Goal: Task Accomplishment & Management: Use online tool/utility

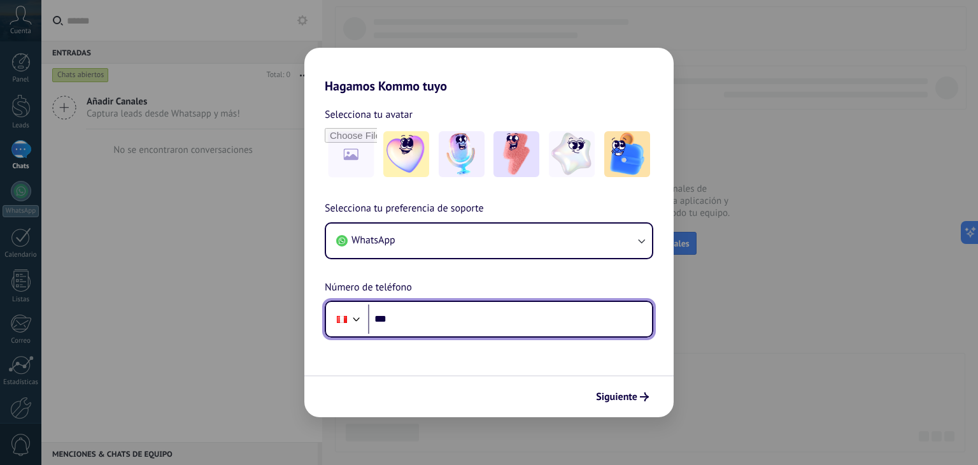
drag, startPoint x: 0, startPoint y: 0, endPoint x: 461, endPoint y: 325, distance: 564.3
drag, startPoint x: 461, startPoint y: 325, endPoint x: 432, endPoint y: 315, distance: 31.0
click at [432, 315] on input "***" at bounding box center [510, 318] width 284 height 29
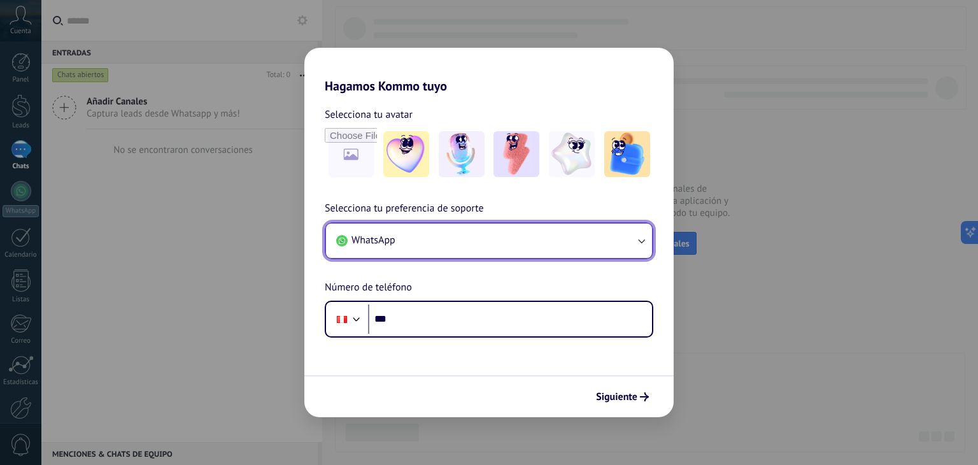
click at [497, 238] on button "WhatsApp" at bounding box center [489, 241] width 326 height 34
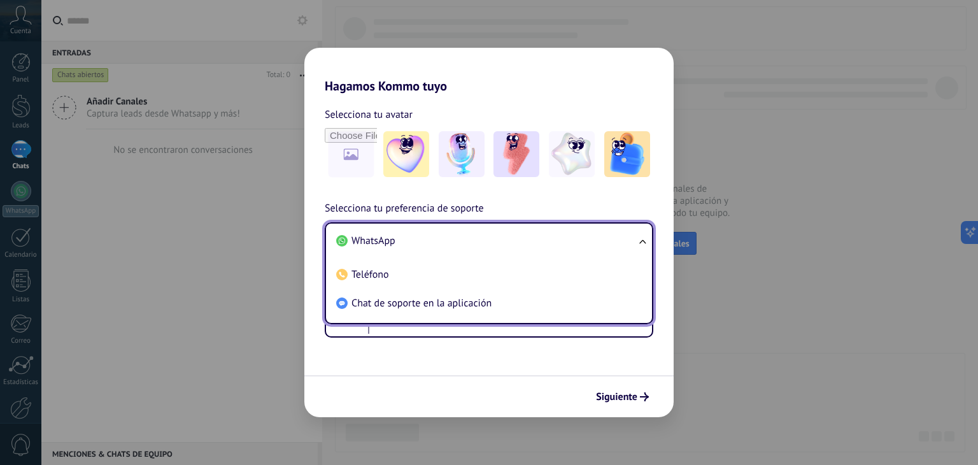
click at [497, 238] on li "WhatsApp" at bounding box center [486, 241] width 311 height 29
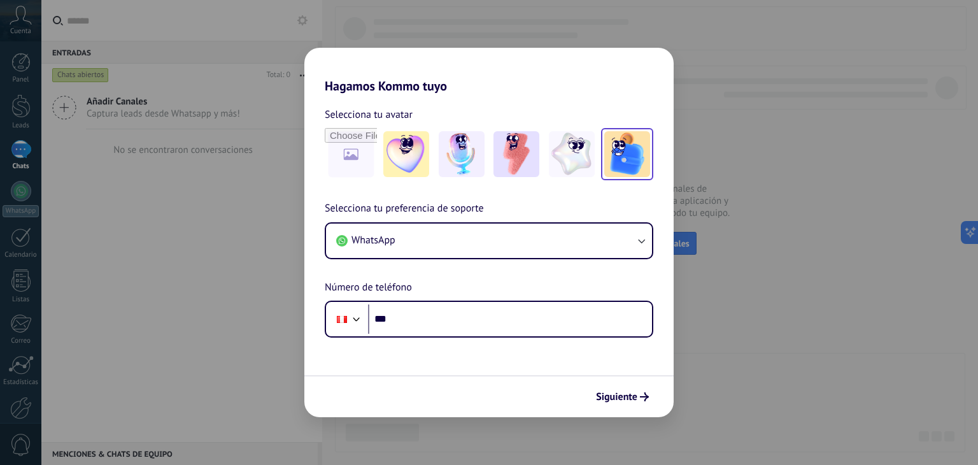
click at [627, 162] on img at bounding box center [627, 154] width 46 height 46
click at [637, 395] on span "Siguiente" at bounding box center [616, 396] width 41 height 9
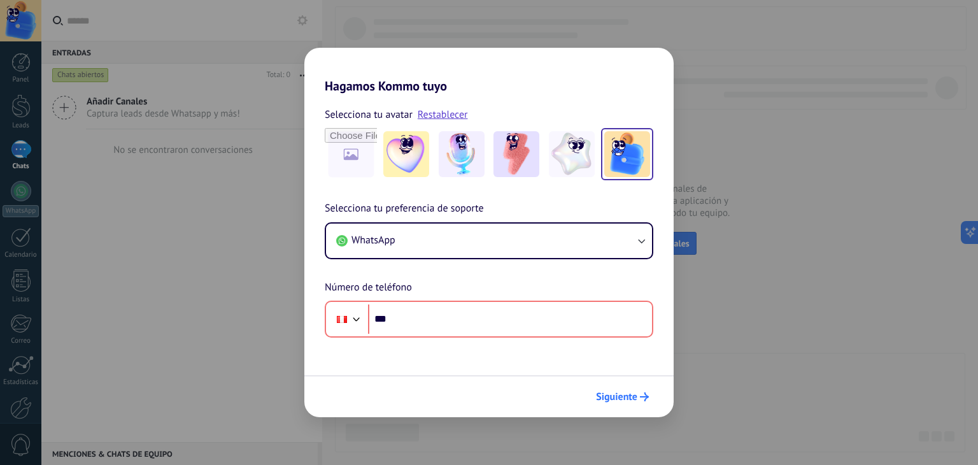
click at [637, 395] on span "Siguiente" at bounding box center [616, 396] width 41 height 9
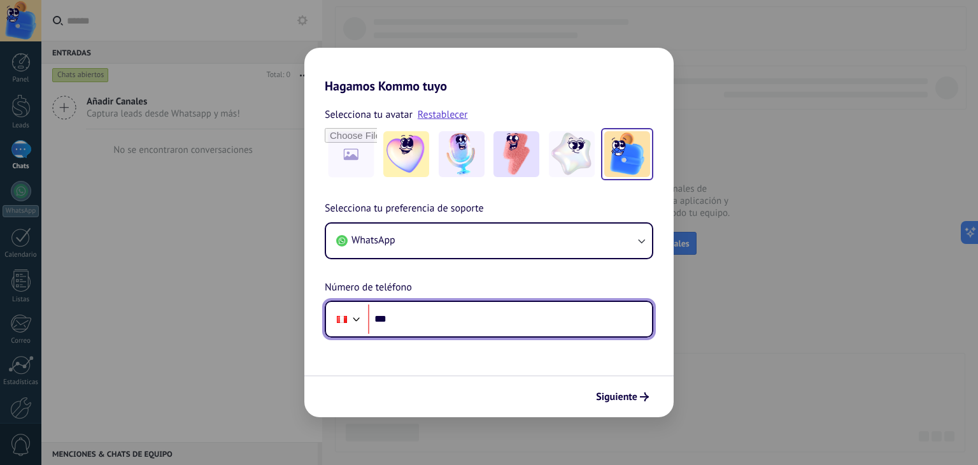
click at [481, 319] on input "***" at bounding box center [510, 318] width 284 height 29
click at [345, 319] on div at bounding box center [342, 319] width 10 height 7
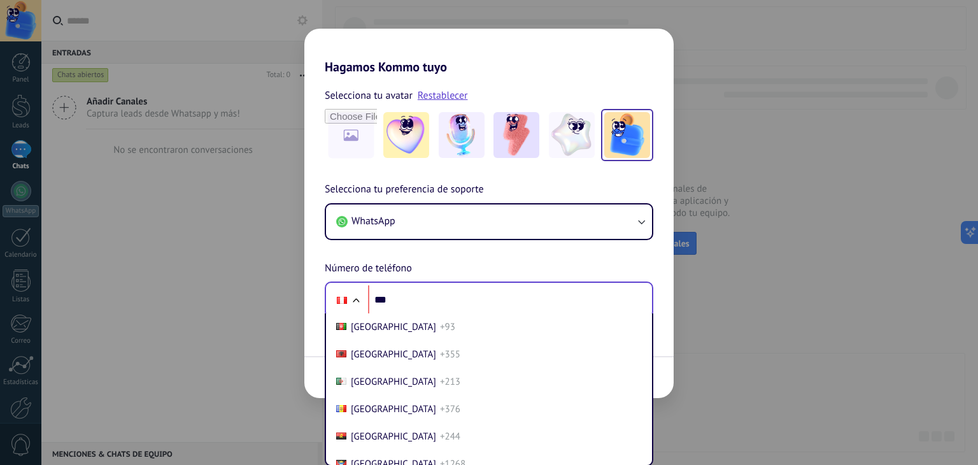
scroll to position [3946, 0]
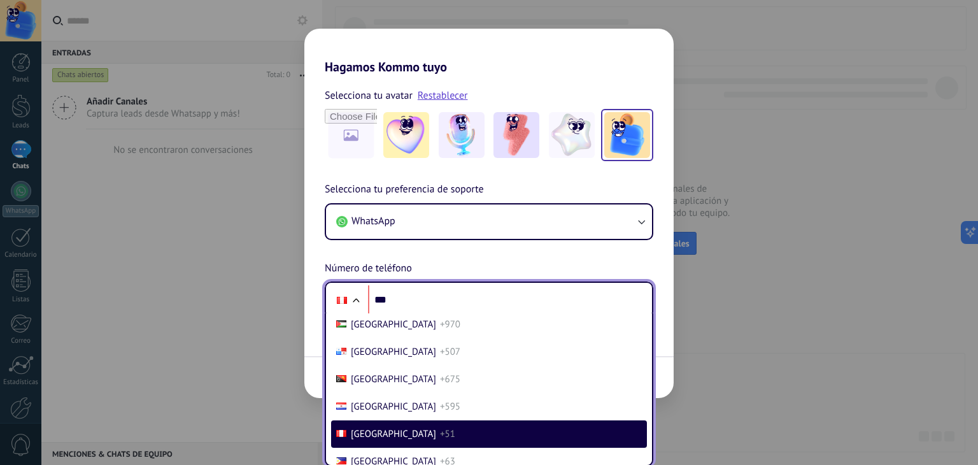
click at [444, 448] on li "Peru +51" at bounding box center [489, 433] width 316 height 27
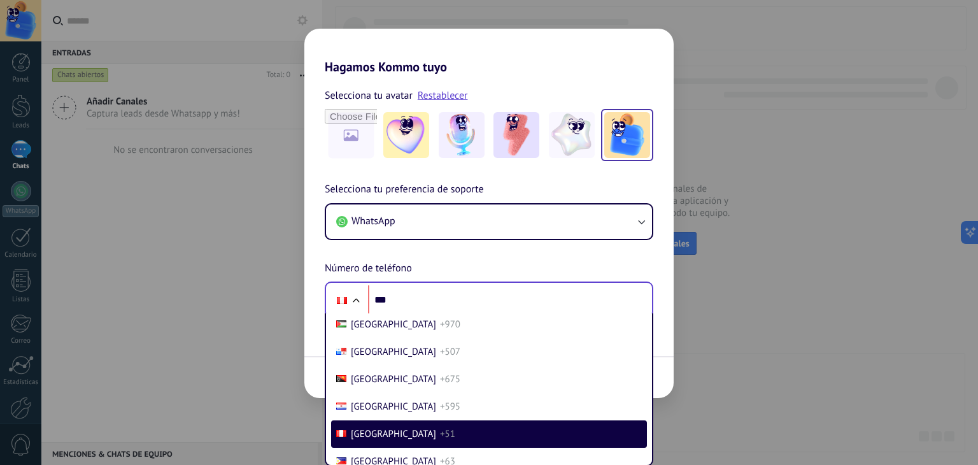
scroll to position [0, 0]
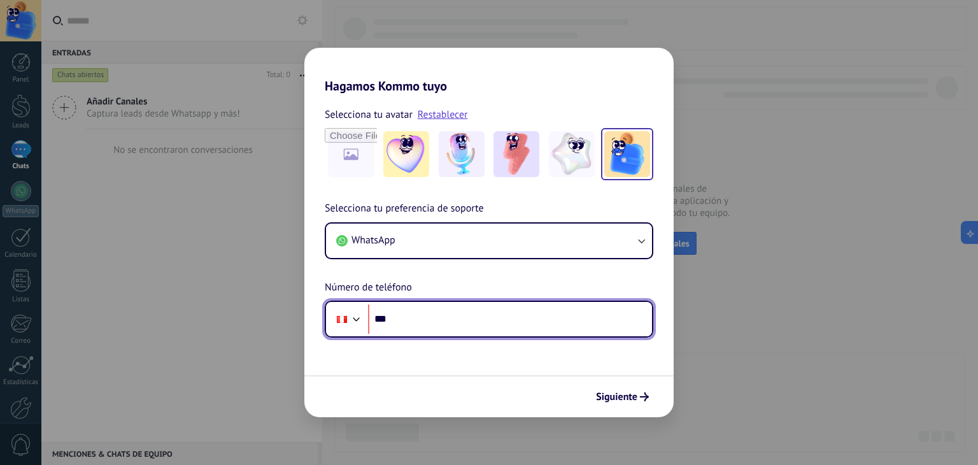
click at [448, 320] on input "***" at bounding box center [510, 318] width 284 height 29
type input "**********"
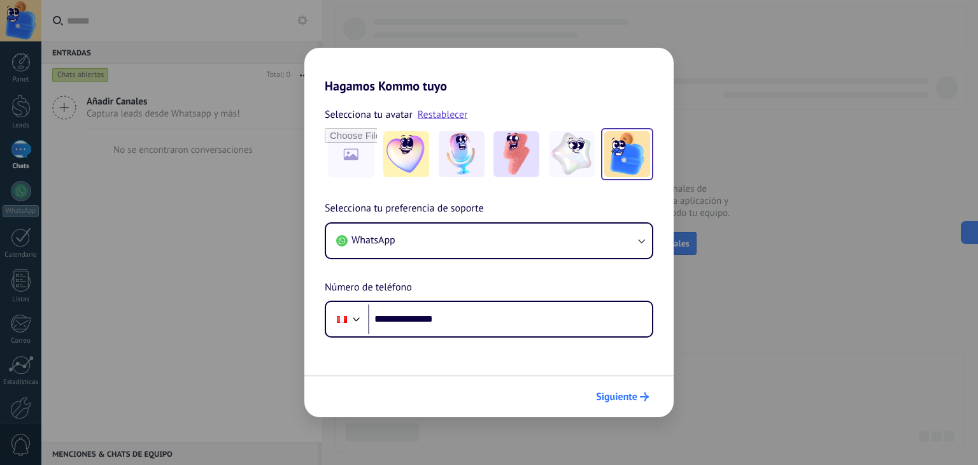
click at [621, 395] on span "Siguiente" at bounding box center [616, 396] width 41 height 9
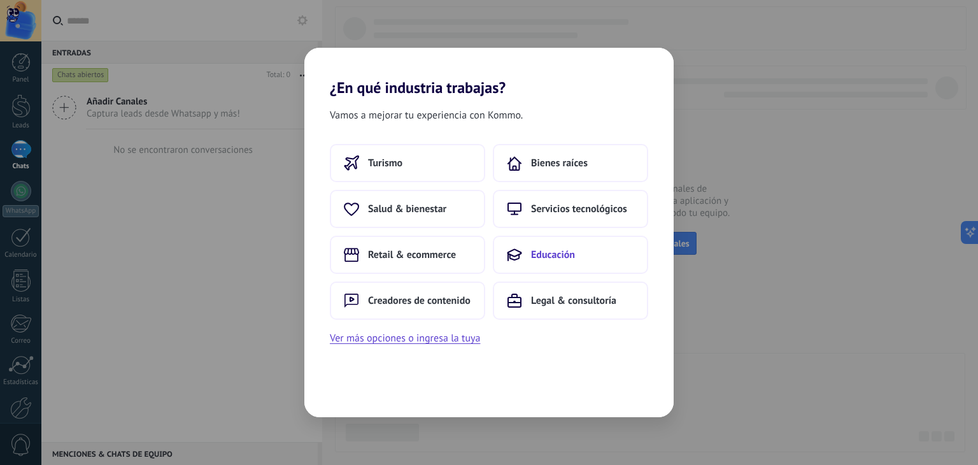
click at [556, 253] on span "Educación" at bounding box center [553, 254] width 44 height 13
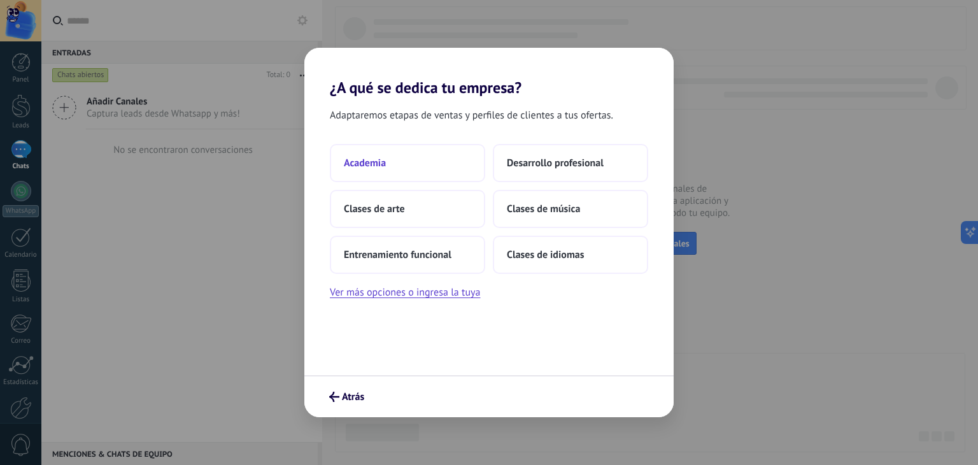
click at [443, 168] on button "Academia" at bounding box center [407, 163] width 155 height 38
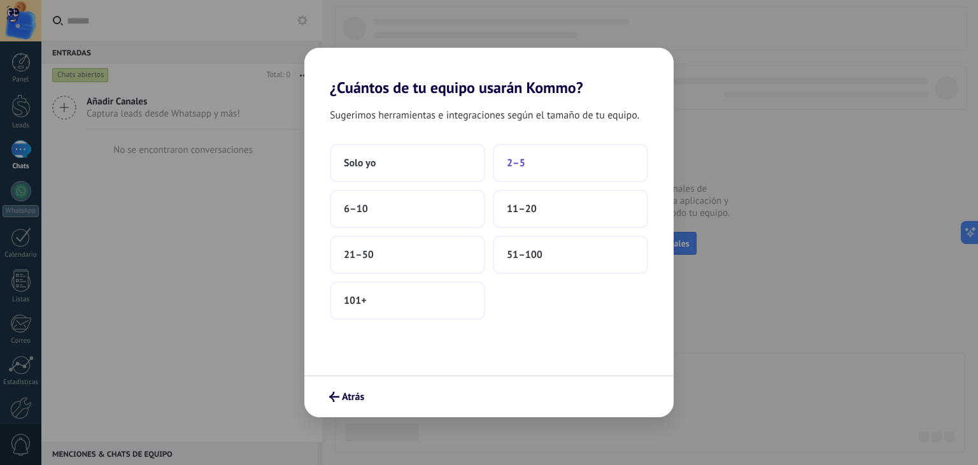
click at [566, 156] on button "2–5" at bounding box center [570, 163] width 155 height 38
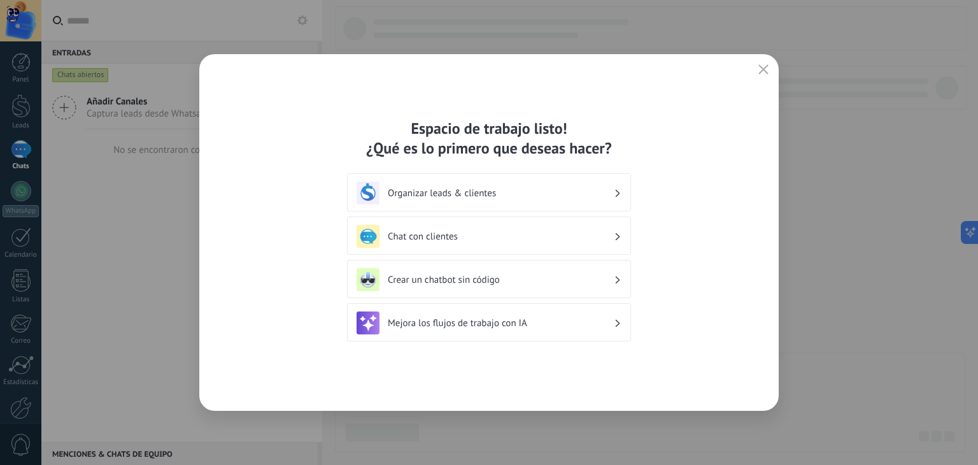
click at [541, 202] on div "Organizar leads & clientes" at bounding box center [489, 192] width 265 height 23
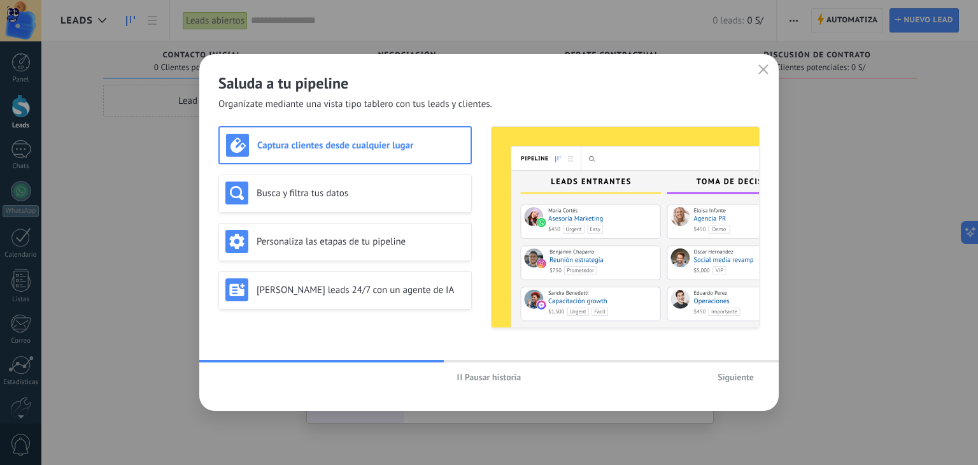
click at [723, 373] on span "Siguiente" at bounding box center [736, 377] width 36 height 9
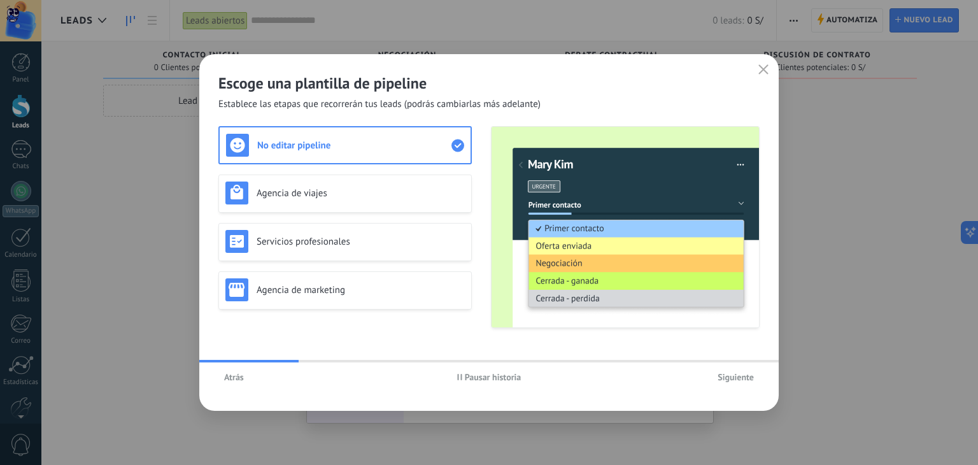
click at [723, 373] on span "Siguiente" at bounding box center [736, 377] width 36 height 9
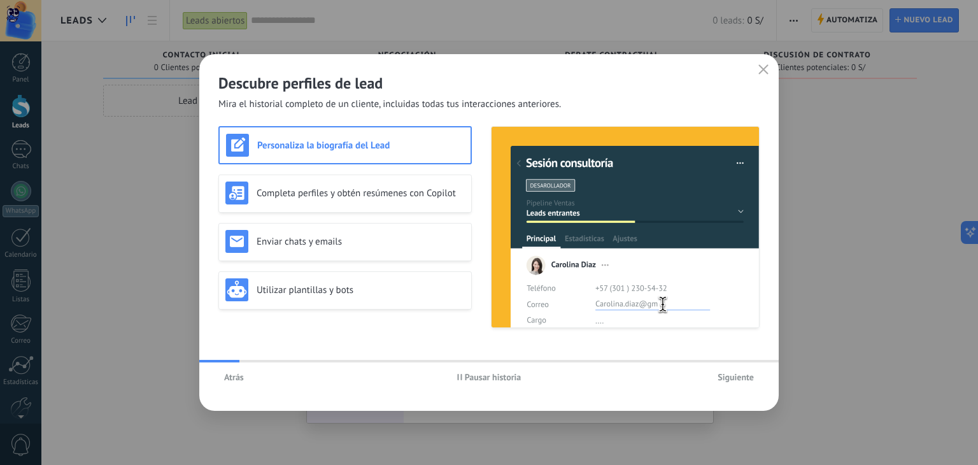
click at [723, 373] on span "Siguiente" at bounding box center [736, 377] width 36 height 9
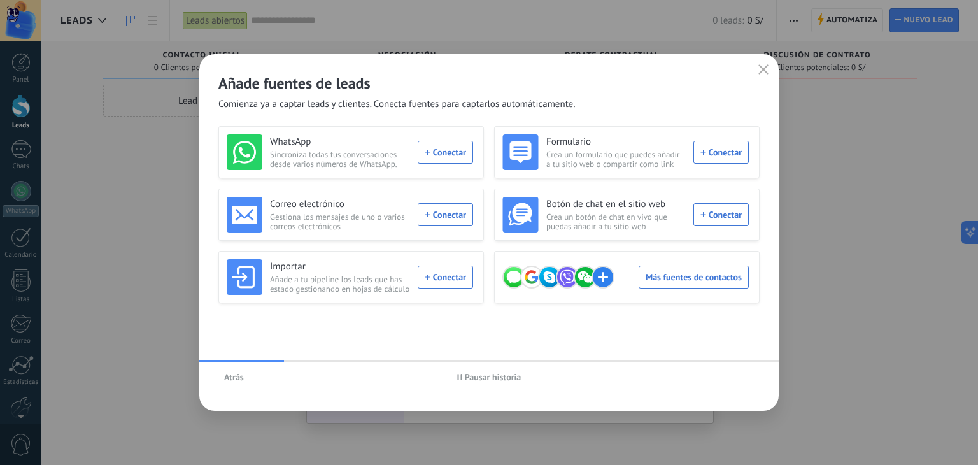
click at [234, 375] on span "Atrás" at bounding box center [234, 377] width 20 height 9
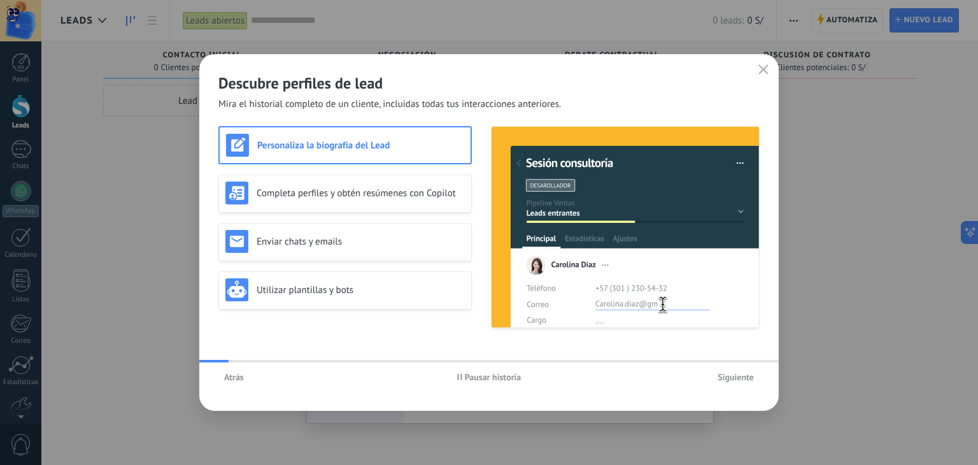
click at [234, 375] on span "Atrás" at bounding box center [234, 377] width 20 height 9
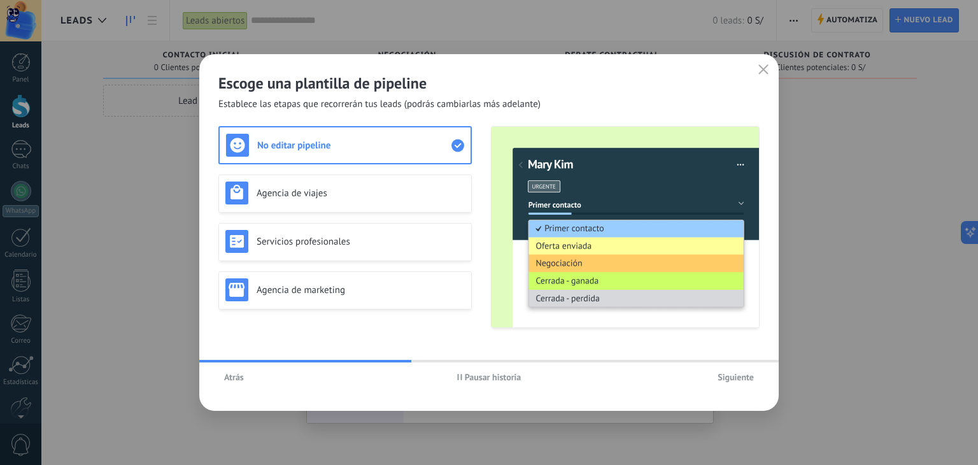
click at [234, 375] on span "Atrás" at bounding box center [234, 377] width 20 height 9
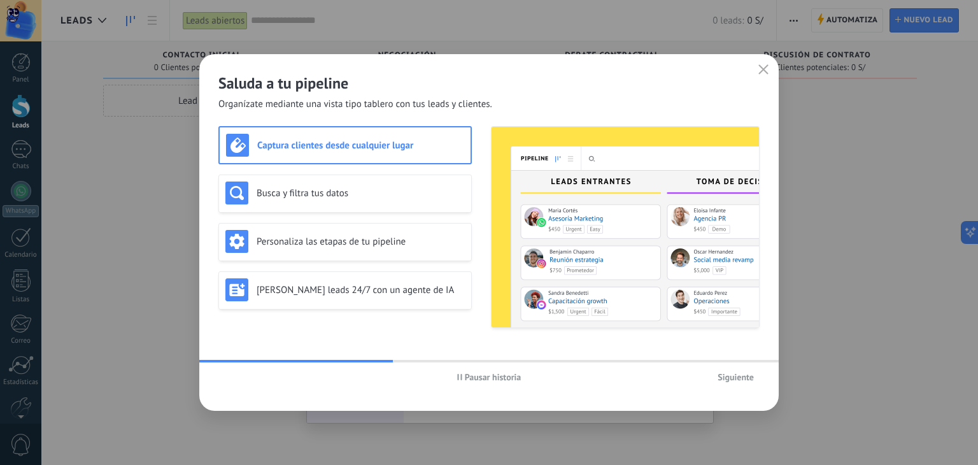
click at [494, 373] on span "Pausar historia" at bounding box center [493, 377] width 57 height 9
click at [729, 371] on button "Siguiente" at bounding box center [736, 376] width 48 height 19
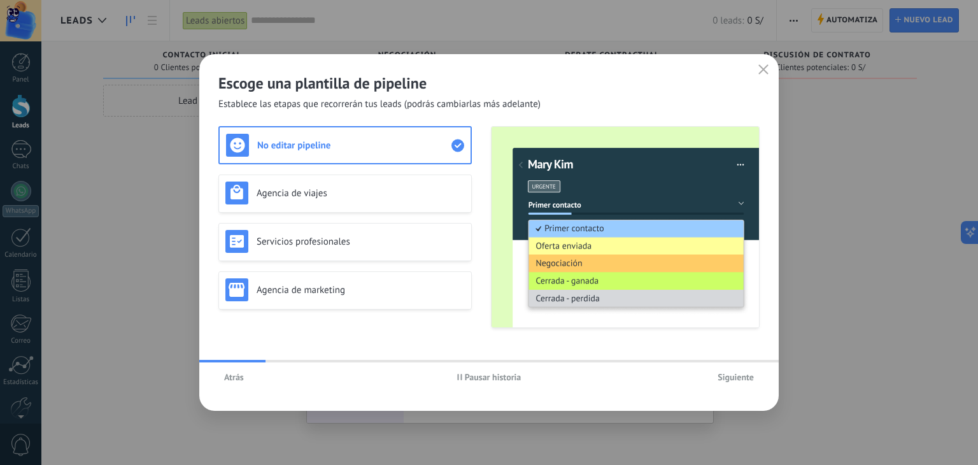
click at [729, 371] on button "Siguiente" at bounding box center [736, 376] width 48 height 19
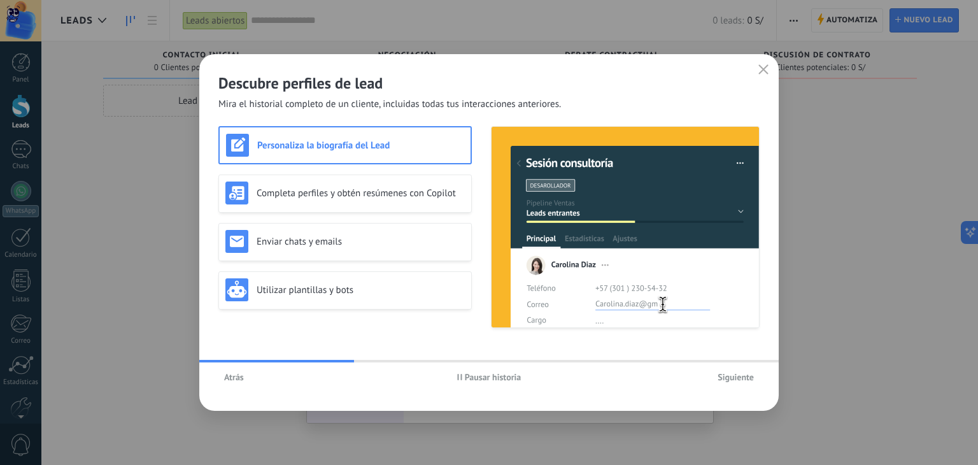
click at [729, 371] on button "Siguiente" at bounding box center [736, 376] width 48 height 19
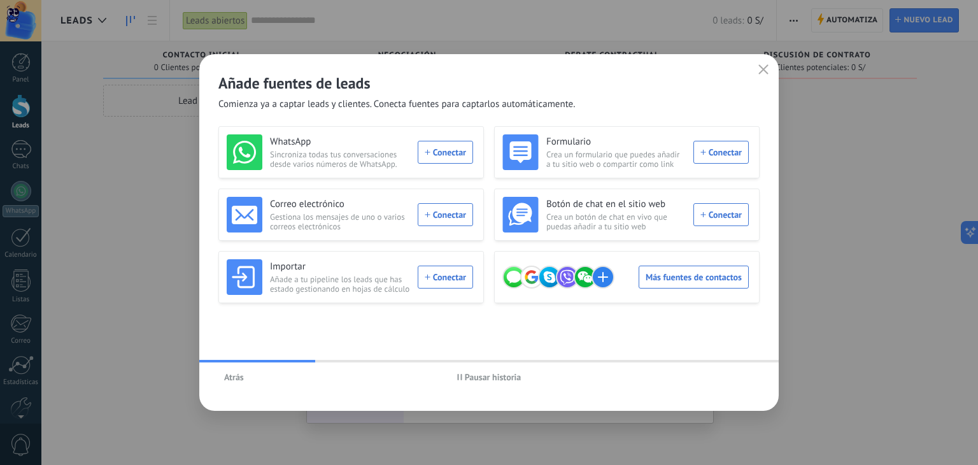
click at [729, 371] on div "Atrás Pausar historia" at bounding box center [489, 376] width 580 height 29
click at [765, 73] on icon "button" at bounding box center [763, 69] width 10 height 10
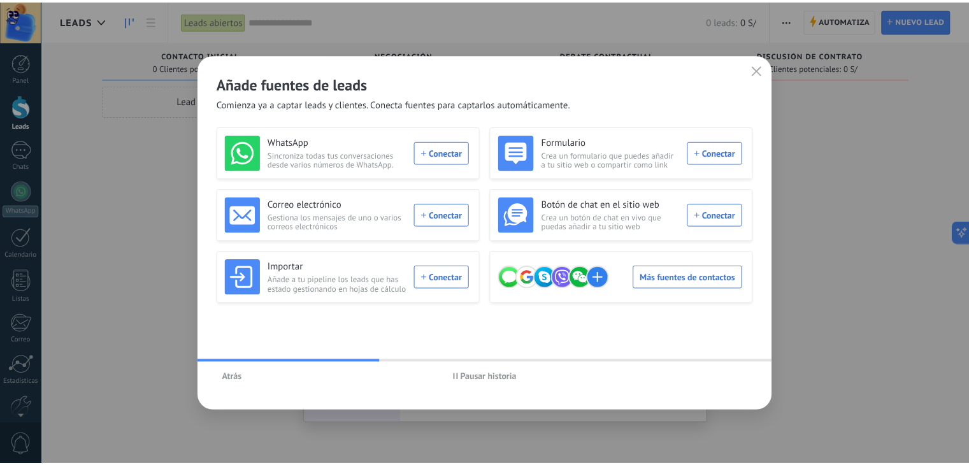
scroll to position [64, 0]
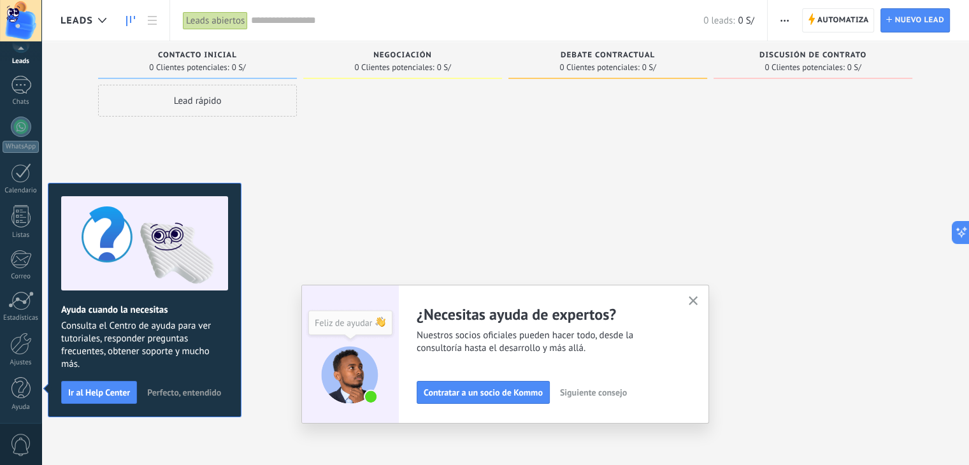
click at [698, 296] on icon "button" at bounding box center [693, 301] width 10 height 10
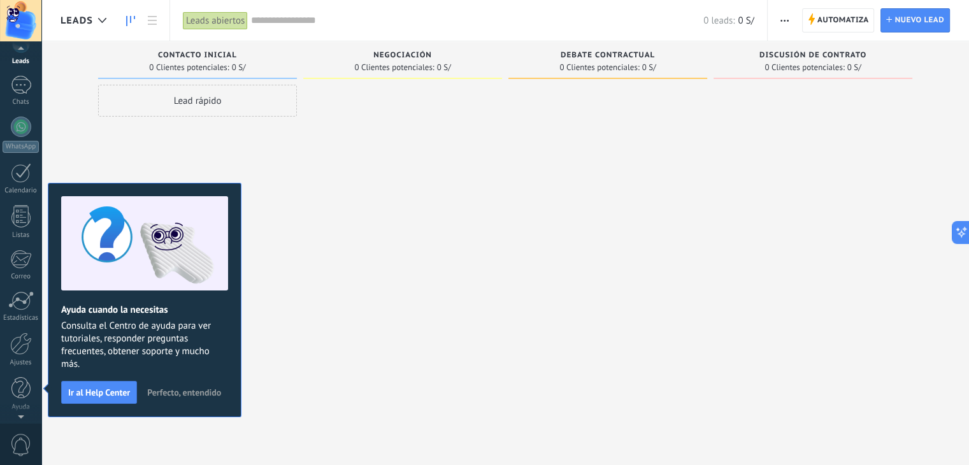
scroll to position [0, 0]
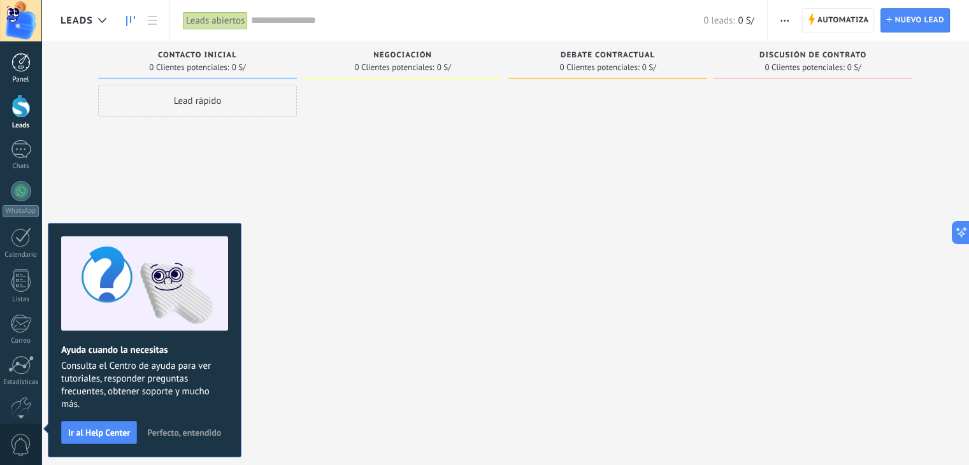
click at [27, 64] on div at bounding box center [20, 62] width 19 height 19
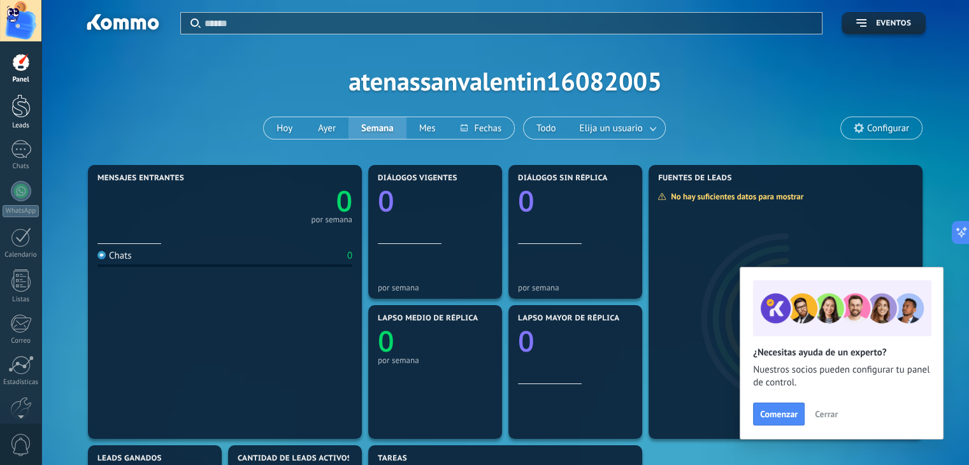
click at [23, 111] on div at bounding box center [20, 106] width 19 height 24
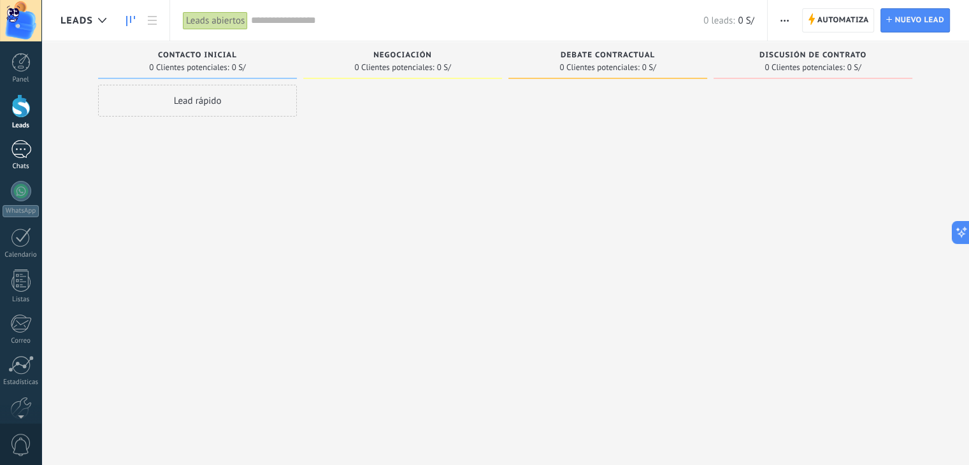
click at [18, 159] on link "Chats" at bounding box center [20, 155] width 41 height 31
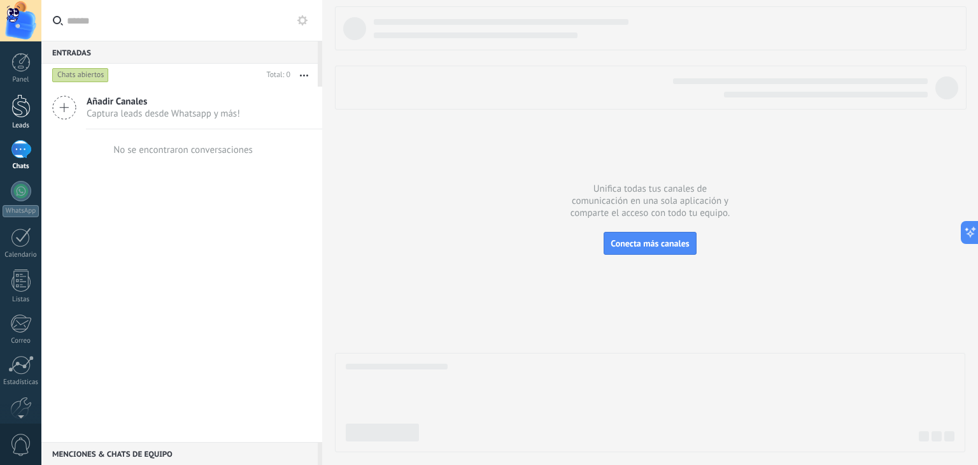
click at [8, 123] on div "Leads" at bounding box center [21, 126] width 37 height 8
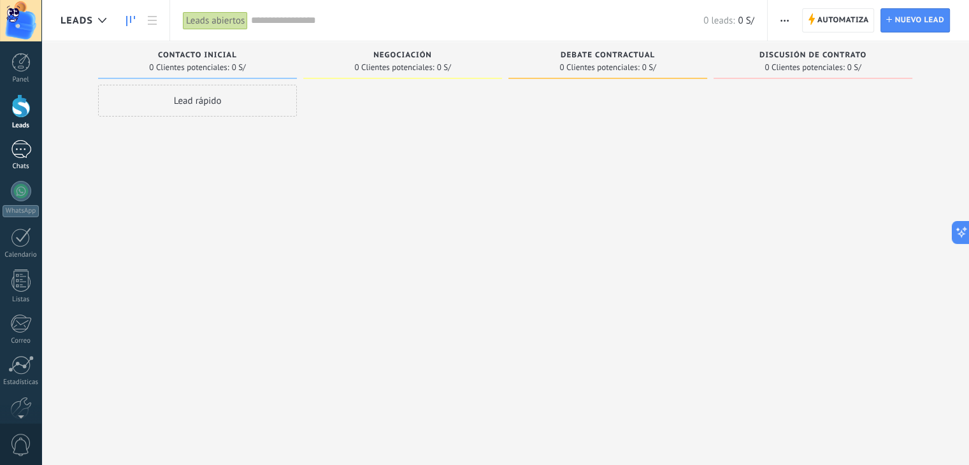
click at [21, 167] on div "Chats" at bounding box center [21, 166] width 37 height 8
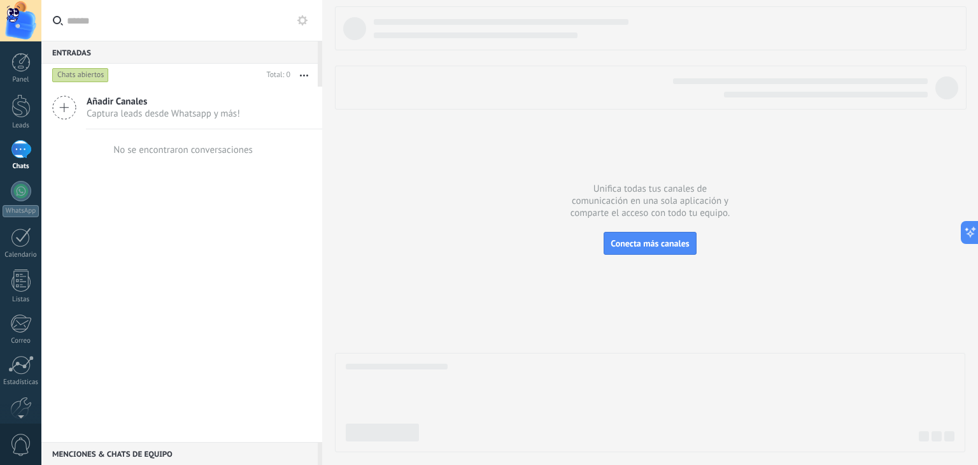
click at [8, 151] on link "Chats" at bounding box center [20, 155] width 41 height 31
click at [14, 153] on div at bounding box center [21, 149] width 20 height 18
click at [20, 199] on div at bounding box center [21, 191] width 20 height 20
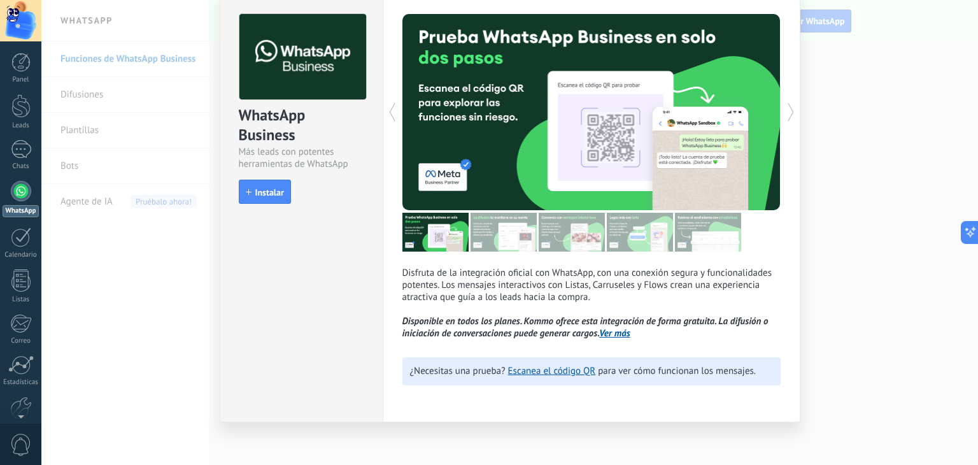
scroll to position [56, 0]
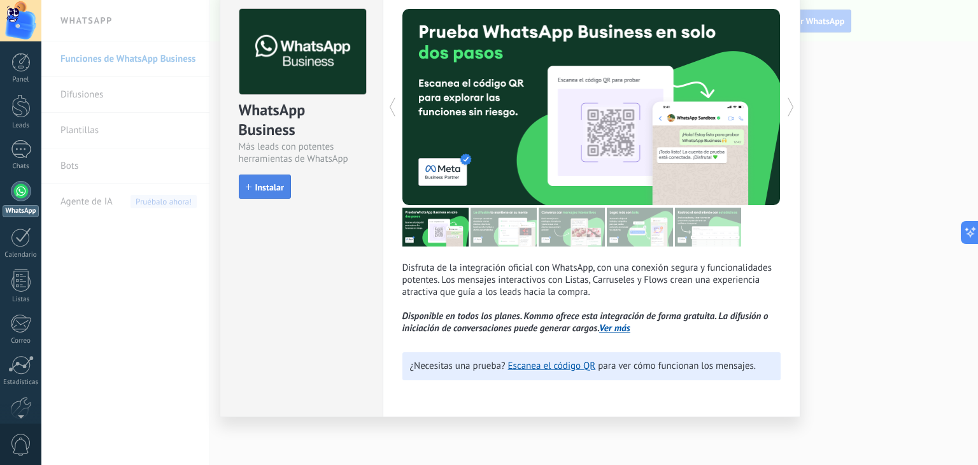
click at [276, 183] on span "Instalar" at bounding box center [269, 187] width 29 height 9
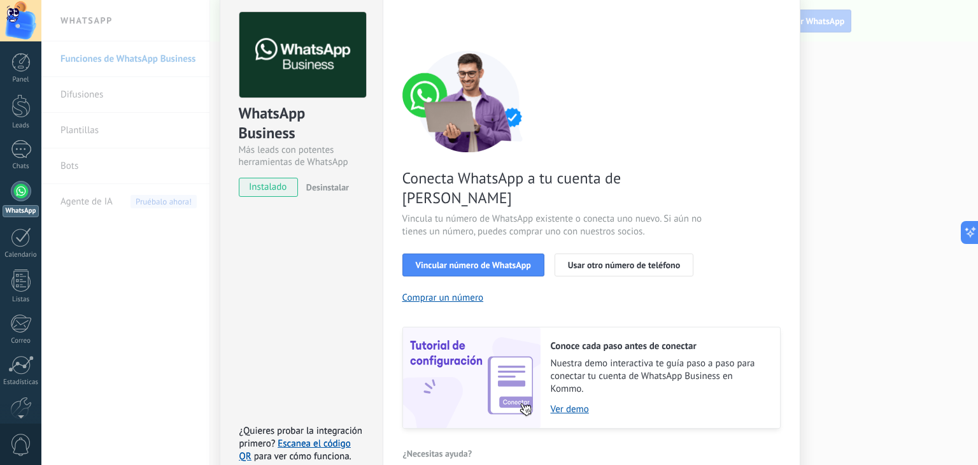
scroll to position [53, 0]
click at [476, 261] on span "Vincular número de WhatsApp" at bounding box center [473, 265] width 115 height 9
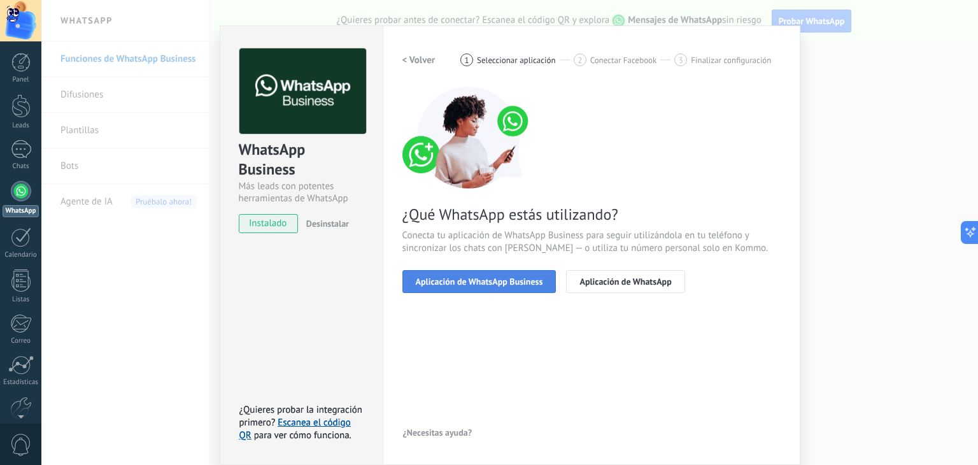
click at [504, 281] on span "Aplicación de WhatsApp Business" at bounding box center [479, 281] width 127 height 9
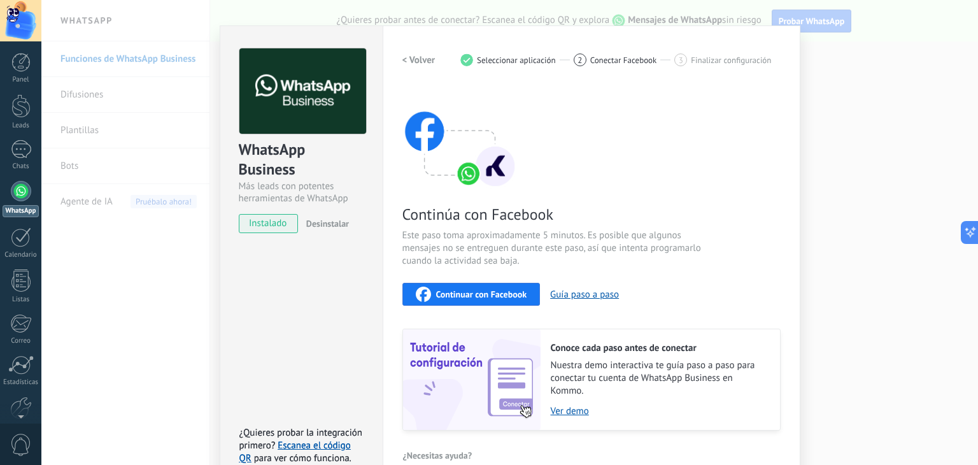
scroll to position [39, 0]
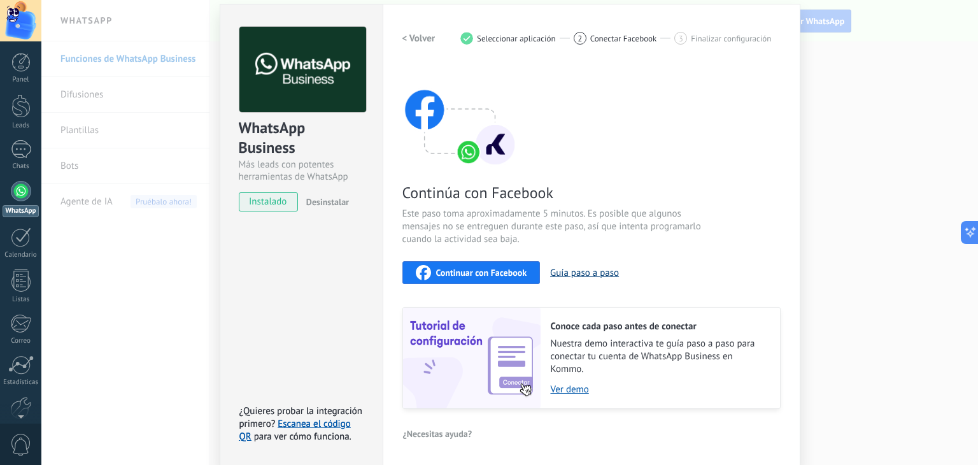
click at [581, 267] on button "Guía paso a paso" at bounding box center [584, 273] width 69 height 12
click at [496, 269] on span "Continuar con Facebook" at bounding box center [481, 272] width 91 height 9
click at [691, 36] on span "Finalizar configuración" at bounding box center [731, 39] width 80 height 10
click at [852, 123] on div "WhatsApp Business Más leads con potentes herramientas de WhatsApp instalado Des…" at bounding box center [509, 232] width 937 height 465
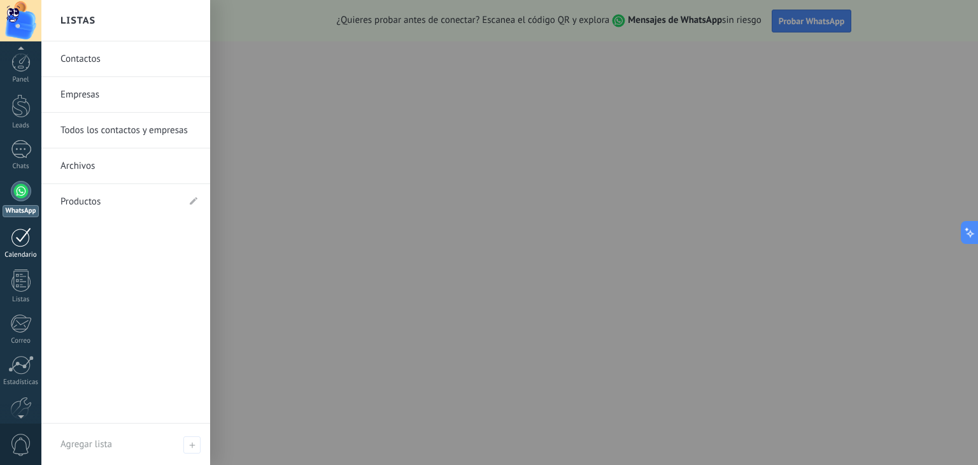
click at [7, 243] on link "Calendario" at bounding box center [20, 243] width 41 height 32
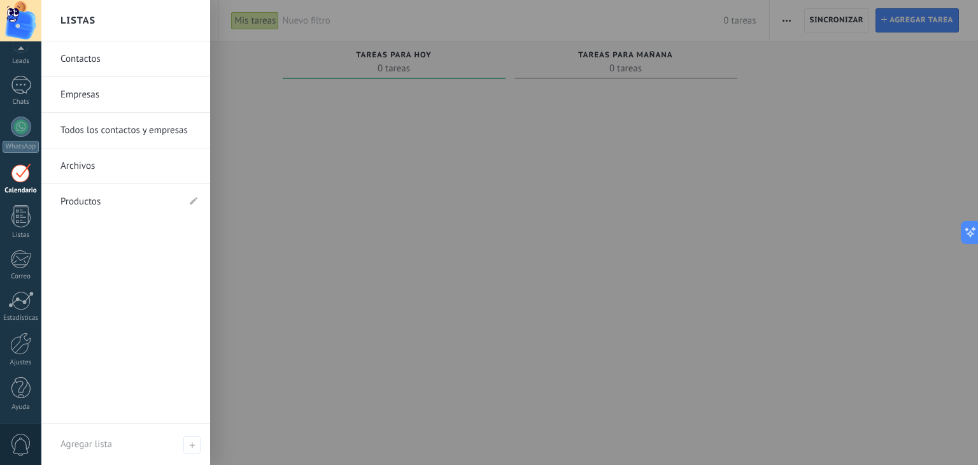
scroll to position [40, 0]
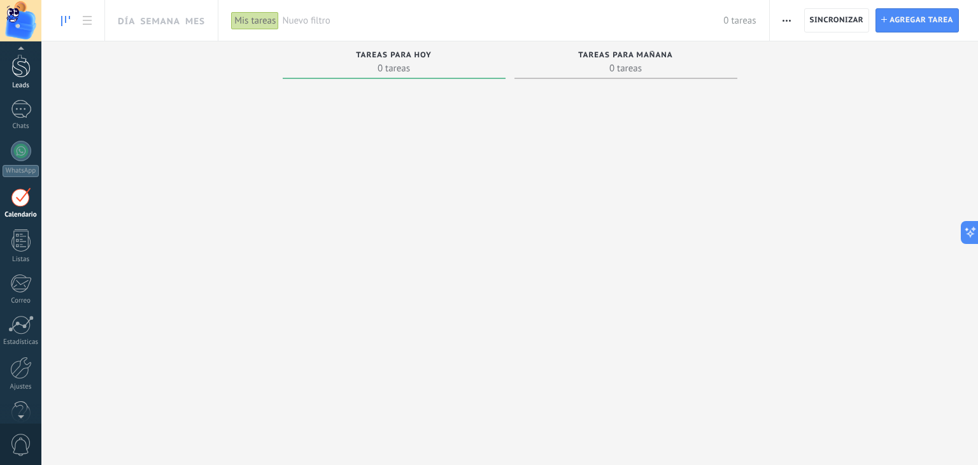
click at [22, 67] on div at bounding box center [20, 66] width 19 height 24
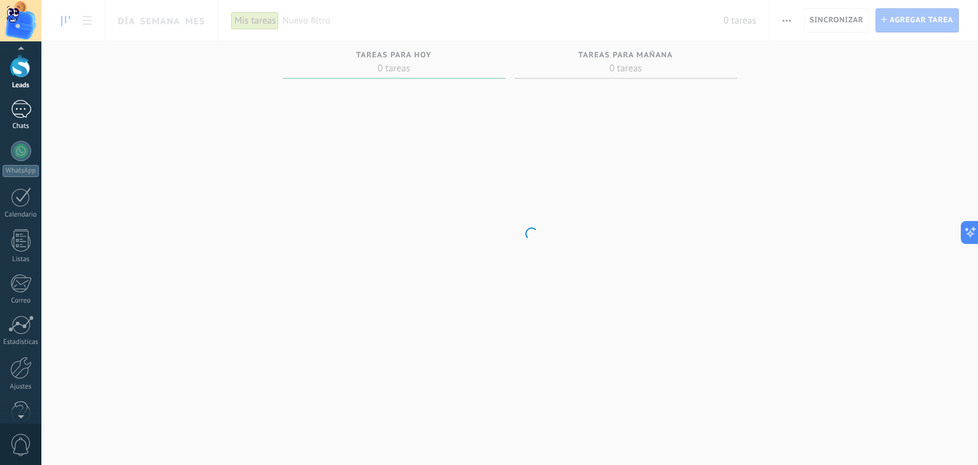
click at [18, 125] on div "Chats" at bounding box center [21, 126] width 37 height 8
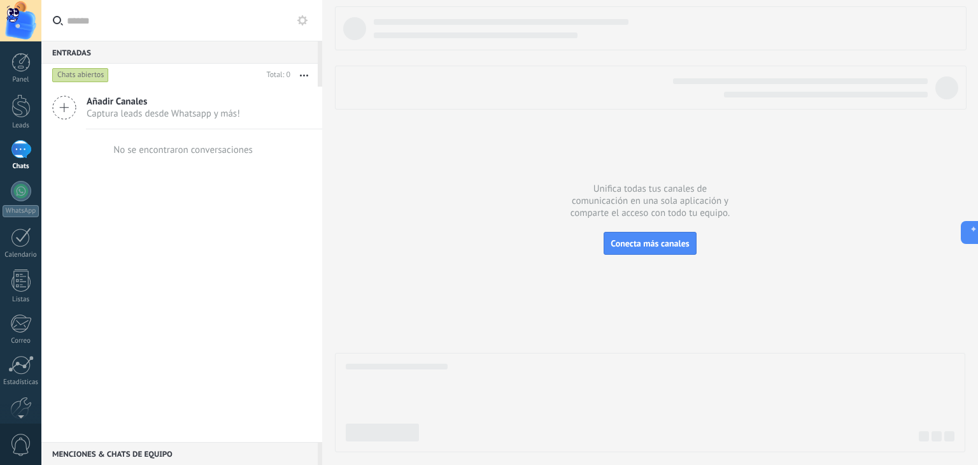
click at [304, 75] on icon "button" at bounding box center [304, 76] width 8 height 2
click at [17, 236] on div at bounding box center [21, 237] width 20 height 20
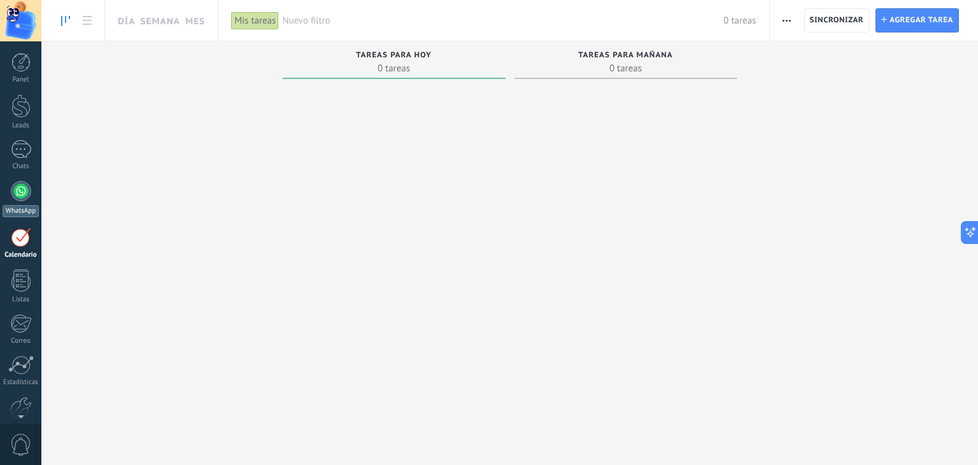
click at [25, 196] on div at bounding box center [21, 191] width 20 height 20
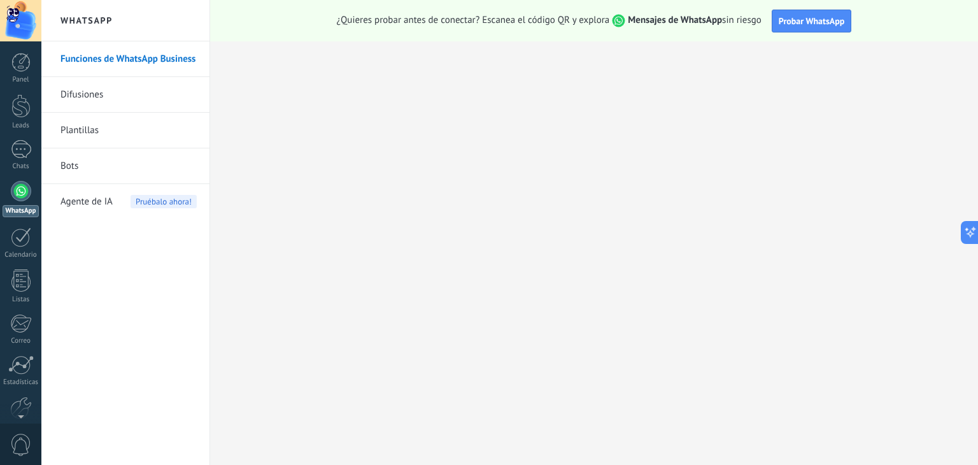
click at [113, 92] on link "Difusiones" at bounding box center [128, 95] width 136 height 36
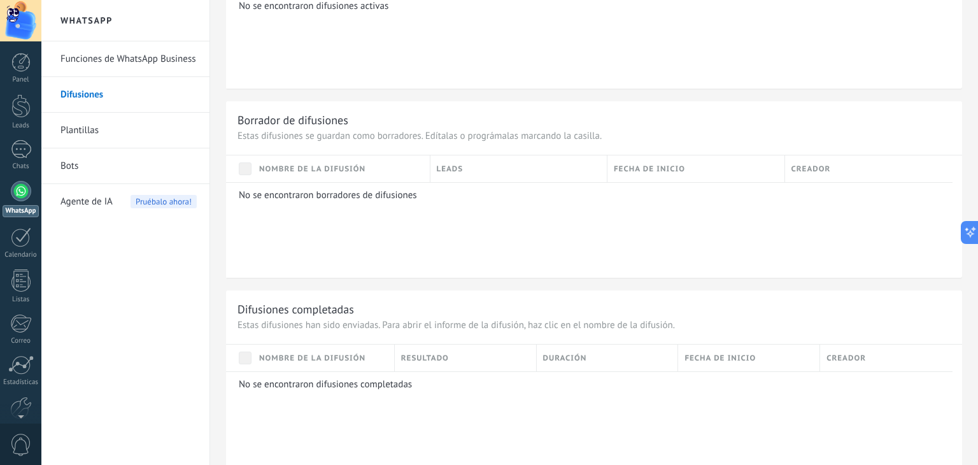
scroll to position [537, 0]
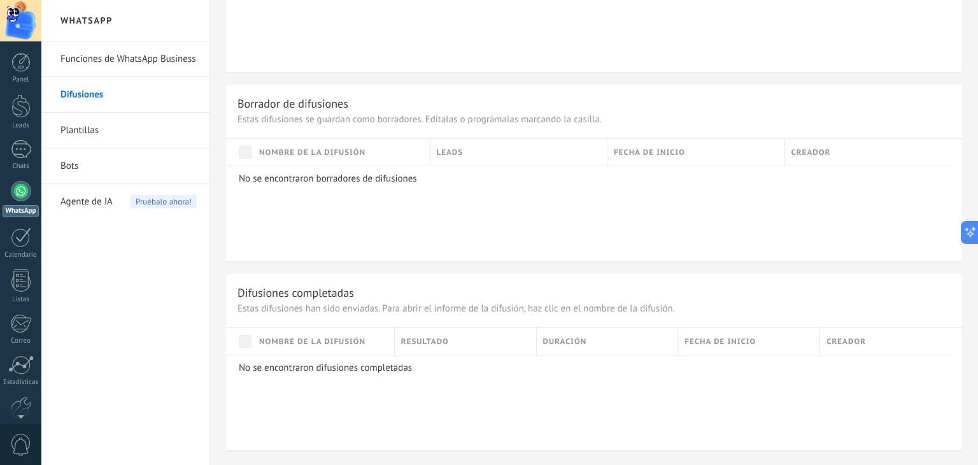
click at [108, 124] on link "Plantillas" at bounding box center [128, 131] width 136 height 36
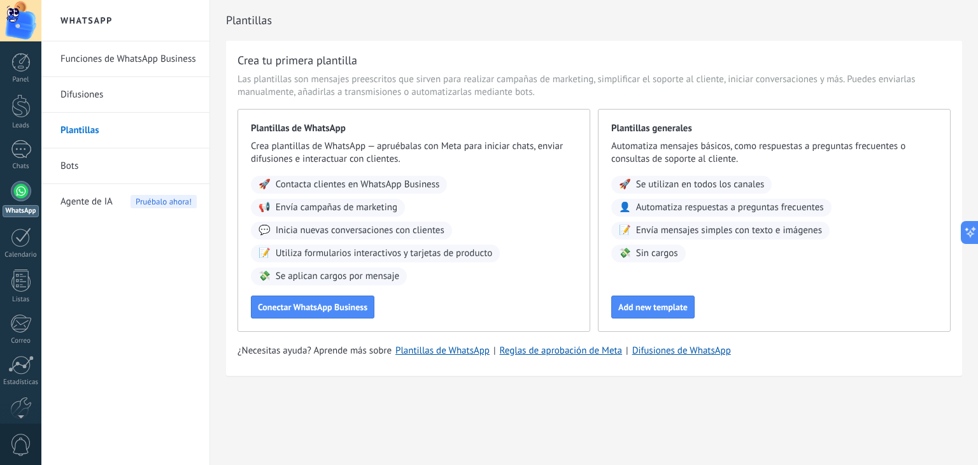
click at [143, 168] on link "Bots" at bounding box center [128, 166] width 136 height 36
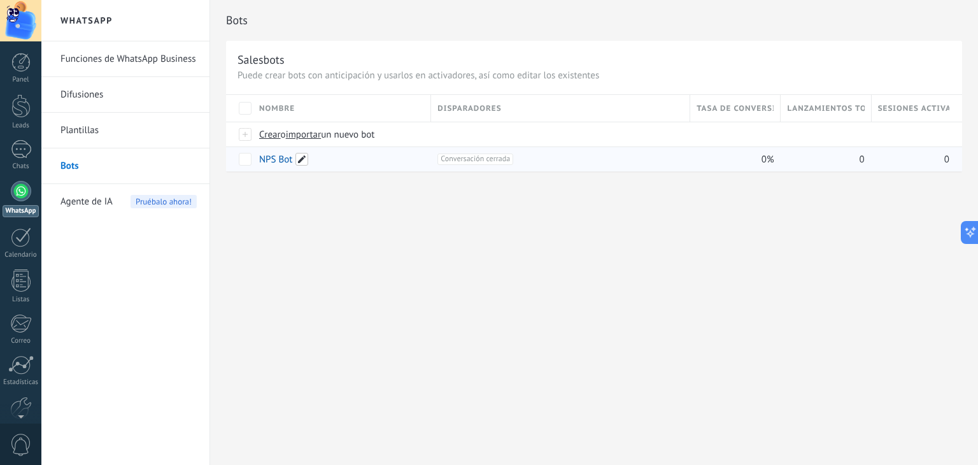
click at [297, 161] on span at bounding box center [301, 159] width 13 height 13
click at [297, 161] on input "*******" at bounding box center [341, 160] width 162 height 20
type input "*"
type input "******"
click at [291, 187] on span "Guardar" at bounding box center [288, 187] width 30 height 9
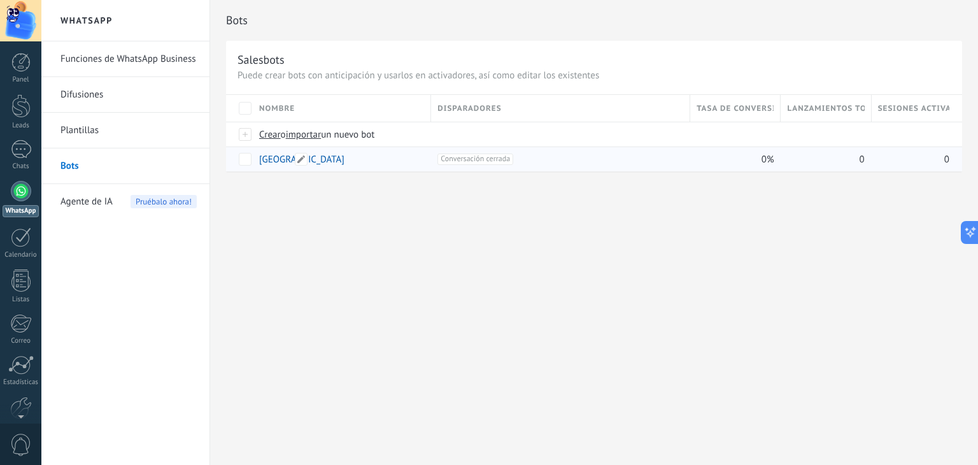
click at [418, 159] on div "[GEOGRAPHIC_DATA]" at bounding box center [339, 159] width 172 height 24
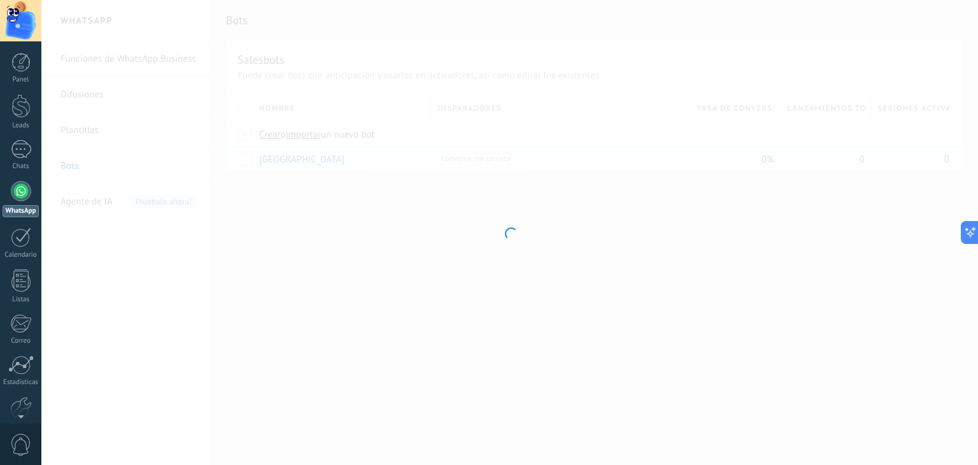
type input "******"
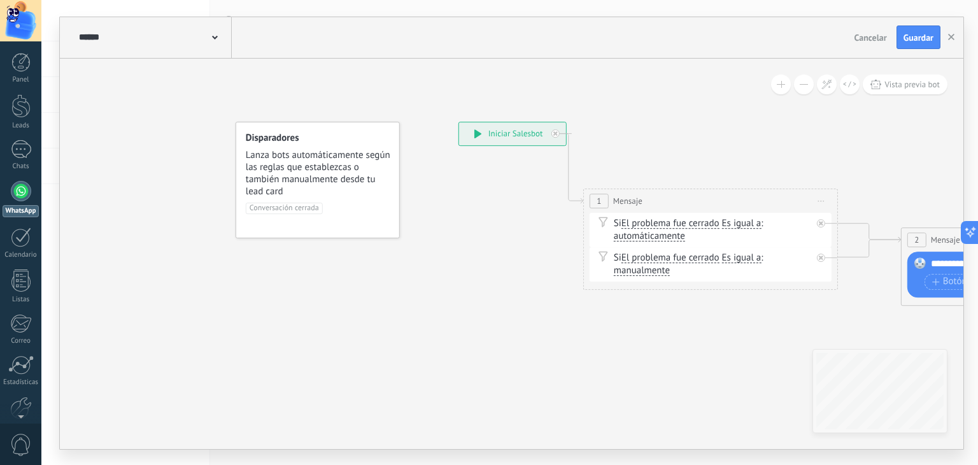
click at [491, 134] on div "**********" at bounding box center [512, 133] width 107 height 23
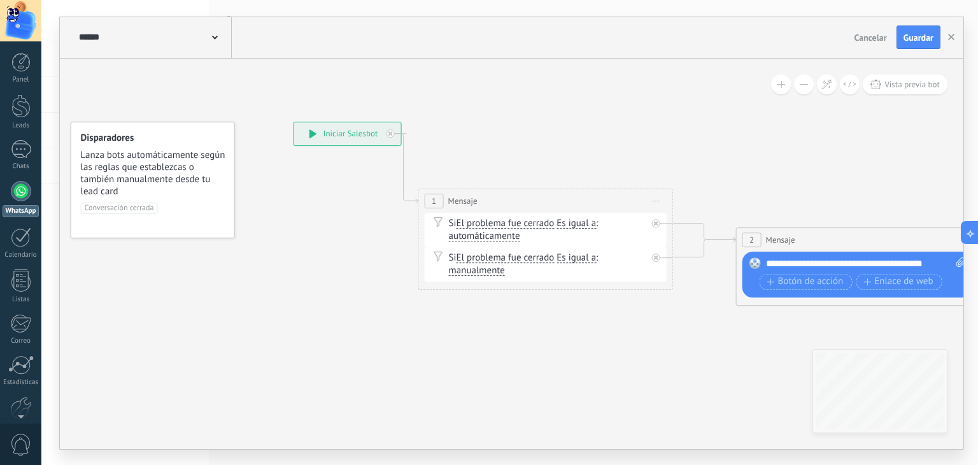
click at [487, 224] on div "Si El problema fue cerrado El problema fue cerrado El problema fue cerrado El p…" at bounding box center [548, 229] width 198 height 25
click at [525, 222] on div "Si El problema fue cerrado El problema fue cerrado El problema fue cerrado El p…" at bounding box center [548, 229] width 198 height 25
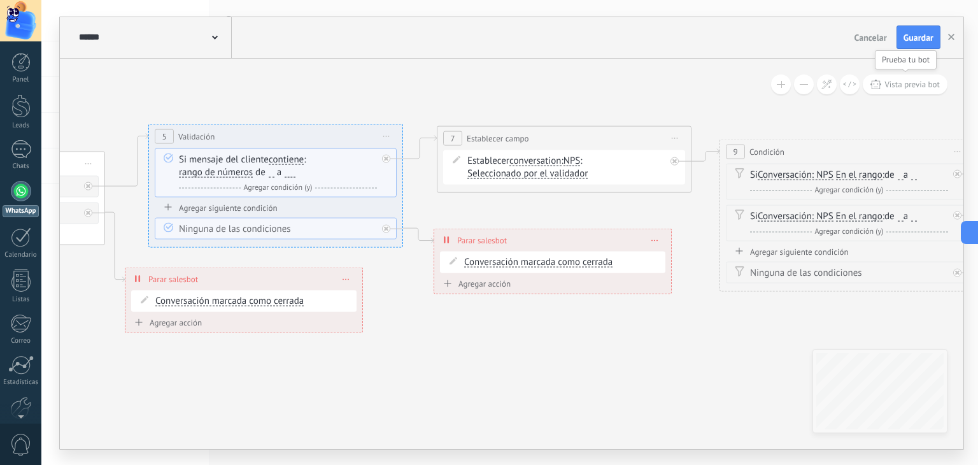
click at [907, 85] on span "Vista previa bot" at bounding box center [912, 84] width 55 height 11
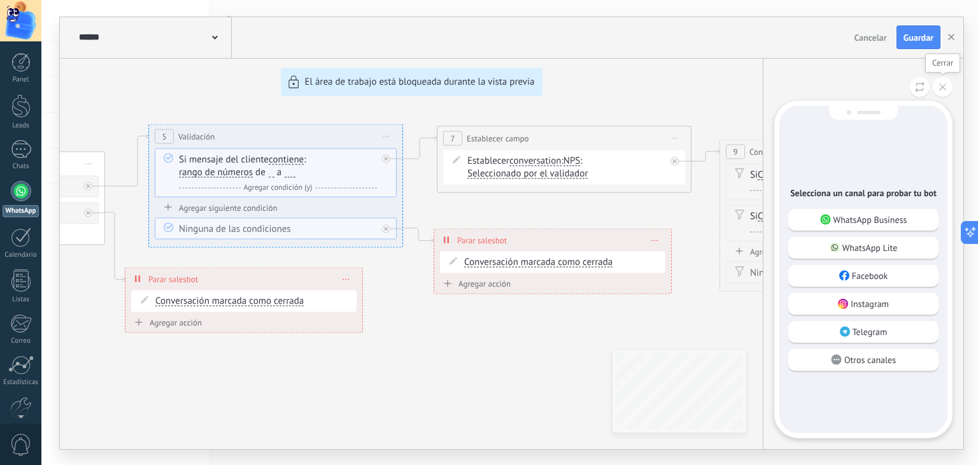
click at [941, 86] on icon at bounding box center [942, 86] width 7 height 7
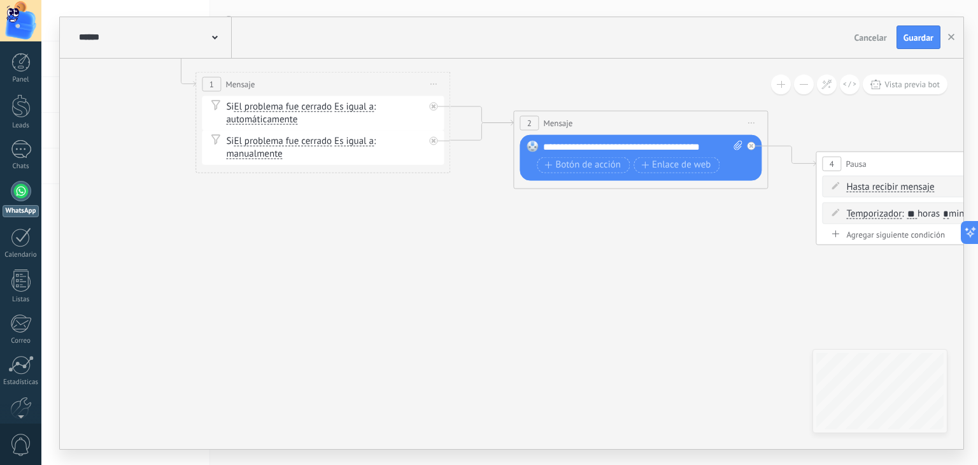
click at [215, 48] on div "****** [GEOGRAPHIC_DATA]" at bounding box center [154, 37] width 156 height 41
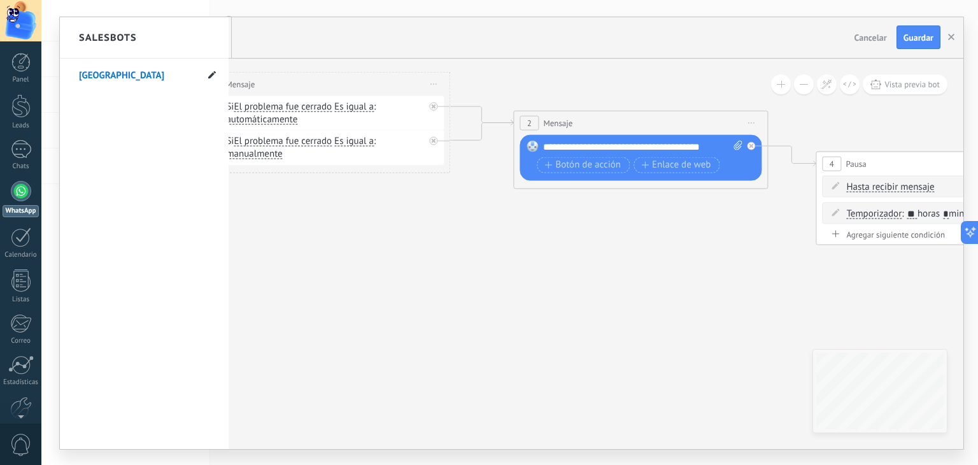
click at [208, 71] on icon at bounding box center [212, 75] width 8 height 8
click at [332, 220] on div at bounding box center [512, 233] width 904 height 432
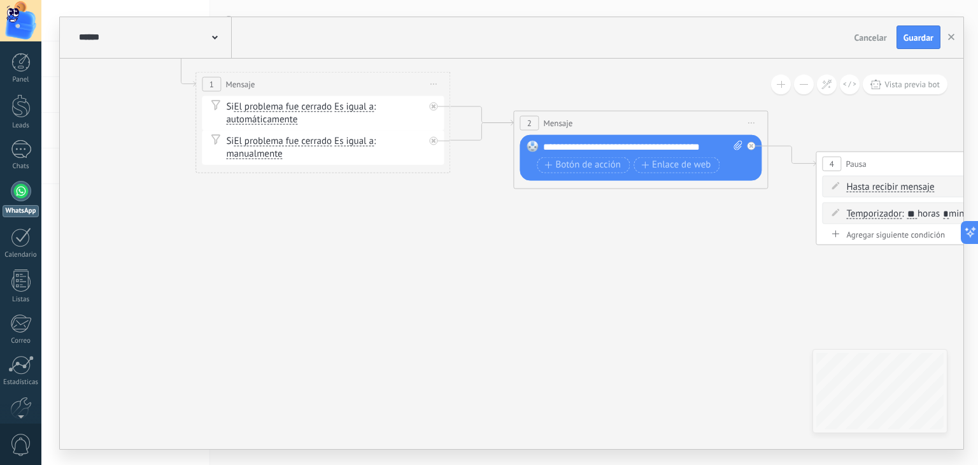
click at [367, 131] on div "Si El problema fue cerrado El problema fue cerrado El problema fue cerrado El p…" at bounding box center [323, 147] width 242 height 34
click at [701, 145] on div "**********" at bounding box center [643, 146] width 200 height 13
click at [326, 111] on div "Si El problema fue cerrado El problema fue cerrado El problema fue cerrado El p…" at bounding box center [325, 112] width 198 height 25
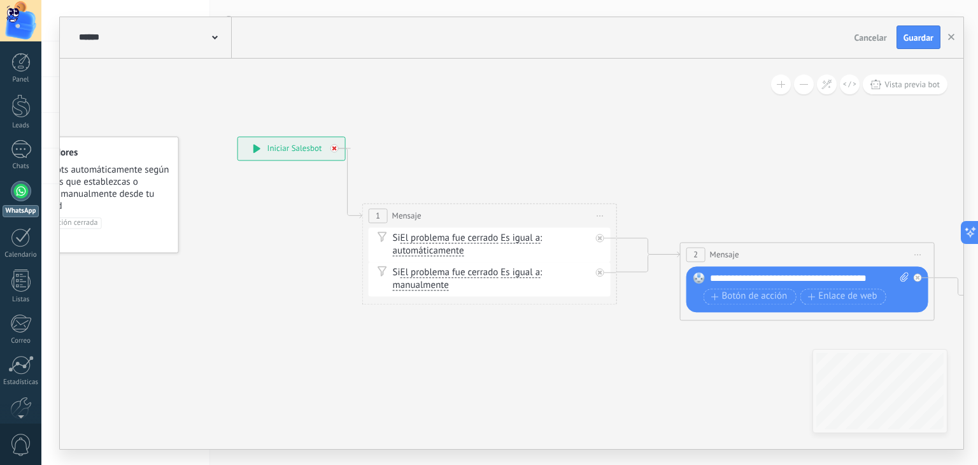
click at [334, 149] on icon at bounding box center [334, 148] width 4 height 4
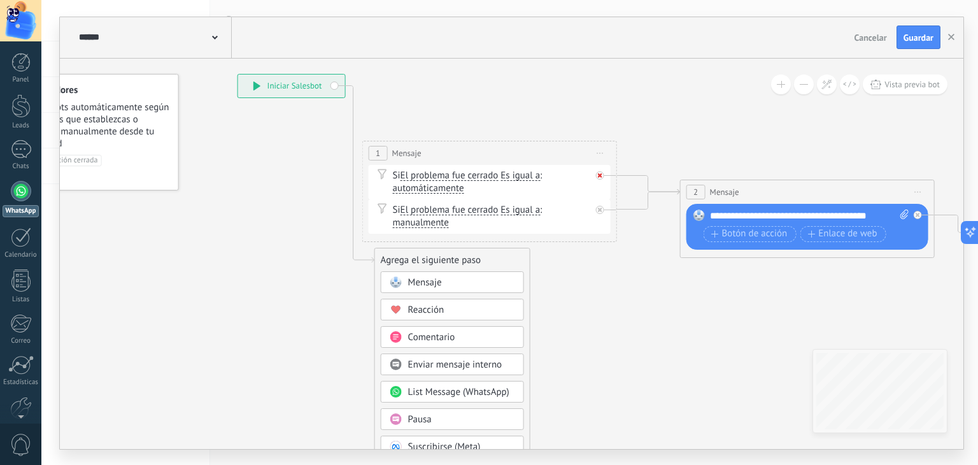
click at [602, 176] on icon at bounding box center [600, 175] width 4 height 4
click at [599, 148] on span "Iniciar vista previa aquí" at bounding box center [600, 153] width 20 height 18
click at [596, 152] on span "Iniciar vista previa aquí" at bounding box center [600, 153] width 20 height 18
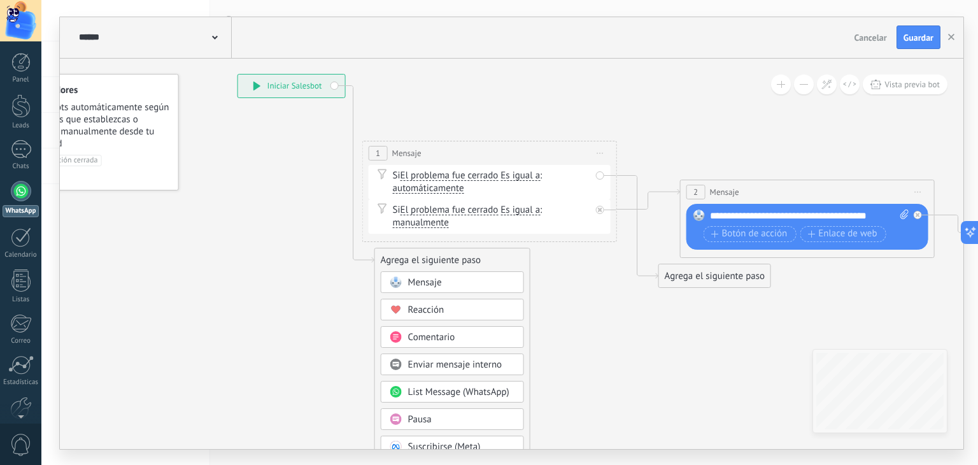
click at [857, 41] on span "Cancelar" at bounding box center [871, 37] width 32 height 11
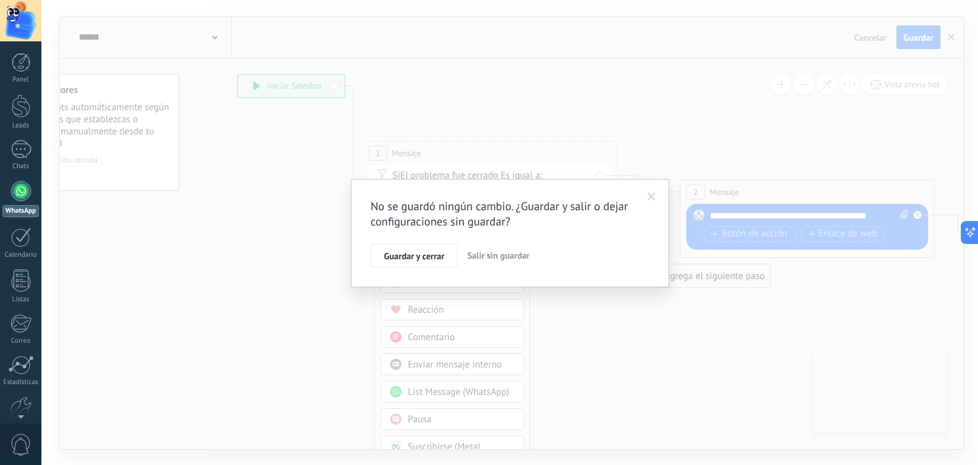
click at [520, 253] on span "Salir sin guardar" at bounding box center [498, 255] width 62 height 11
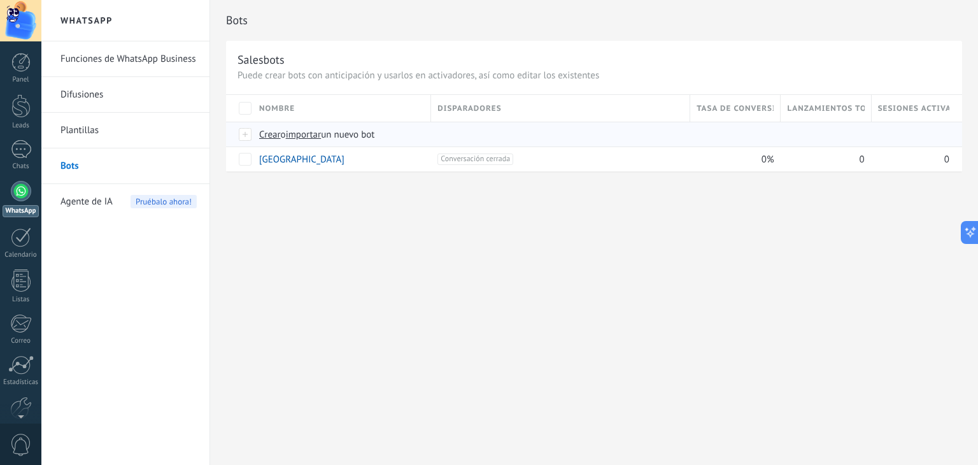
click at [322, 133] on span "importar" at bounding box center [304, 135] width 36 height 12
click at [0, 0] on input "importar un nuevo bot" at bounding box center [0, 0] width 0 height 0
click at [267, 132] on span "Crear" at bounding box center [270, 135] width 22 height 12
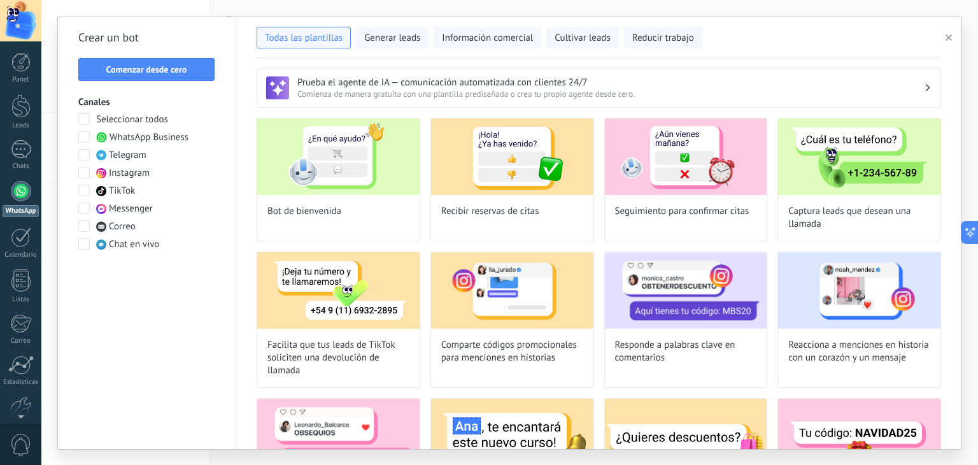
click at [944, 39] on button "button" at bounding box center [951, 37] width 21 height 15
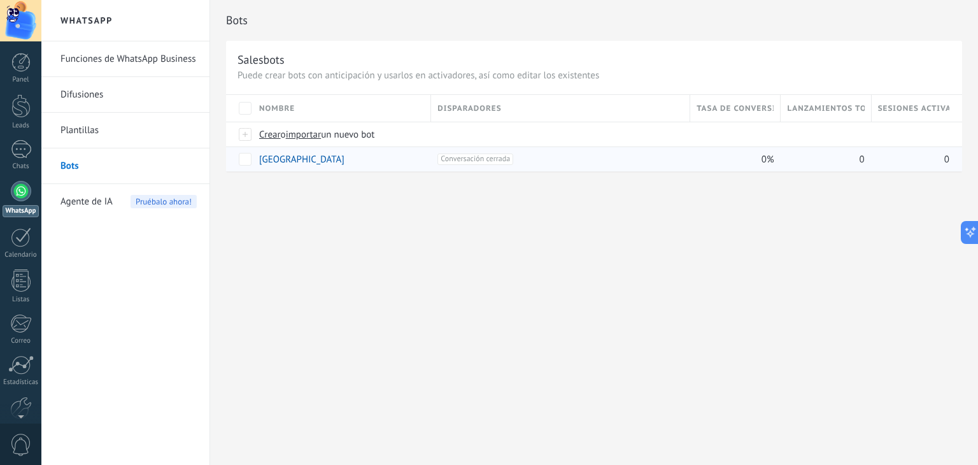
click at [893, 150] on div "0" at bounding box center [911, 159] width 78 height 24
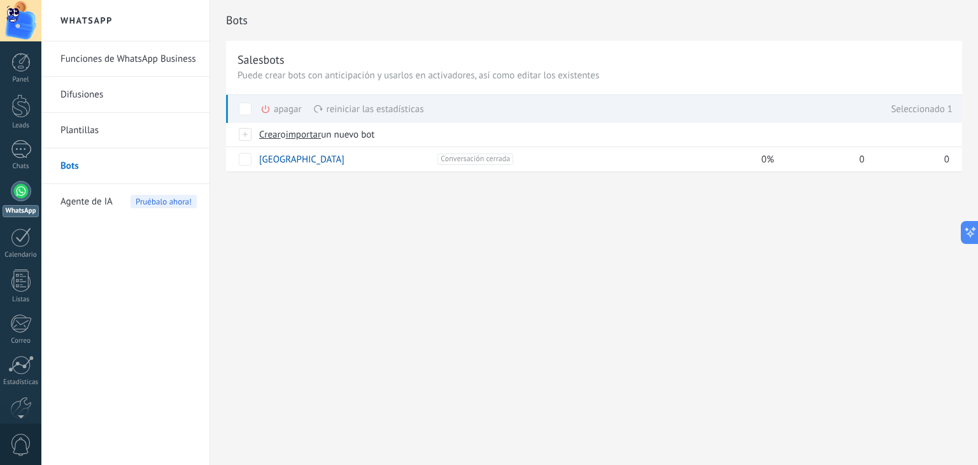
click at [280, 108] on div "apagar màs" at bounding box center [302, 109] width 85 height 28
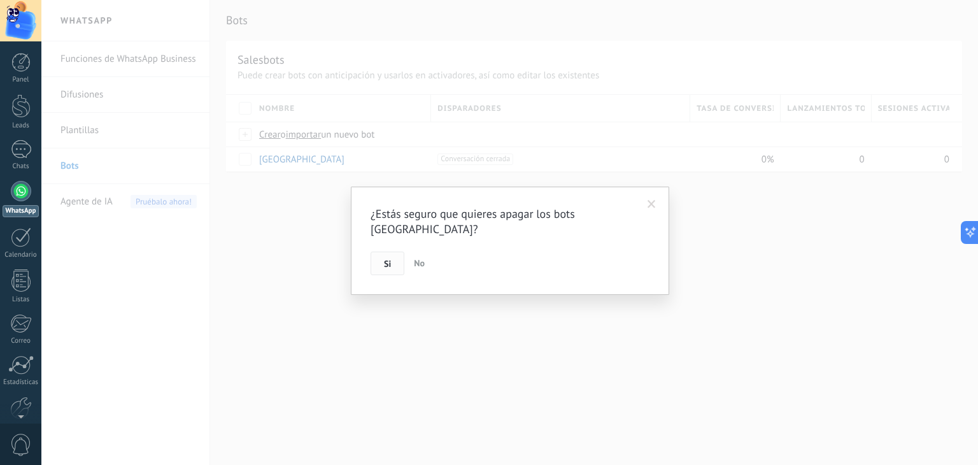
click at [387, 252] on button "Si" at bounding box center [388, 264] width 34 height 24
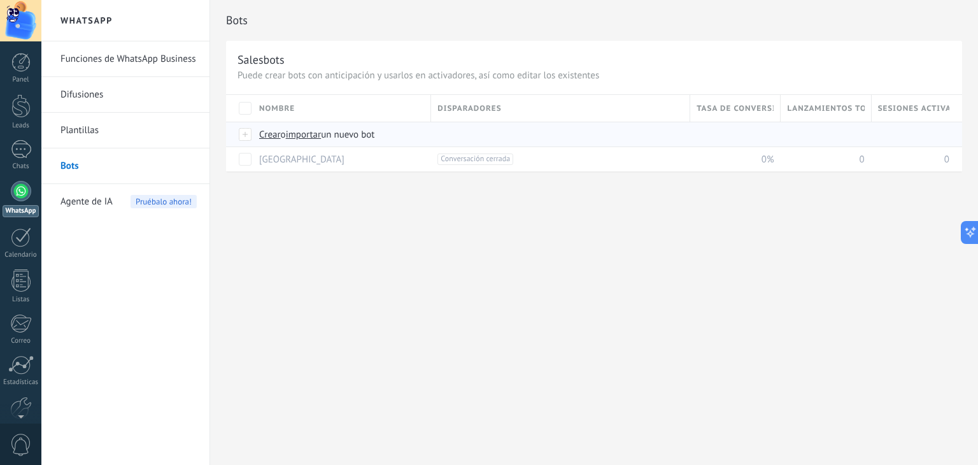
click at [266, 129] on span "Crear" at bounding box center [270, 135] width 22 height 12
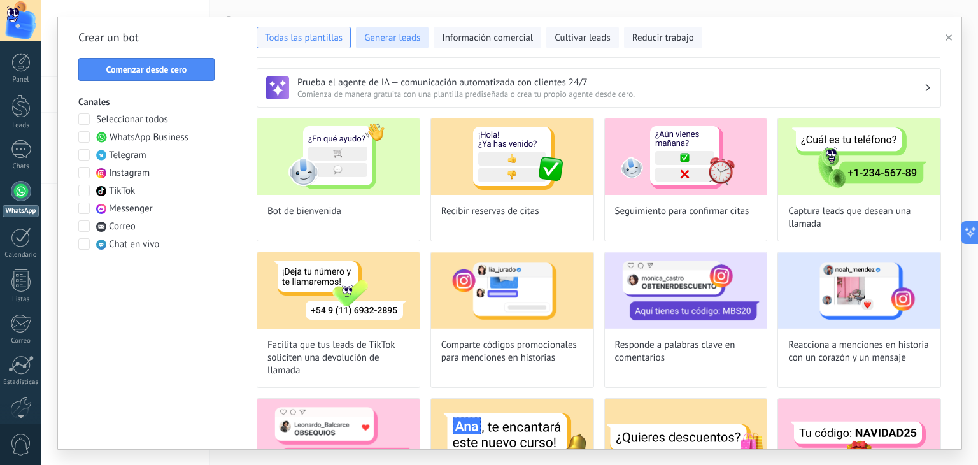
click at [404, 36] on span "Generar leads" at bounding box center [392, 38] width 56 height 13
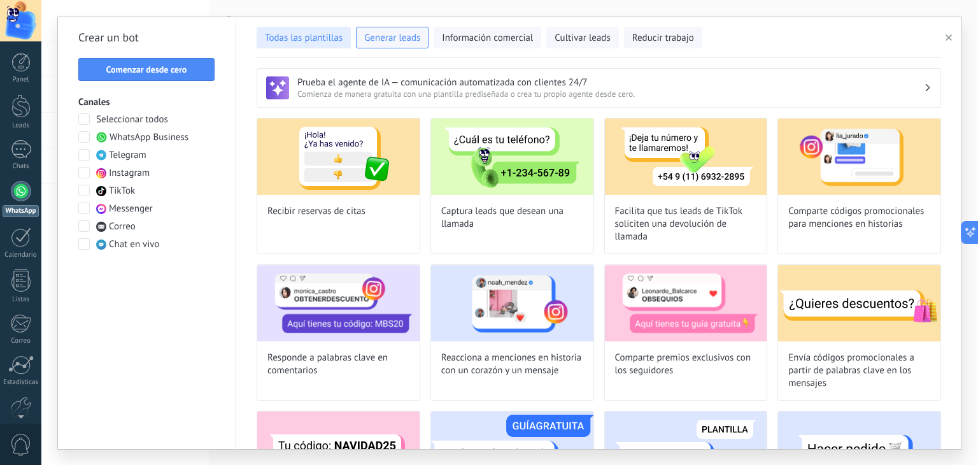
click at [285, 45] on button "Todas las plantillas" at bounding box center [304, 38] width 94 height 22
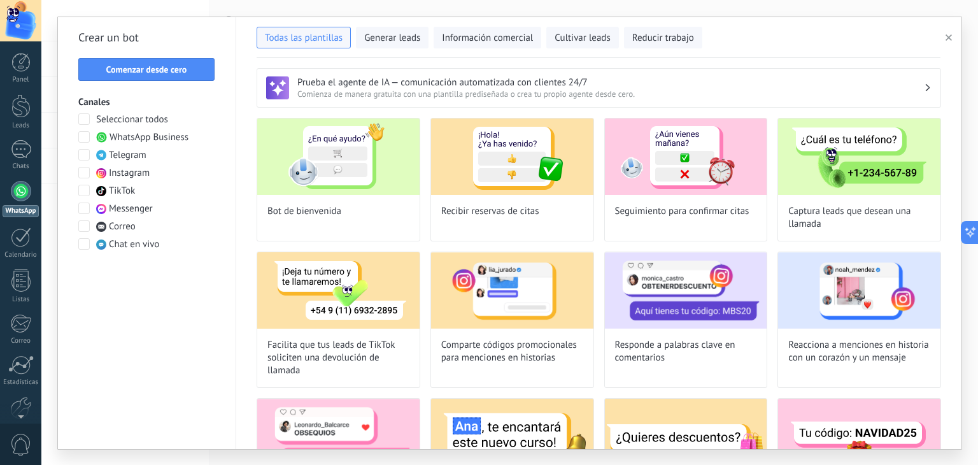
click at [83, 139] on span at bounding box center [83, 136] width 11 height 11
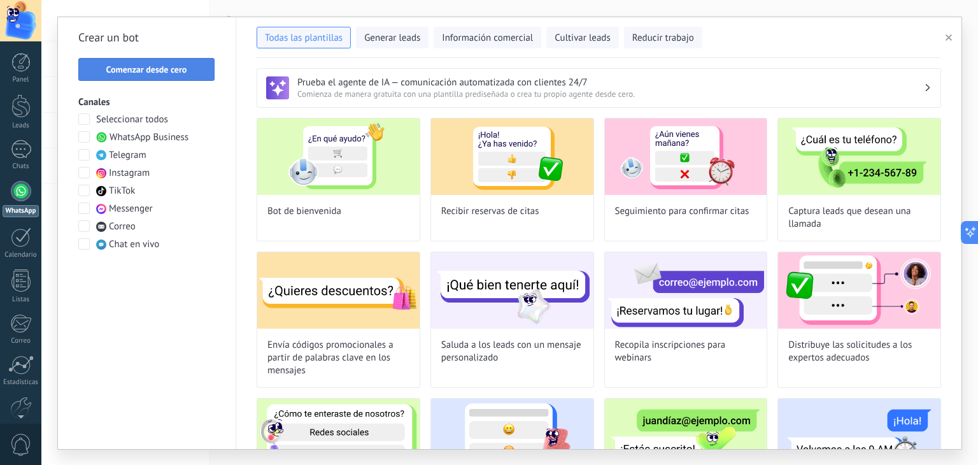
click at [177, 72] on span "Comenzar desde cero" at bounding box center [146, 69] width 81 height 9
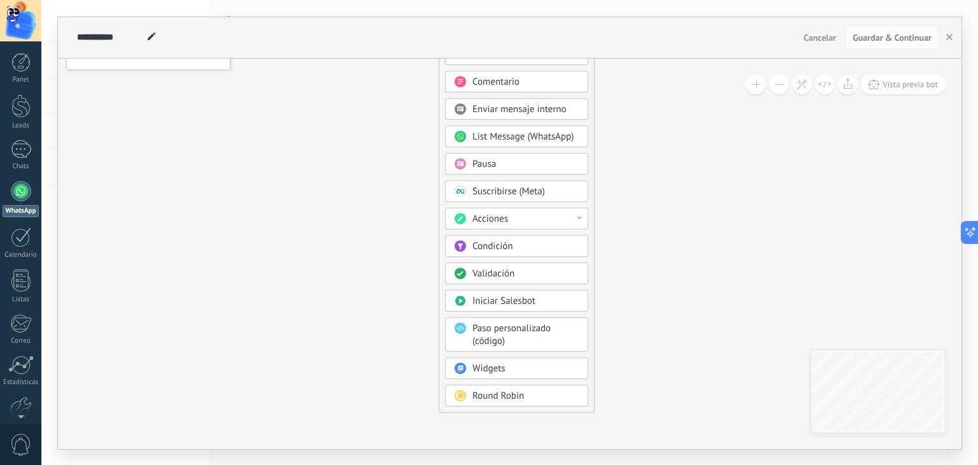
click at [537, 213] on div "Acciones" at bounding box center [526, 219] width 107 height 13
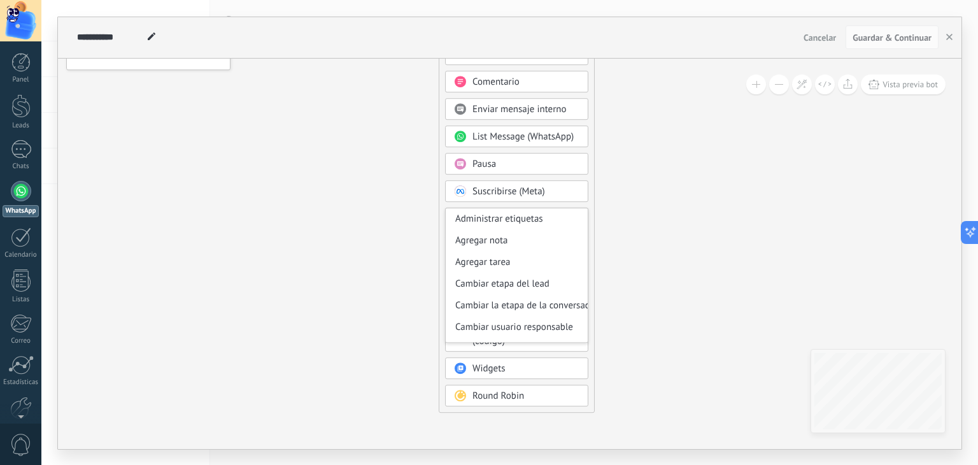
click at [592, 386] on div "Agrega el siguiente paso Mensaje Mensaje Mensaje Reacción Comentario Enviar men…" at bounding box center [517, 202] width 156 height 420
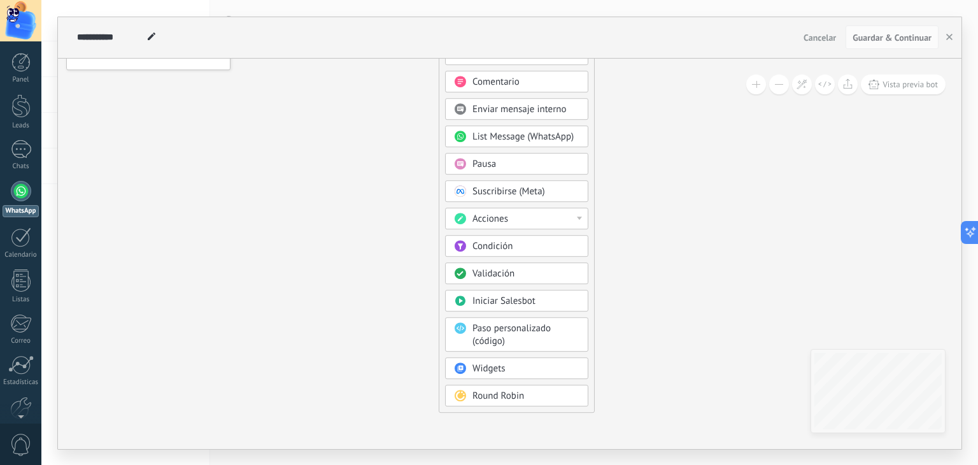
click at [550, 251] on div "Condición" at bounding box center [516, 246] width 143 height 22
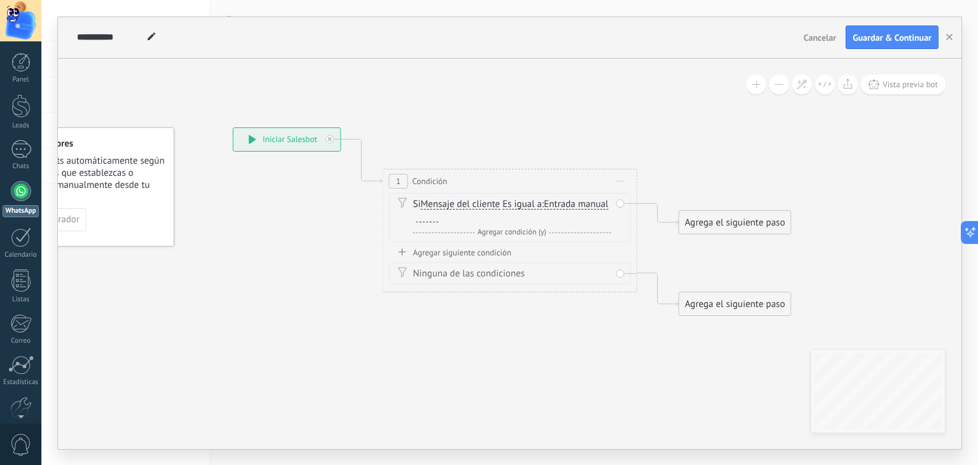
click at [625, 269] on div "Ninguna de las condiciones" at bounding box center [510, 273] width 242 height 22
click at [620, 270] on div "Ninguna de las condiciones" at bounding box center [510, 273] width 242 height 22
click at [620, 273] on div "Ninguna de las condiciones" at bounding box center [510, 273] width 242 height 22
click at [671, 165] on icon at bounding box center [491, 221] width 1152 height 825
click at [621, 274] on div "Ninguna de las condiciones" at bounding box center [510, 273] width 242 height 22
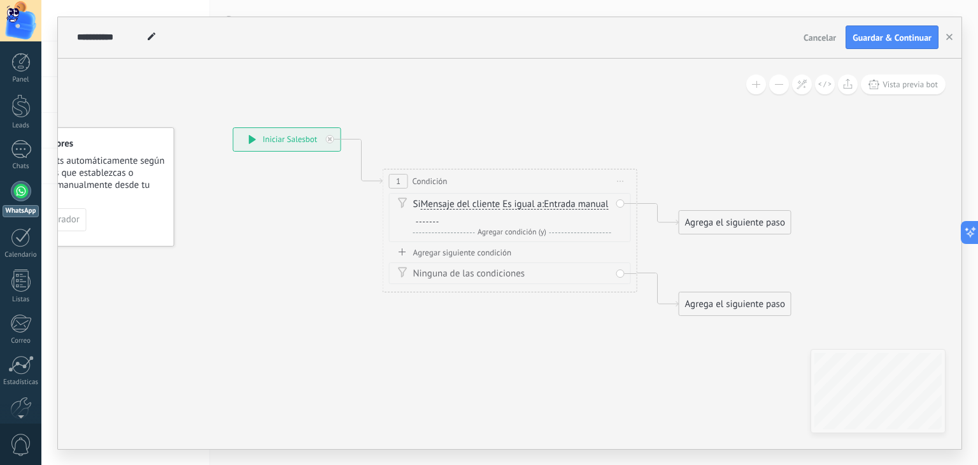
click at [522, 203] on span "Es igual a" at bounding box center [521, 204] width 39 height 10
click at [522, 203] on button "Es igual a" at bounding box center [575, 204] width 159 height 23
click at [557, 248] on span "Contiene" at bounding box center [565, 249] width 154 height 13
click at [564, 199] on span "Entrada manual" at bounding box center [573, 204] width 64 height 10
click at [564, 199] on button "Entrada manual" at bounding box center [613, 204] width 159 height 23
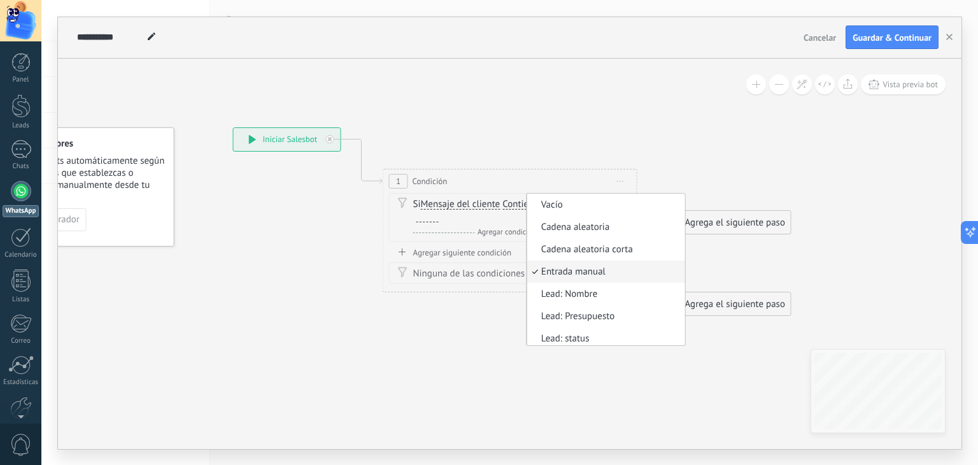
scroll to position [3, 0]
click at [612, 220] on span "Cadena aleatoria" at bounding box center [604, 224] width 154 height 13
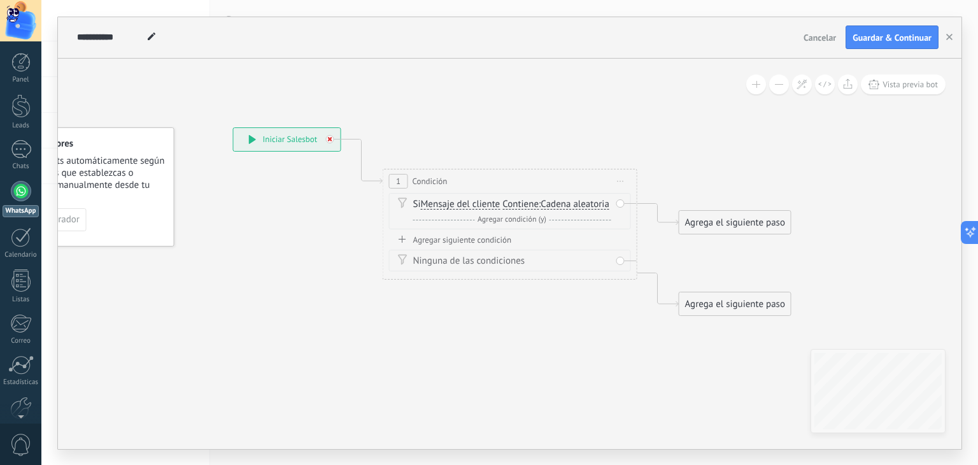
click at [329, 141] on div at bounding box center [330, 139] width 8 height 8
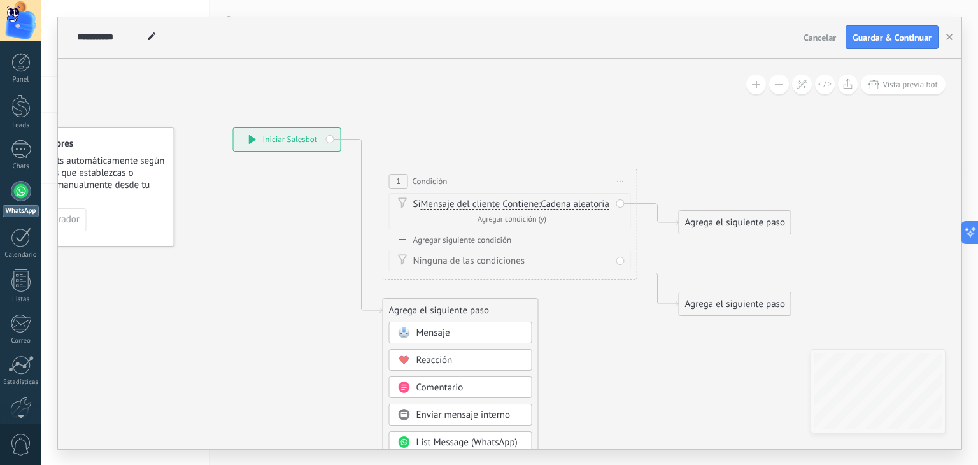
click at [622, 172] on span "Iniciar vista previa aquí Cambiar nombre Duplicar [GEOGRAPHIC_DATA]" at bounding box center [621, 181] width 20 height 18
click at [681, 259] on div "Borrar" at bounding box center [679, 264] width 126 height 22
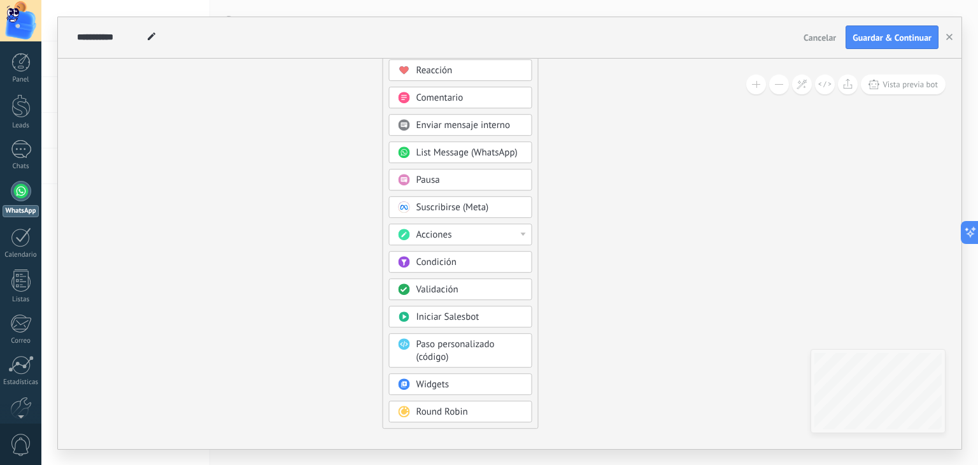
click at [507, 229] on div "Acciones" at bounding box center [469, 235] width 107 height 13
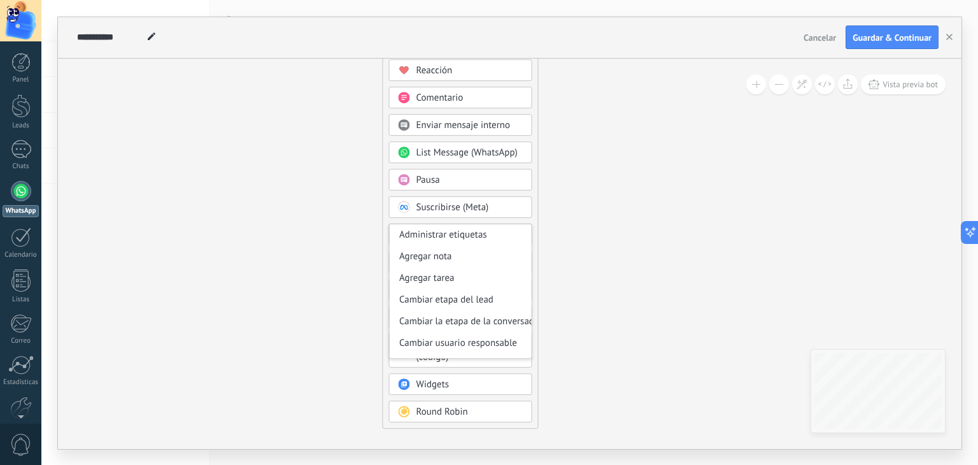
click at [594, 260] on icon at bounding box center [491, 144] width 1152 height 1251
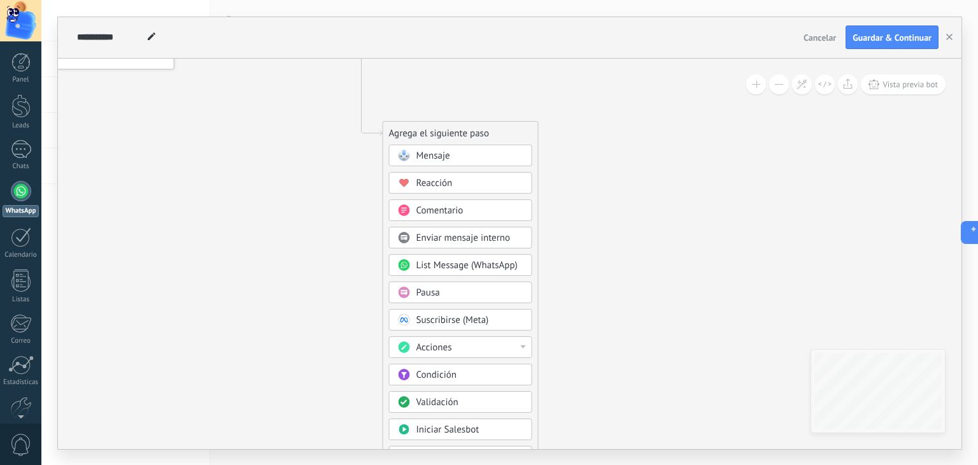
click at [456, 155] on div "Mensaje" at bounding box center [469, 156] width 107 height 13
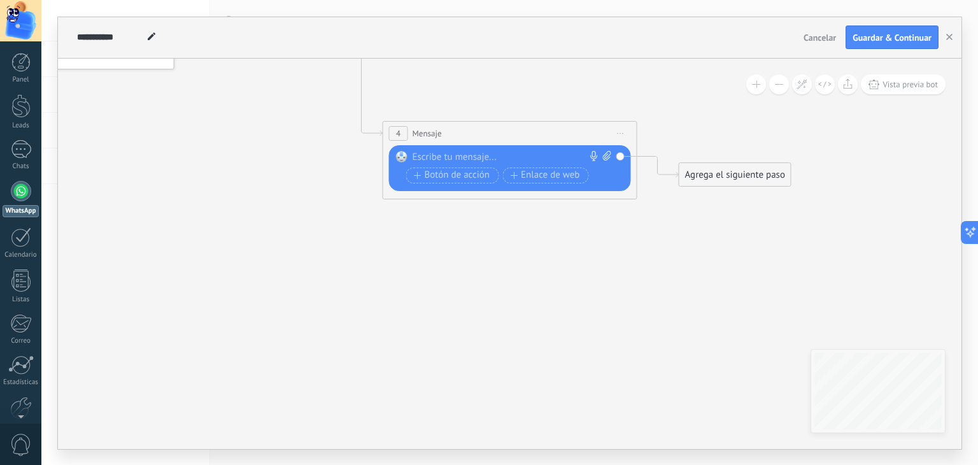
click at [488, 155] on div at bounding box center [507, 157] width 189 height 13
paste div
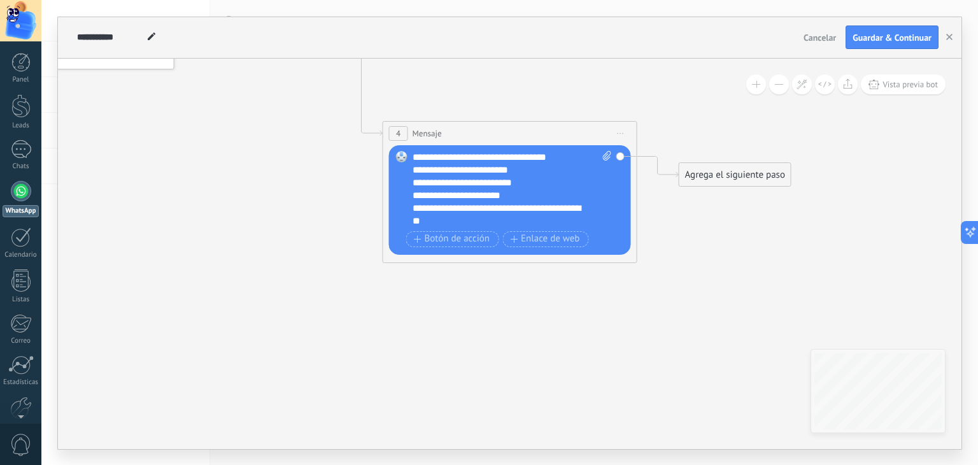
scroll to position [0, 0]
click at [703, 279] on icon at bounding box center [491, 74] width 1152 height 885
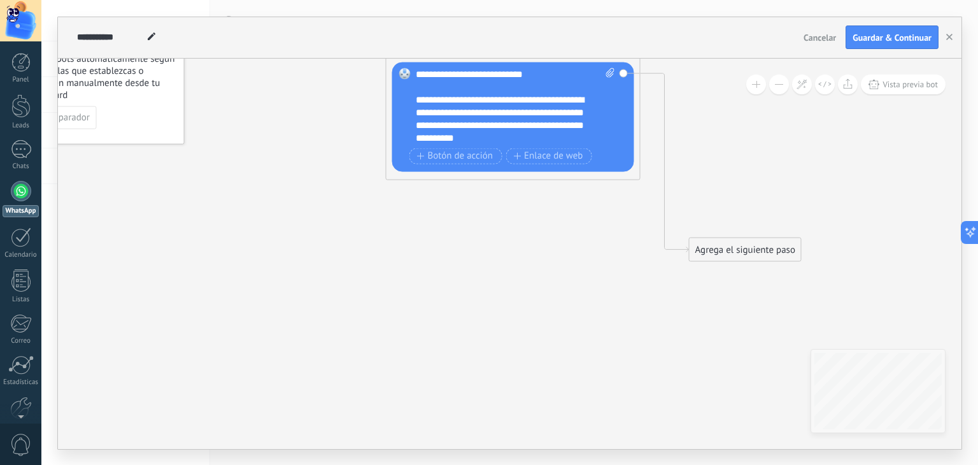
drag, startPoint x: 433, startPoint y: 204, endPoint x: 416, endPoint y: 46, distance: 158.8
click at [416, 46] on div "**********" at bounding box center [510, 233] width 904 height 432
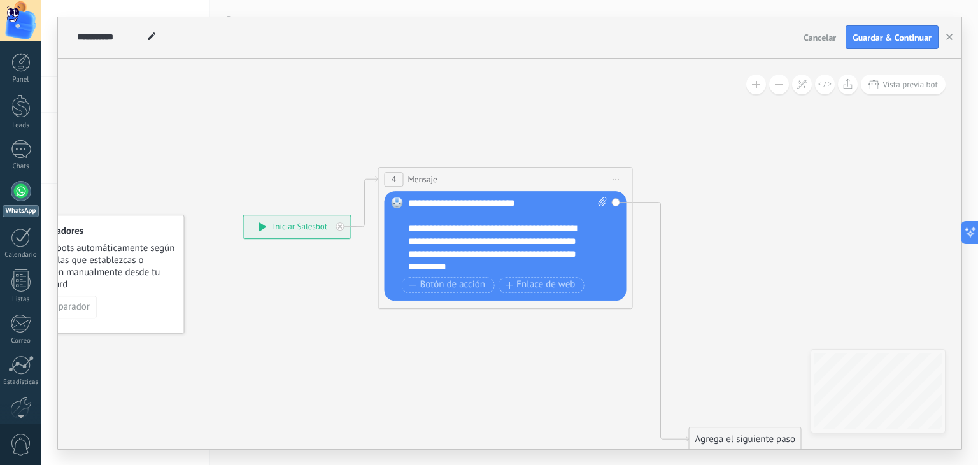
drag, startPoint x: 485, startPoint y: 238, endPoint x: 487, endPoint y: 178, distance: 59.3
click at [487, 178] on div "4 Mensaje ******* (a): Todos los contactos - canales seleccionados Todos los co…" at bounding box center [505, 179] width 253 height 24
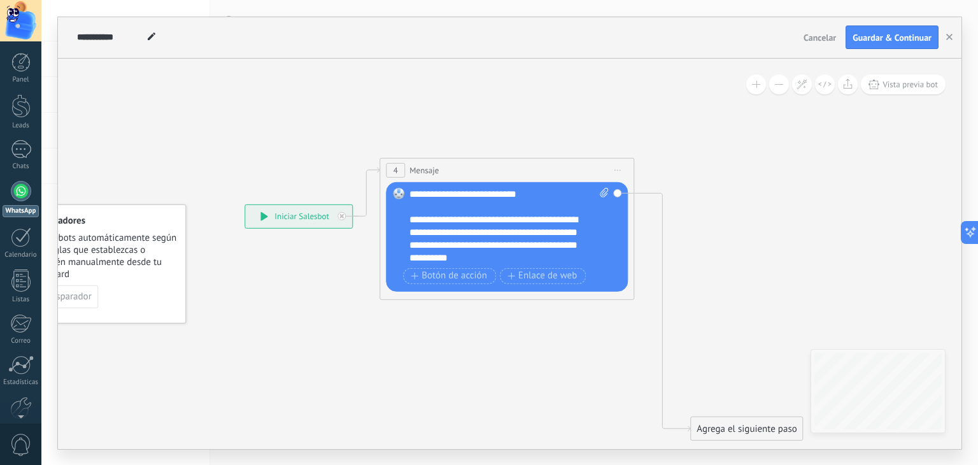
click at [705, 239] on icon at bounding box center [502, 298] width 1152 height 921
click at [461, 274] on span "Botón de acción" at bounding box center [449, 276] width 76 height 10
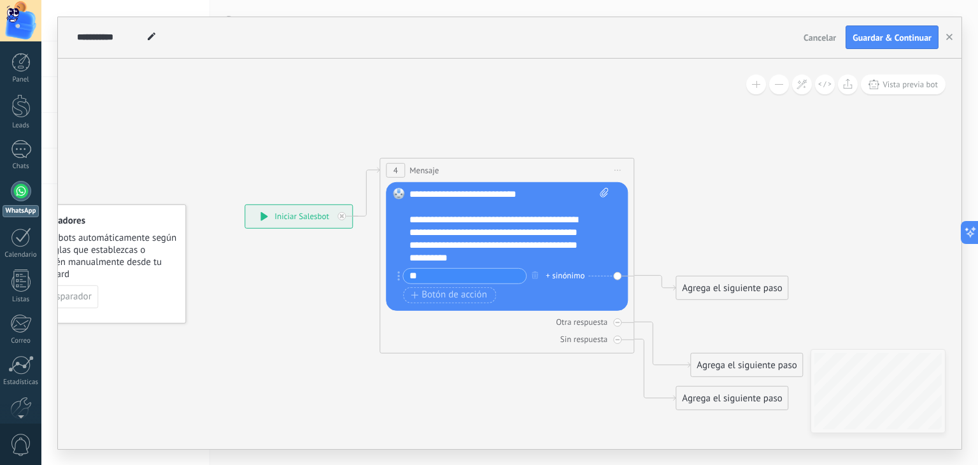
type input "*"
type input "**********"
click at [456, 290] on span "Botón de acción" at bounding box center [449, 295] width 76 height 10
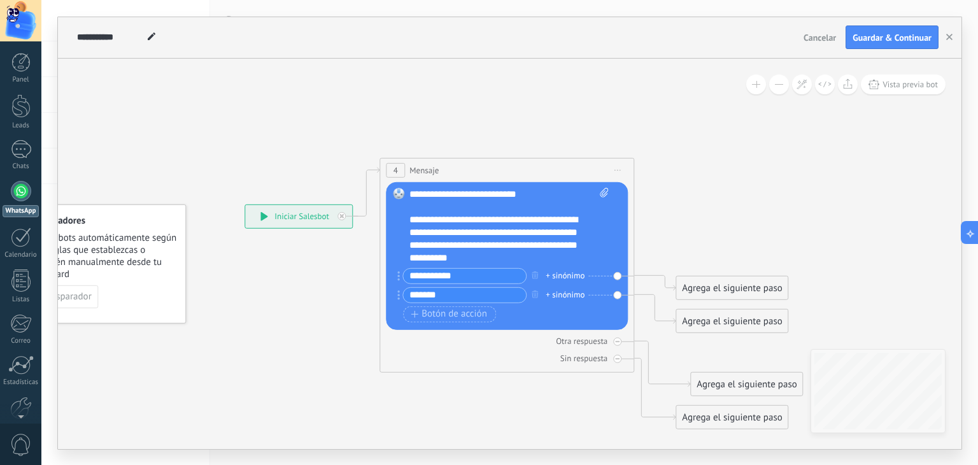
type input "******"
click at [781, 141] on icon at bounding box center [502, 293] width 1152 height 908
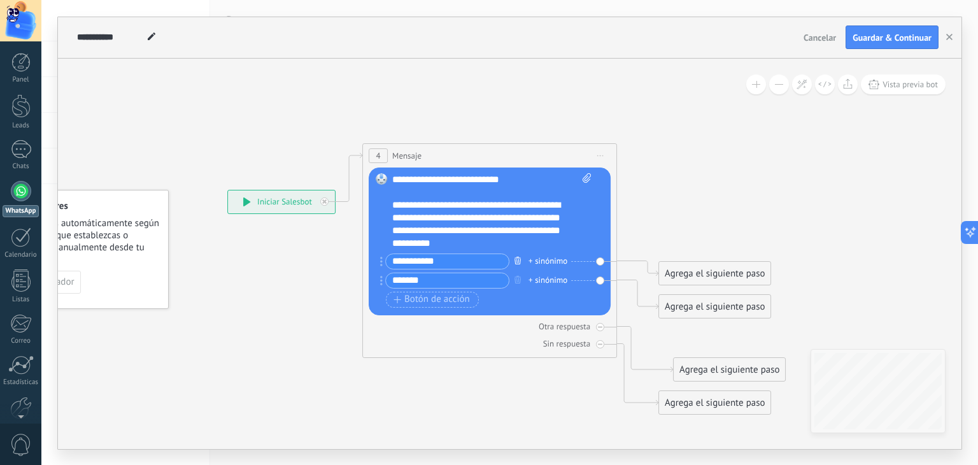
click at [517, 255] on button "button" at bounding box center [518, 261] width 14 height 16
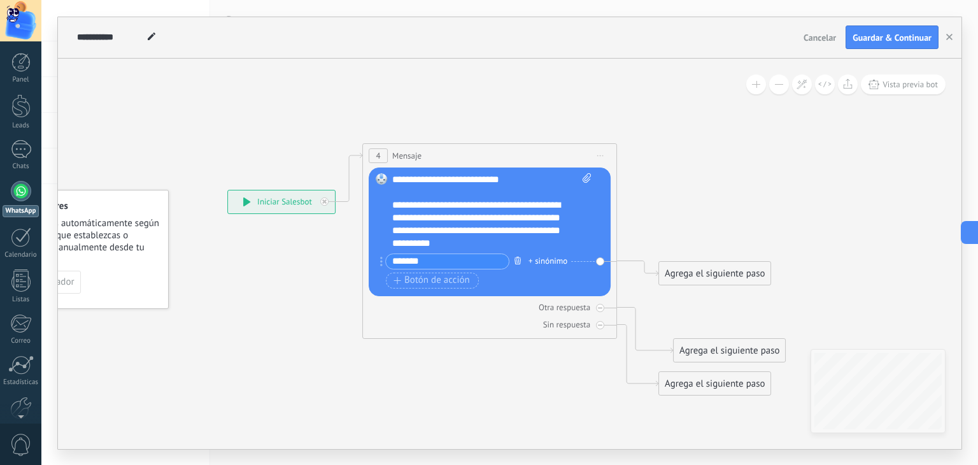
click at [517, 255] on button "button" at bounding box center [518, 261] width 14 height 16
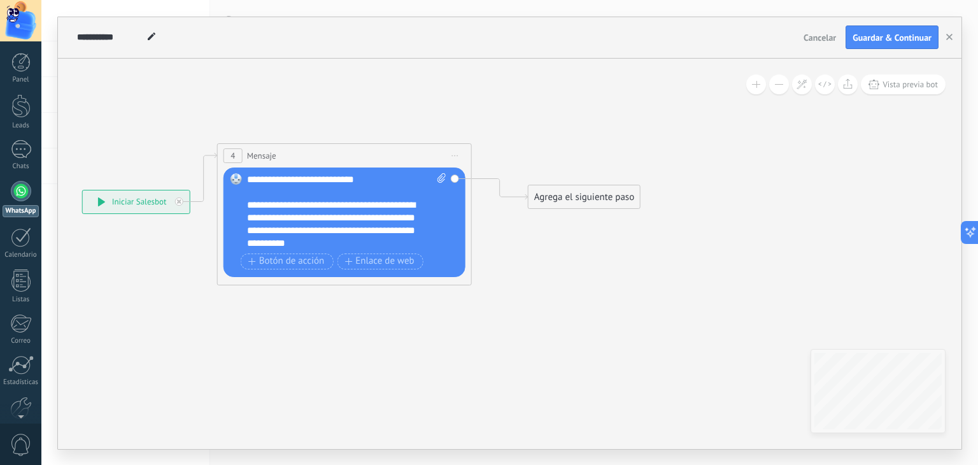
click at [622, 194] on div "Agrega el siguiente paso" at bounding box center [584, 197] width 111 height 21
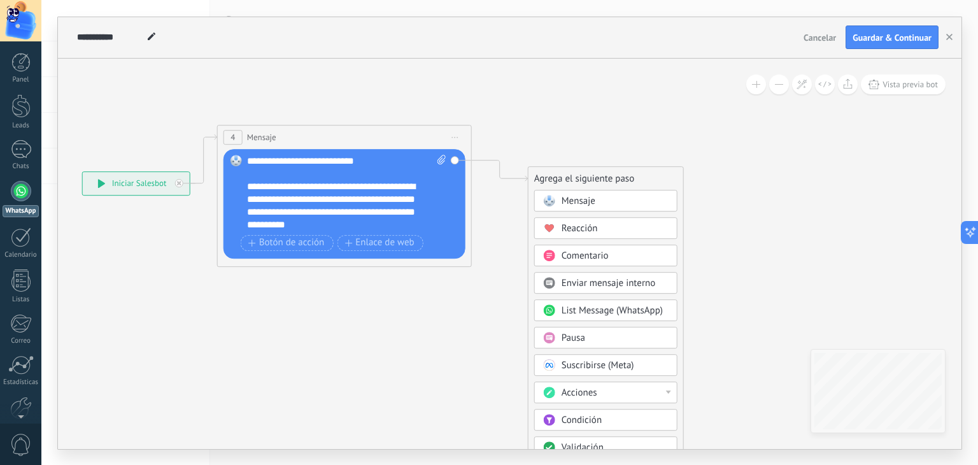
click at [606, 263] on div "Comentario" at bounding box center [605, 256] width 143 height 22
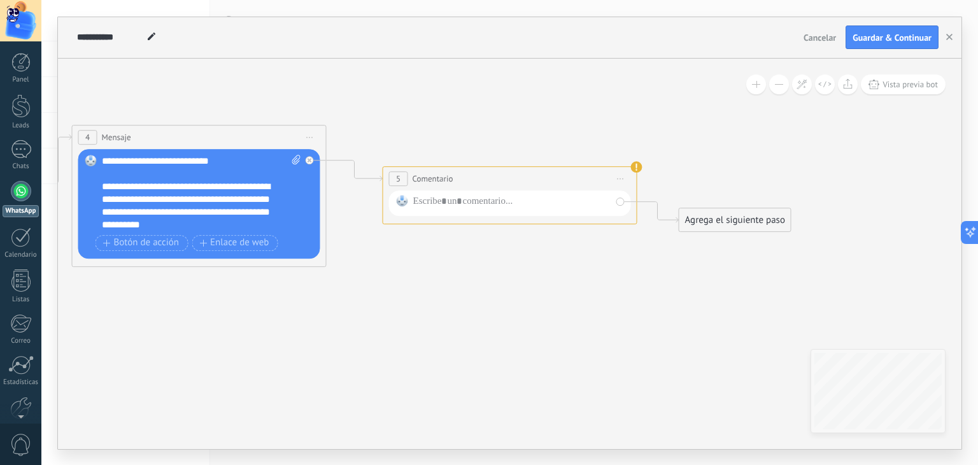
click at [616, 180] on span "Iniciar vista previa aquí Cambiar nombre Duplicar [GEOGRAPHIC_DATA]" at bounding box center [621, 178] width 20 height 18
click at [657, 255] on div "Borrar" at bounding box center [679, 262] width 126 height 22
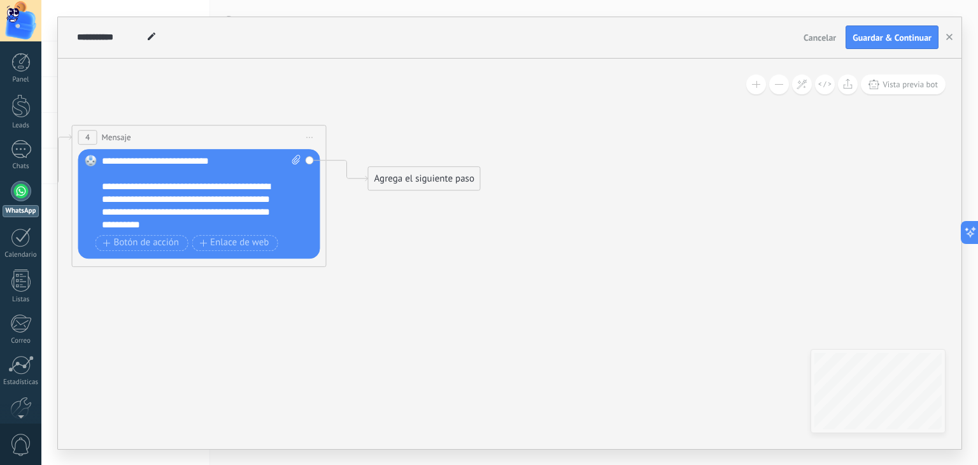
click at [420, 184] on div "Agrega el siguiente paso" at bounding box center [424, 178] width 111 height 21
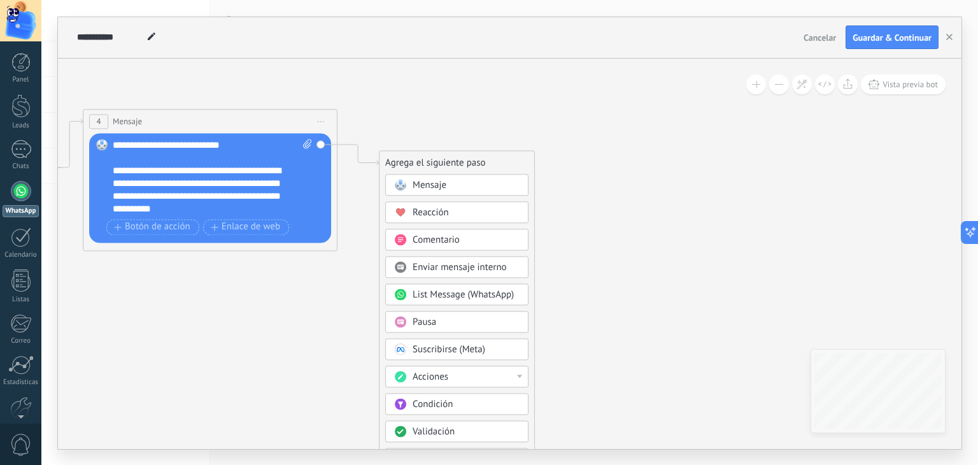
click at [466, 184] on div "Mensaje" at bounding box center [466, 185] width 107 height 13
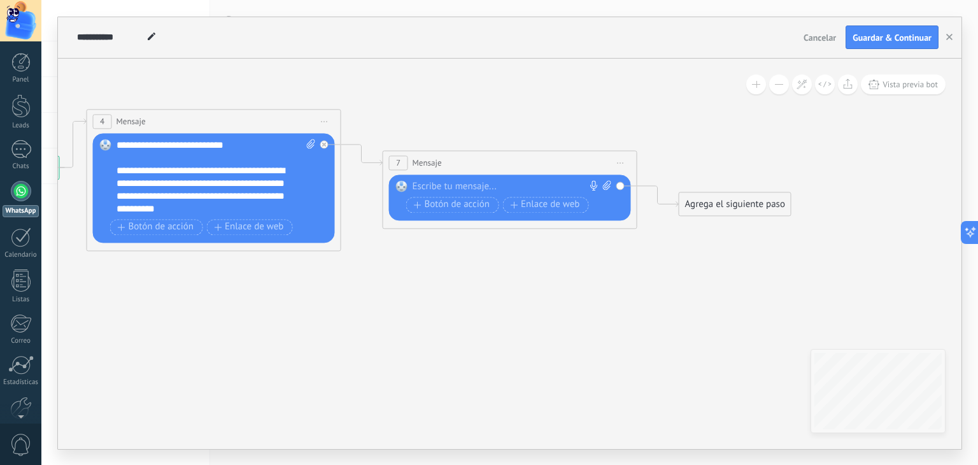
click at [466, 184] on div at bounding box center [507, 186] width 189 height 13
click at [616, 160] on span "Iniciar vista previa aquí Cambiar nombre Duplicar [GEOGRAPHIC_DATA]" at bounding box center [621, 162] width 20 height 18
click at [664, 240] on div "Borrar" at bounding box center [679, 246] width 126 height 22
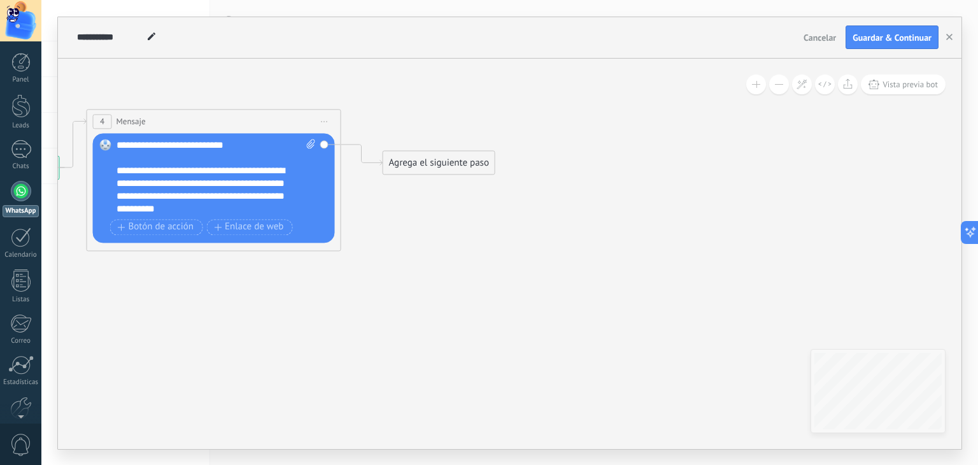
click at [478, 161] on div "Agrega el siguiente paso" at bounding box center [438, 162] width 111 height 21
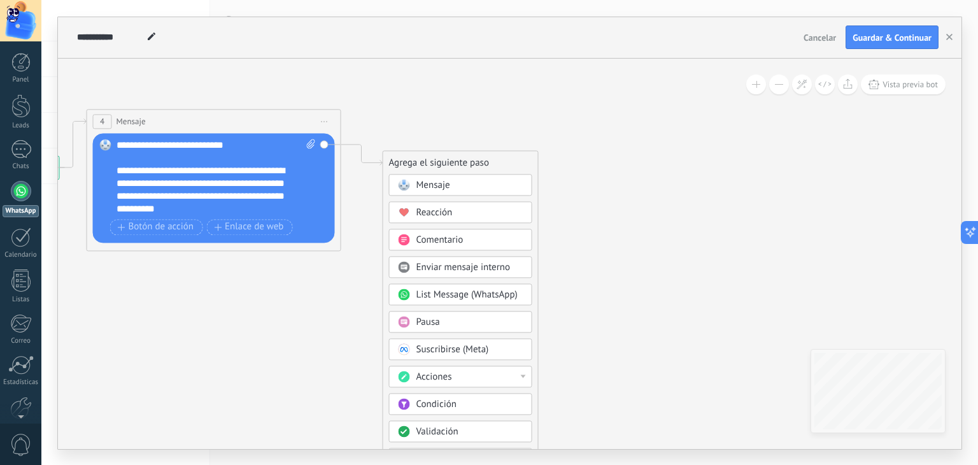
click at [486, 291] on span "List Message (WhatsApp)" at bounding box center [466, 294] width 101 height 12
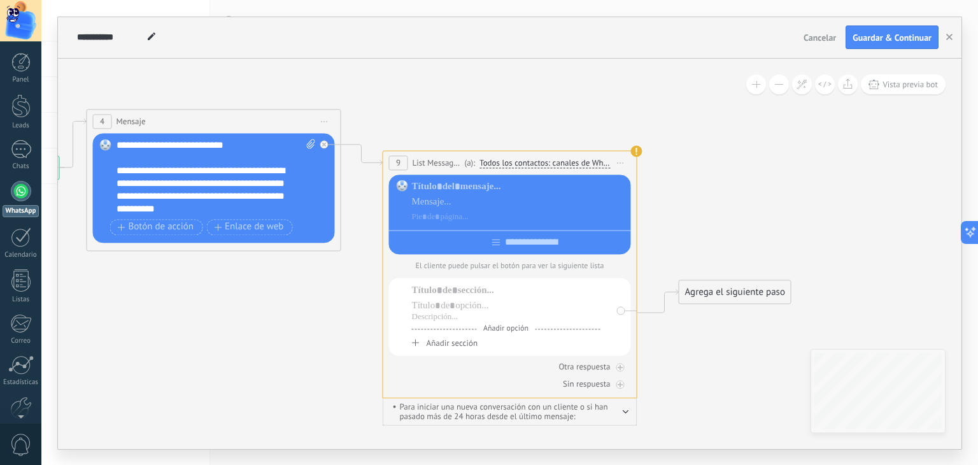
click at [411, 45] on div "**********" at bounding box center [436, 37] width 725 height 41
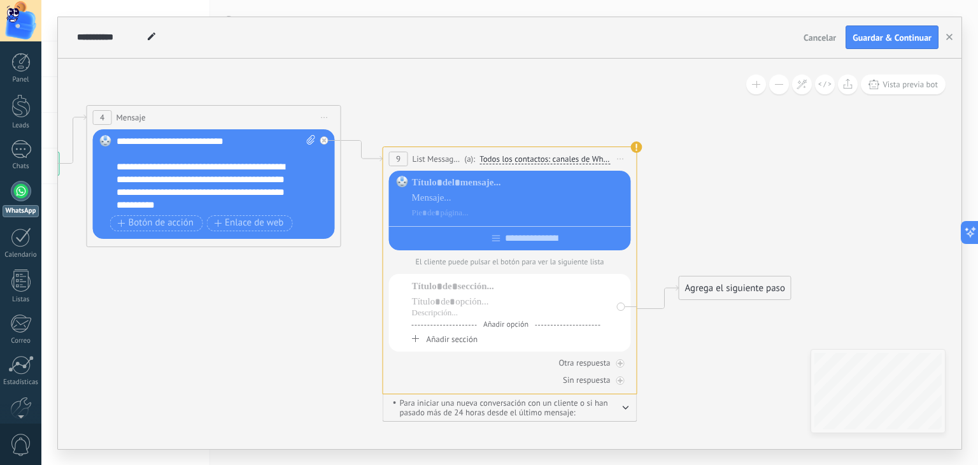
click at [619, 155] on span "Iniciar vista previa aquí Cambiar nombre Duplicar [GEOGRAPHIC_DATA]" at bounding box center [621, 159] width 20 height 18
click at [692, 235] on div "Borrar" at bounding box center [679, 242] width 126 height 22
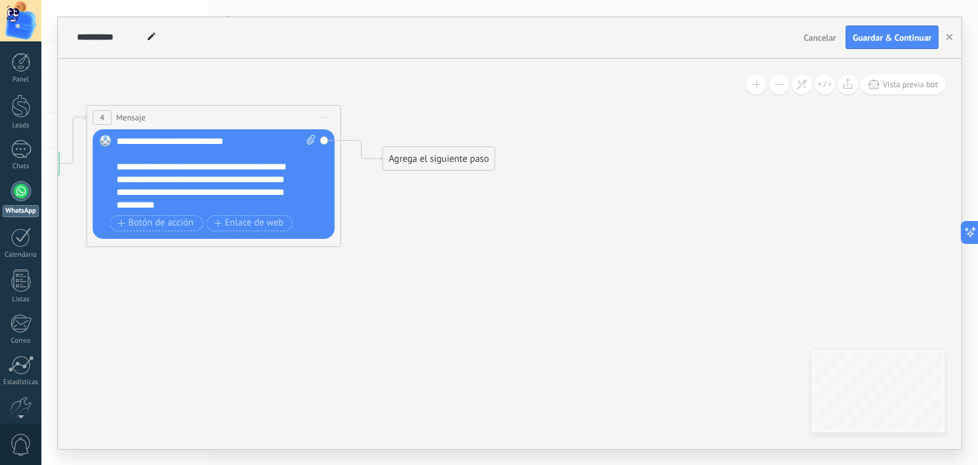
click at [428, 164] on div "Agrega el siguiente paso" at bounding box center [438, 158] width 111 height 21
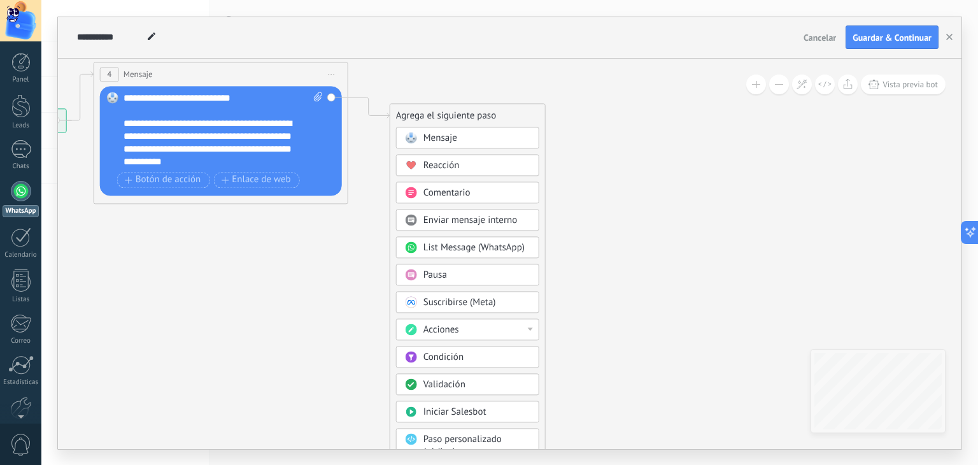
click at [503, 139] on div "Mensaje" at bounding box center [476, 138] width 107 height 13
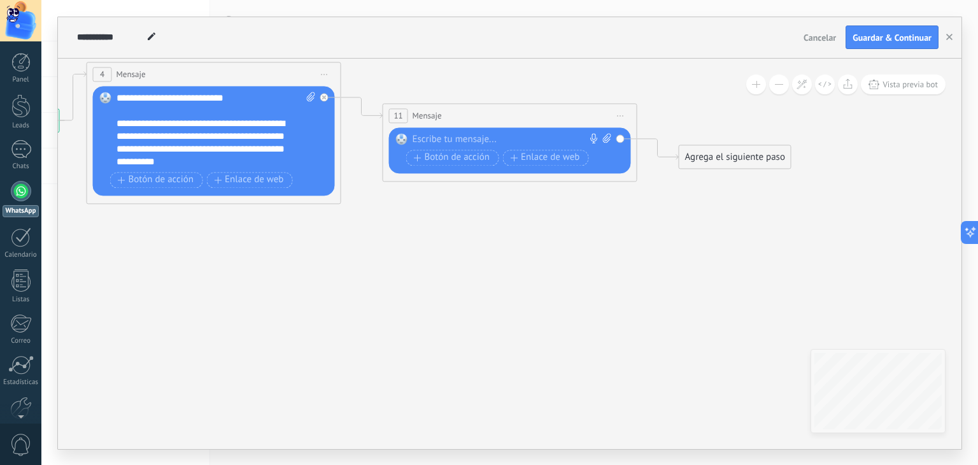
click at [489, 136] on div at bounding box center [507, 139] width 189 height 13
paste div
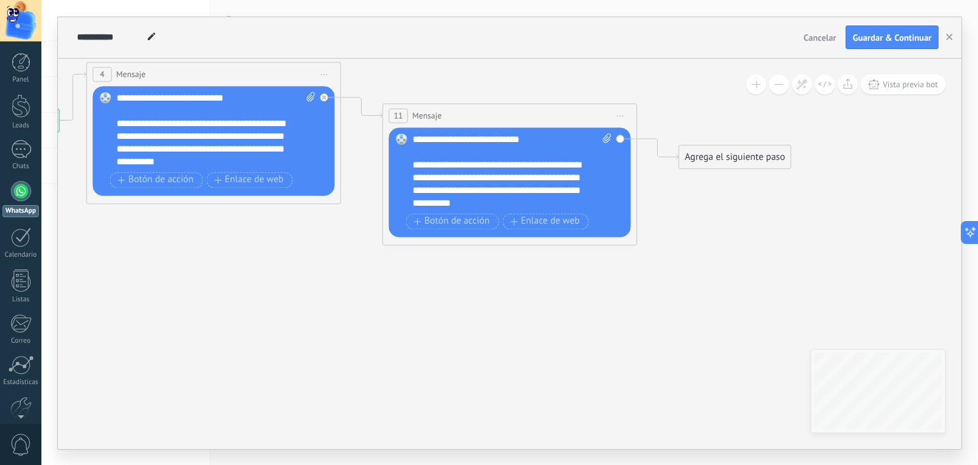
click at [611, 109] on span "Iniciar vista previa aquí Cambiar nombre Duplicar [GEOGRAPHIC_DATA]" at bounding box center [621, 115] width 20 height 18
click at [681, 190] on div "Borrar" at bounding box center [679, 199] width 126 height 22
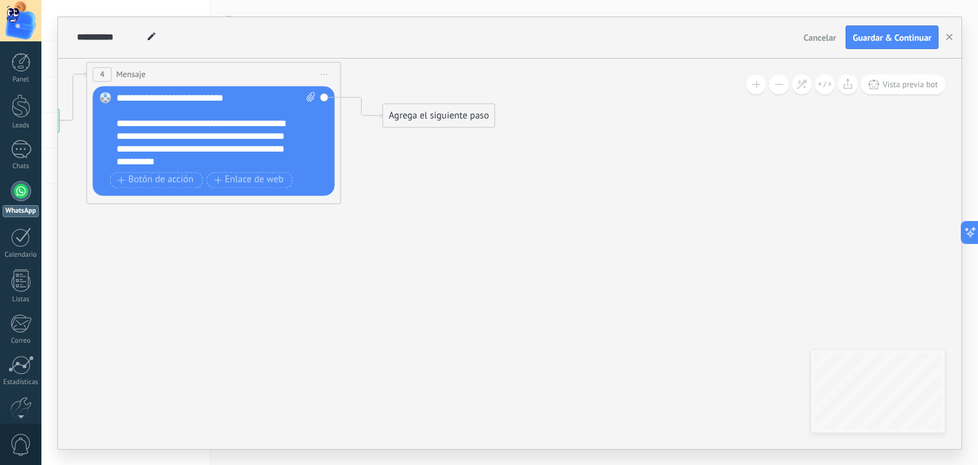
click at [466, 124] on div "Agrega el siguiente paso" at bounding box center [438, 115] width 111 height 21
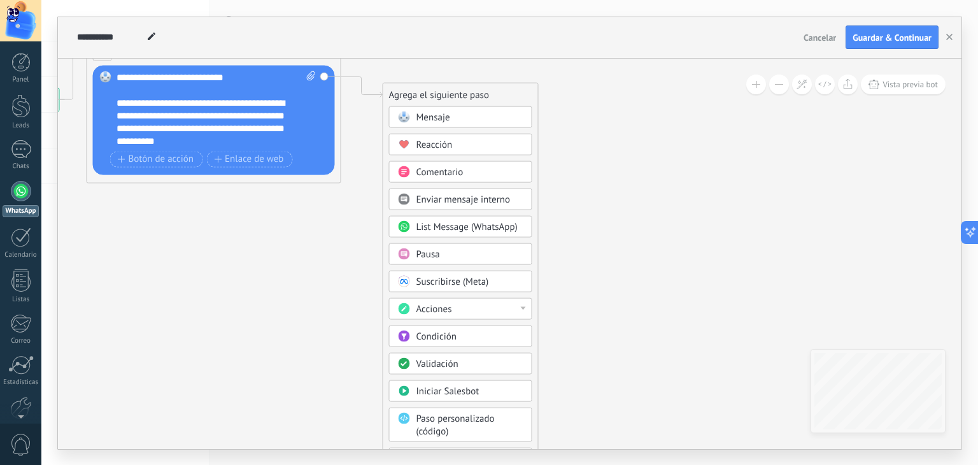
click at [504, 334] on div "Condición" at bounding box center [469, 336] width 107 height 13
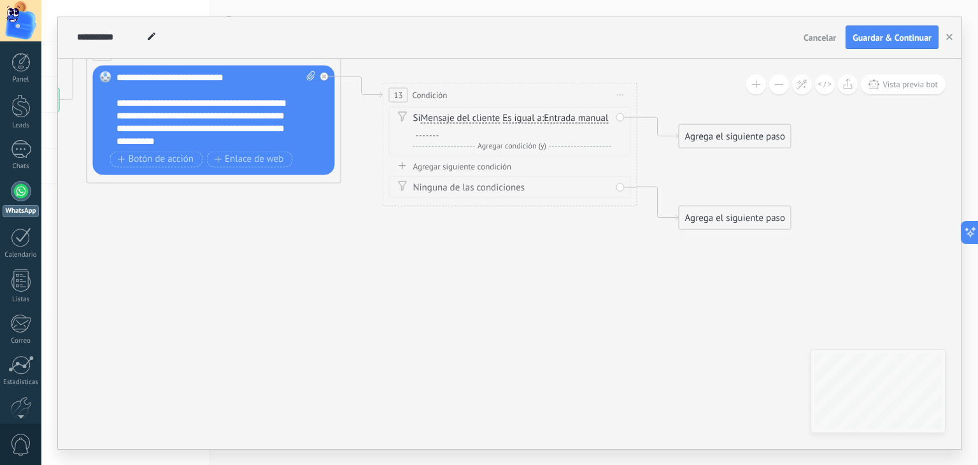
click at [521, 120] on span "Es igual a" at bounding box center [521, 118] width 39 height 10
click at [521, 120] on button "Es igual a" at bounding box center [575, 117] width 159 height 23
click at [543, 155] on li "Contiene" at bounding box center [567, 163] width 158 height 22
click at [556, 115] on span "Entrada manual" at bounding box center [573, 118] width 64 height 10
click at [556, 115] on button "Entrada manual" at bounding box center [613, 117] width 159 height 23
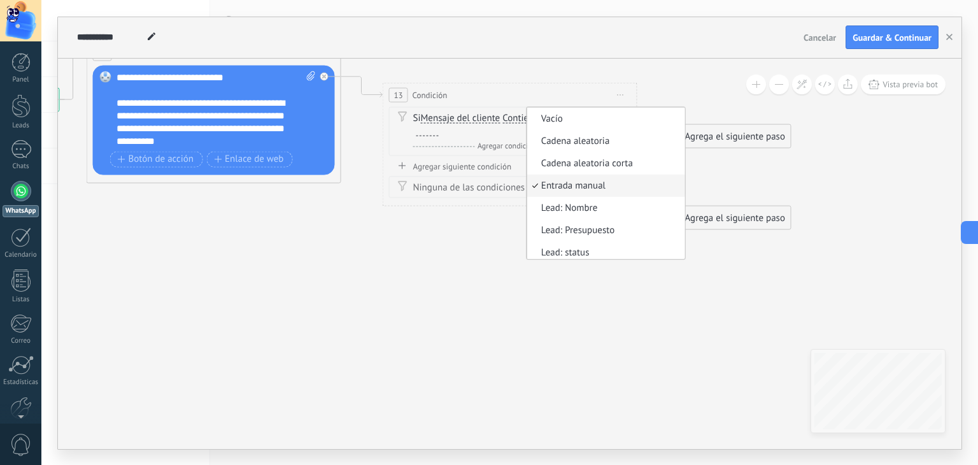
click at [755, 171] on icon at bounding box center [349, 134] width 1433 height 825
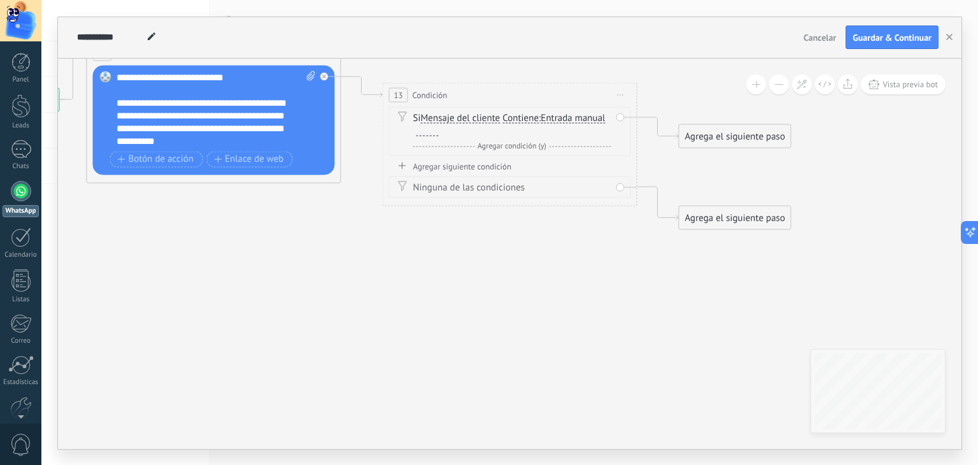
click at [623, 90] on span "Iniciar vista previa aquí Cambiar nombre Duplicar [GEOGRAPHIC_DATA]" at bounding box center [621, 94] width 20 height 18
click at [661, 174] on div "Borrar" at bounding box center [679, 178] width 126 height 22
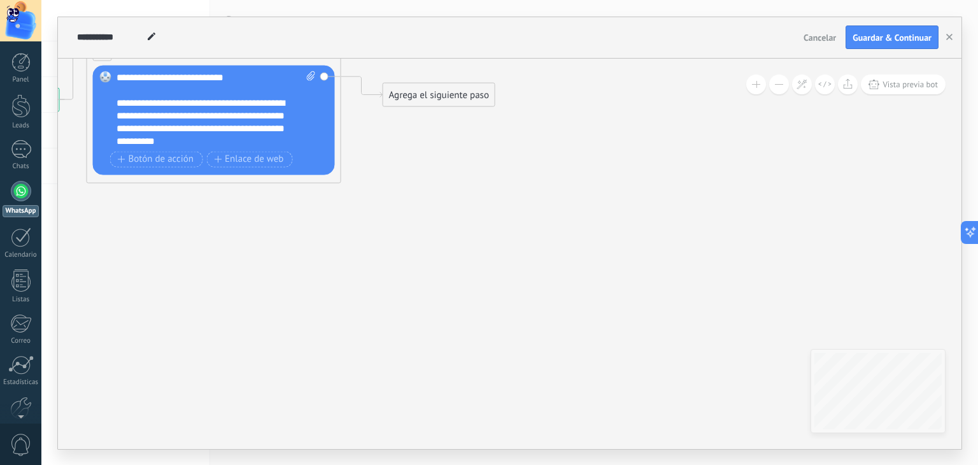
click at [468, 103] on div "Agrega el siguiente paso" at bounding box center [438, 94] width 111 height 21
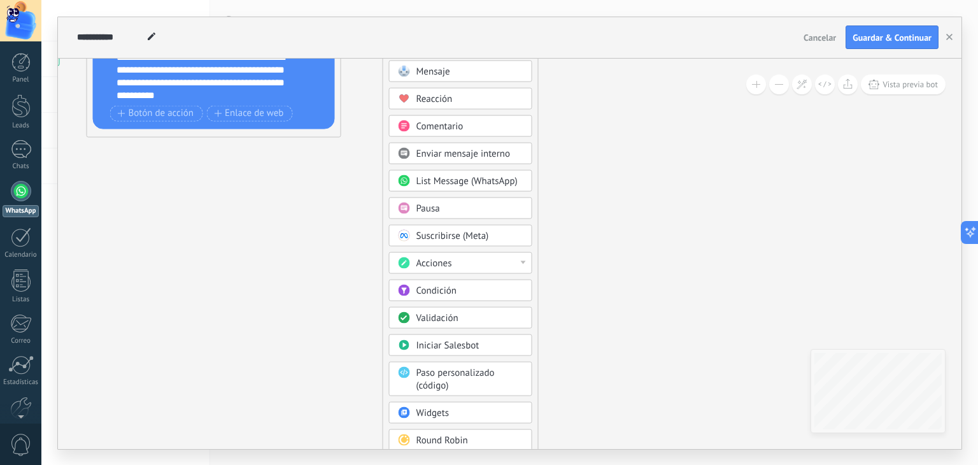
click at [494, 257] on div "Acciones" at bounding box center [469, 263] width 107 height 13
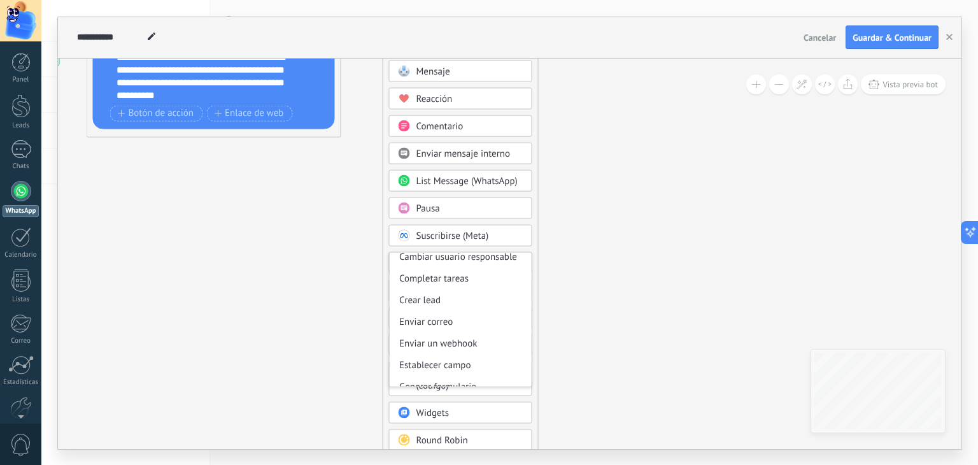
scroll to position [169, 0]
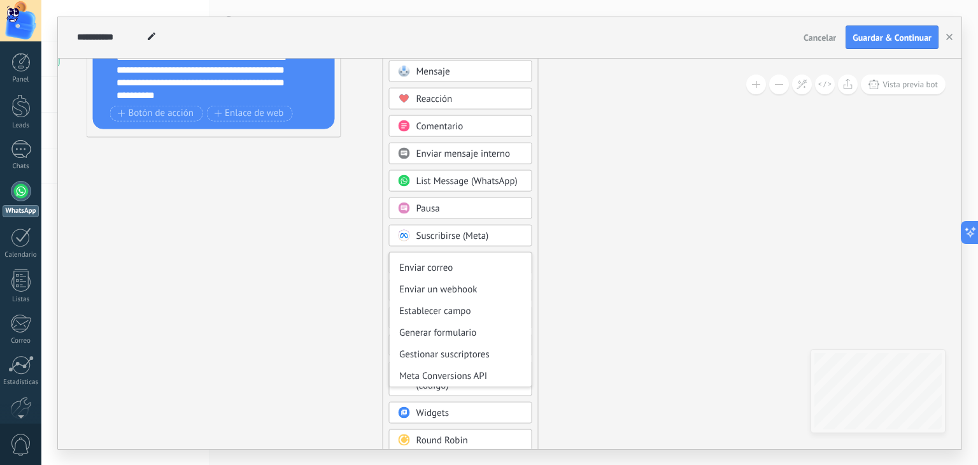
click at [578, 332] on icon at bounding box center [201, 65] width 1137 height 778
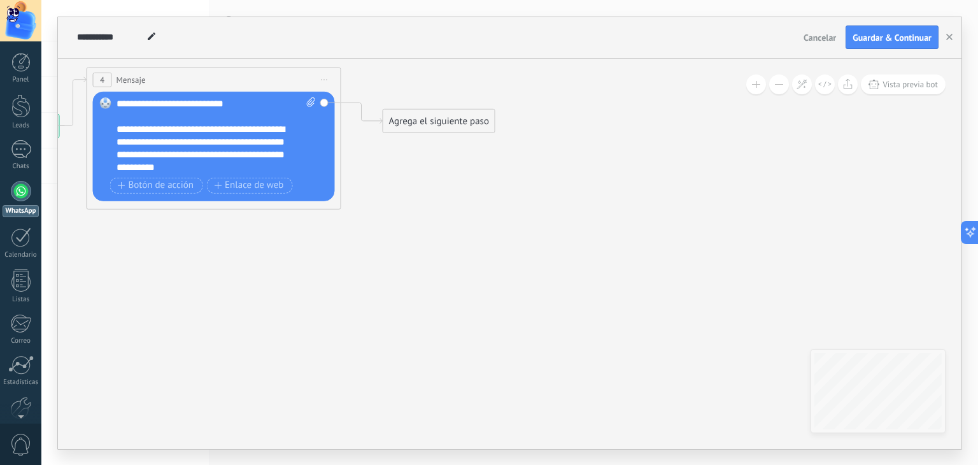
click at [418, 125] on div "Agrega el siguiente paso" at bounding box center [438, 120] width 111 height 21
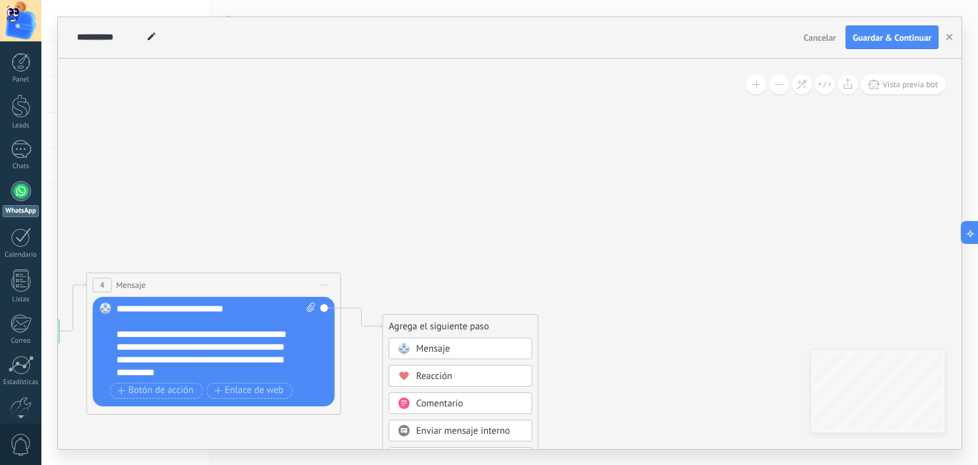
click at [443, 346] on span "Mensaje" at bounding box center [433, 349] width 34 height 12
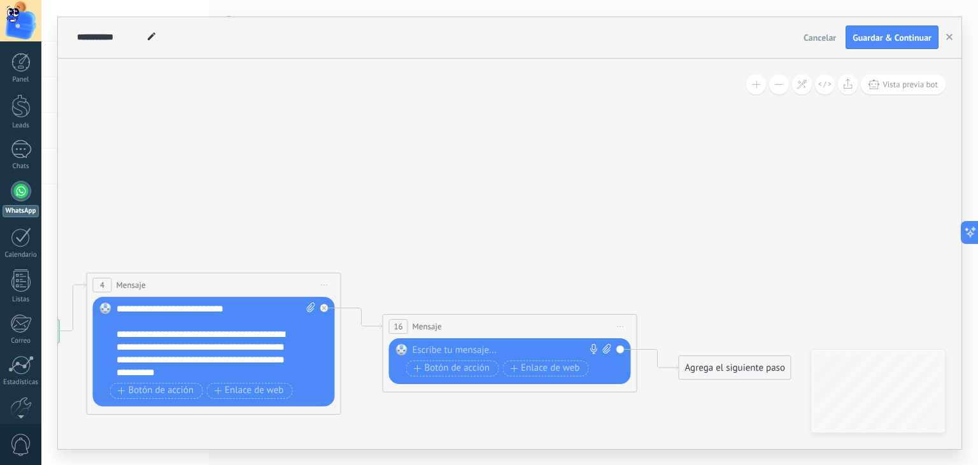
click at [491, 345] on div at bounding box center [507, 350] width 189 height 13
click at [590, 346] on icon at bounding box center [594, 349] width 10 height 10
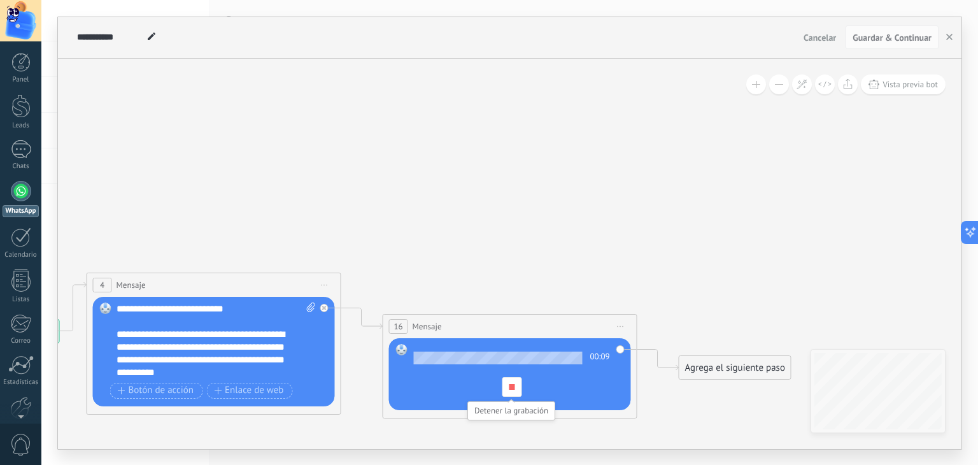
click at [506, 390] on div at bounding box center [512, 387] width 20 height 20
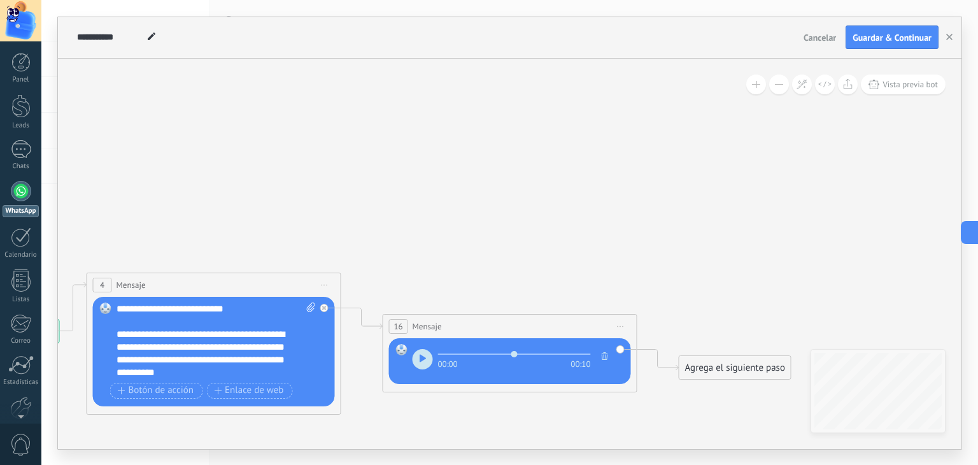
click at [427, 355] on button "button" at bounding box center [423, 359] width 20 height 20
click at [418, 364] on button "button" at bounding box center [423, 359] width 20 height 20
type input "****"
click at [608, 355] on icon "button" at bounding box center [605, 356] width 6 height 8
click at [592, 344] on use at bounding box center [593, 349] width 7 height 10
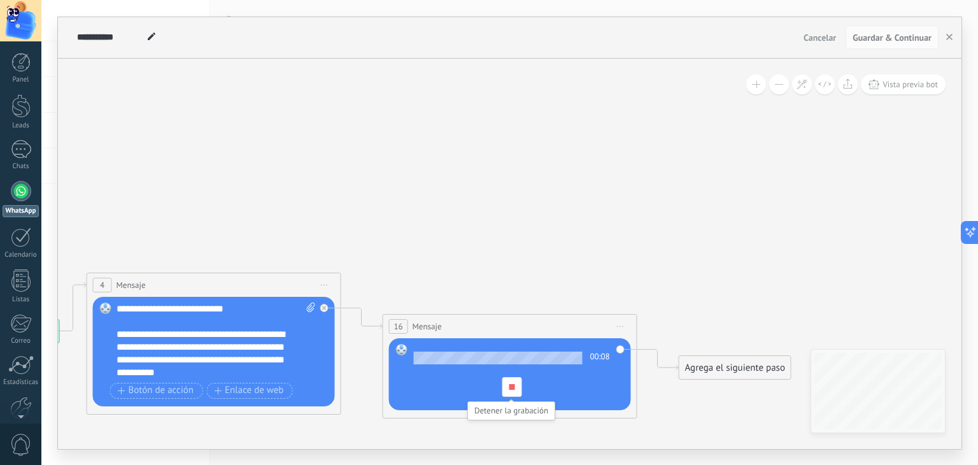
click at [520, 388] on div at bounding box center [512, 387] width 20 height 20
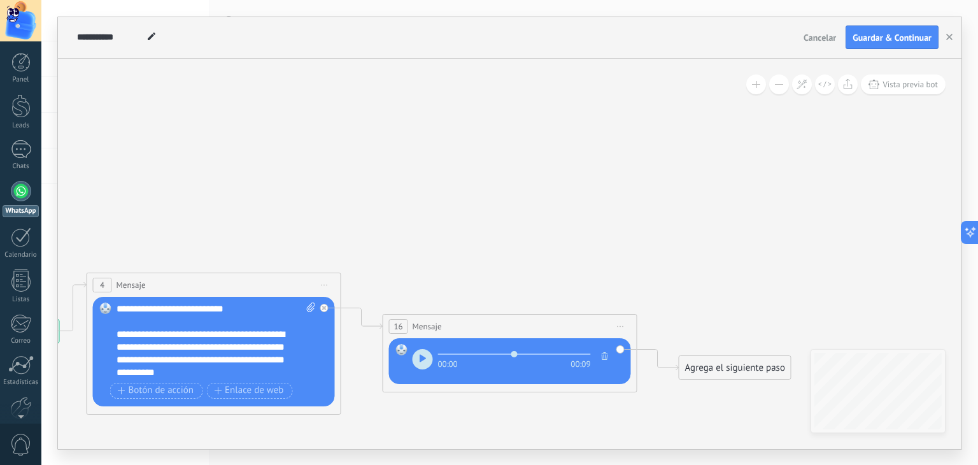
click at [419, 354] on icon "button" at bounding box center [422, 358] width 7 height 8
type input "****"
click at [607, 354] on use "button" at bounding box center [605, 356] width 6 height 8
click at [590, 345] on icon at bounding box center [594, 349] width 10 height 10
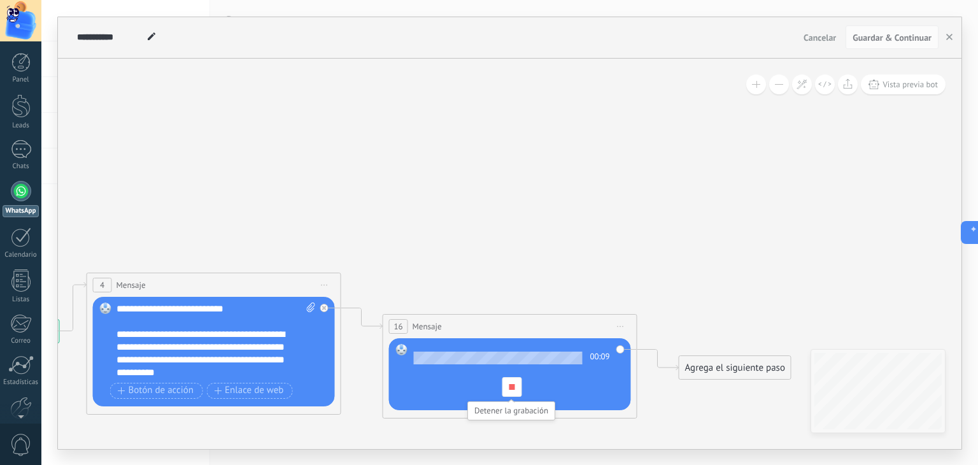
click at [509, 384] on span at bounding box center [512, 387] width 6 height 6
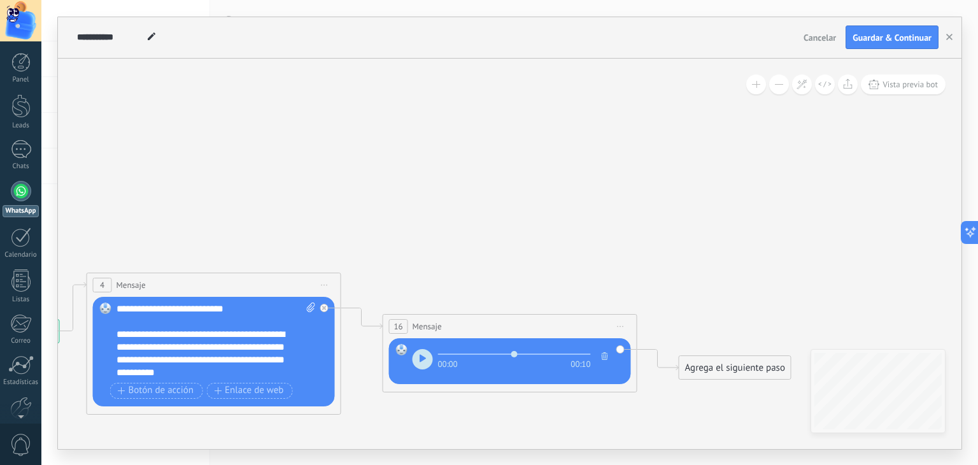
click at [422, 357] on use "button" at bounding box center [423, 359] width 6 height 8
type input "****"
click at [604, 353] on icon "button" at bounding box center [605, 356] width 6 height 8
click at [594, 345] on icon at bounding box center [594, 349] width 10 height 10
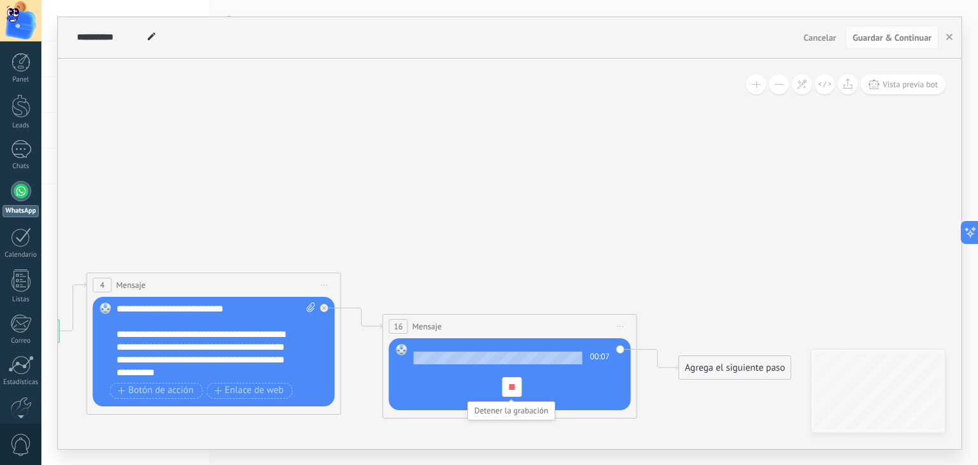
click at [502, 390] on div at bounding box center [512, 387] width 20 height 20
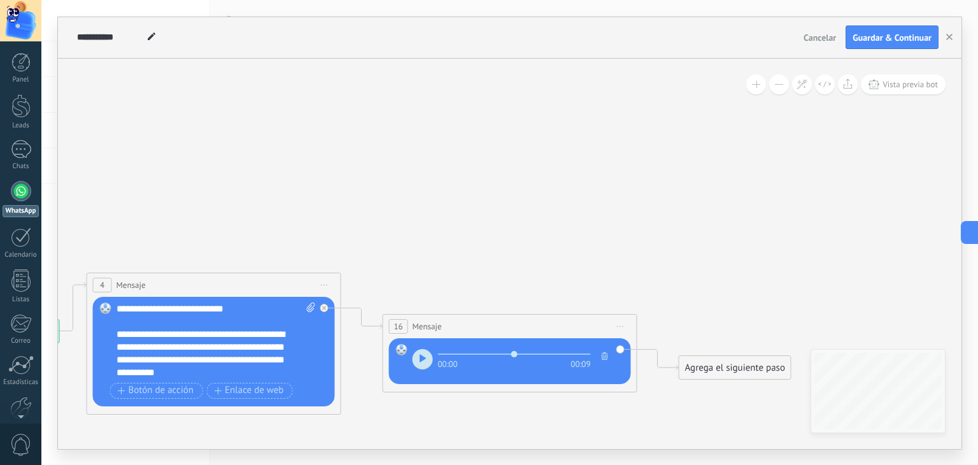
click at [420, 352] on button "button" at bounding box center [423, 359] width 20 height 20
type input "****"
click at [606, 352] on icon "button" at bounding box center [605, 356] width 6 height 8
click at [609, 345] on icon at bounding box center [607, 349] width 8 height 10
click input "Subir" at bounding box center [0, 0] width 0 height 0
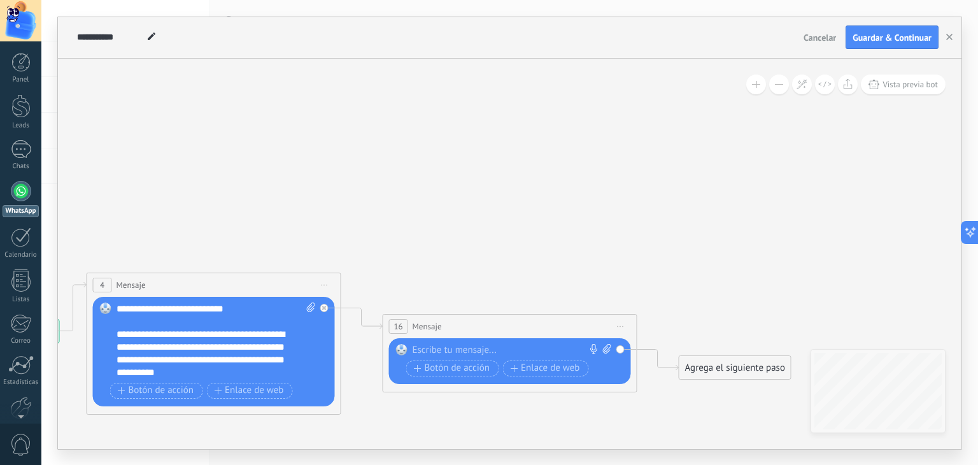
click at [716, 194] on icon at bounding box center [349, 343] width 1433 height 778
click at [484, 354] on div at bounding box center [508, 350] width 190 height 13
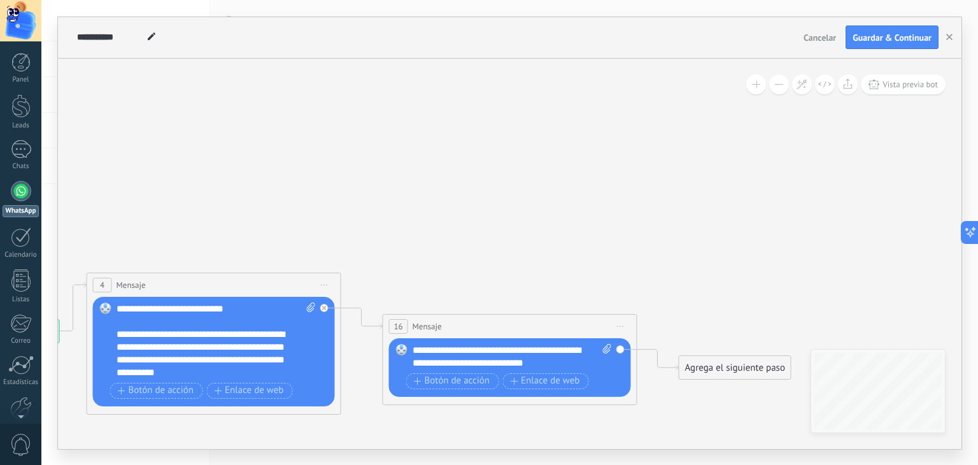
click at [623, 325] on icon at bounding box center [621, 325] width 6 height 1
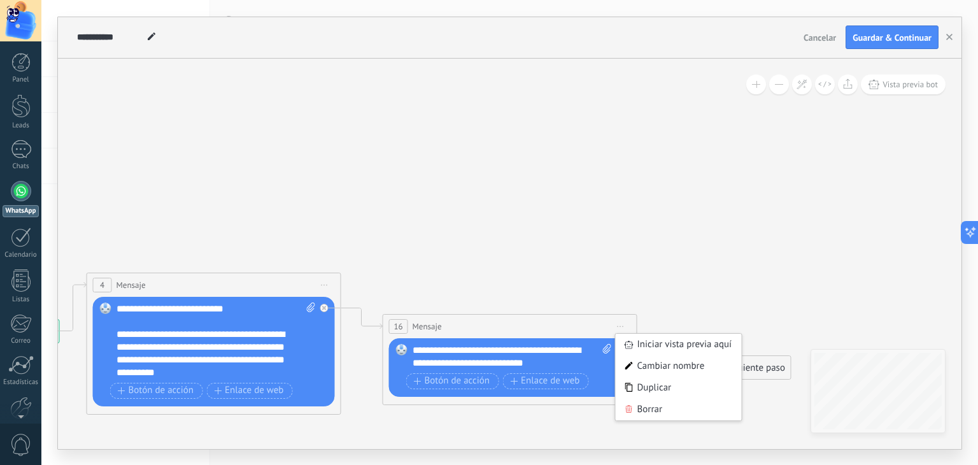
click at [588, 252] on icon at bounding box center [349, 343] width 1433 height 778
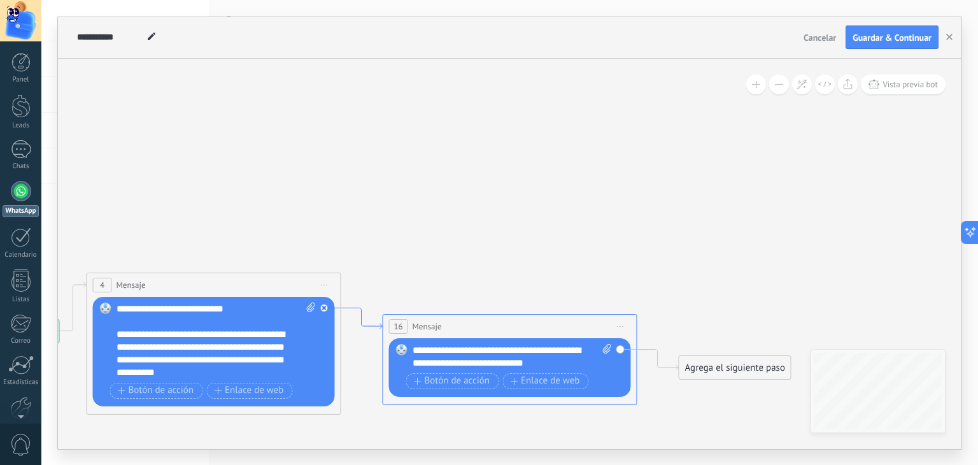
click at [363, 314] on icon at bounding box center [361, 318] width 41 height 21
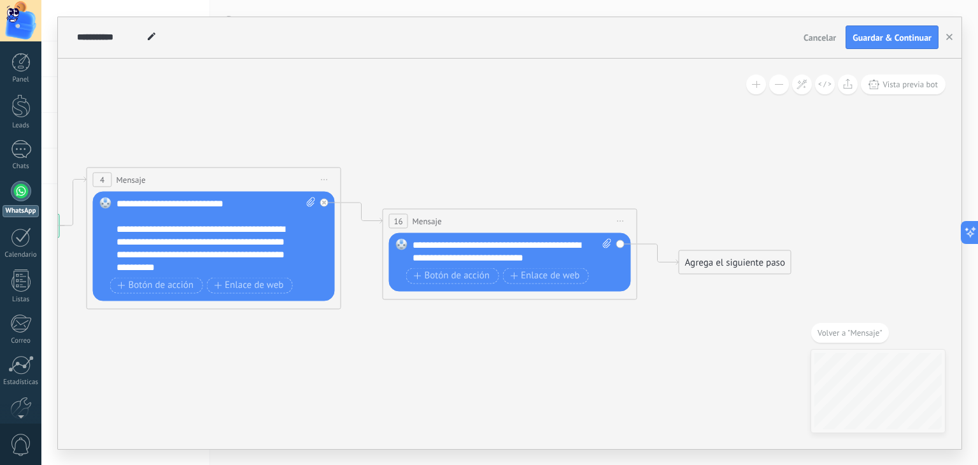
click at [306, 202] on span at bounding box center [309, 235] width 12 height 76
click input "Subir" at bounding box center [0, 0] width 0 height 0
drag, startPoint x: 583, startPoint y: 257, endPoint x: 394, endPoint y: 240, distance: 189.9
click at [394, 240] on div "[DATE]T17:49:27.503Z.ogg [DATE]T17:50:00.481Z.ogg [DATE]T17:50:26.144Z.ogg [DAT…" at bounding box center [510, 261] width 242 height 59
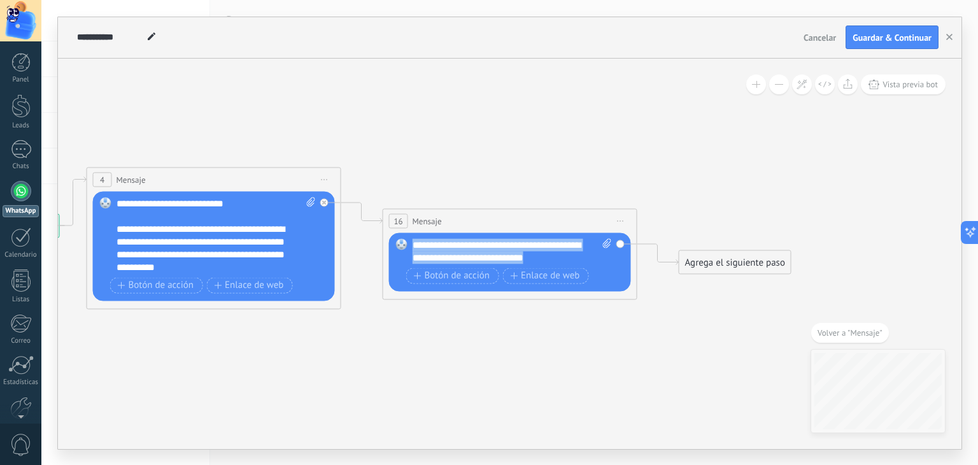
copy div "**********"
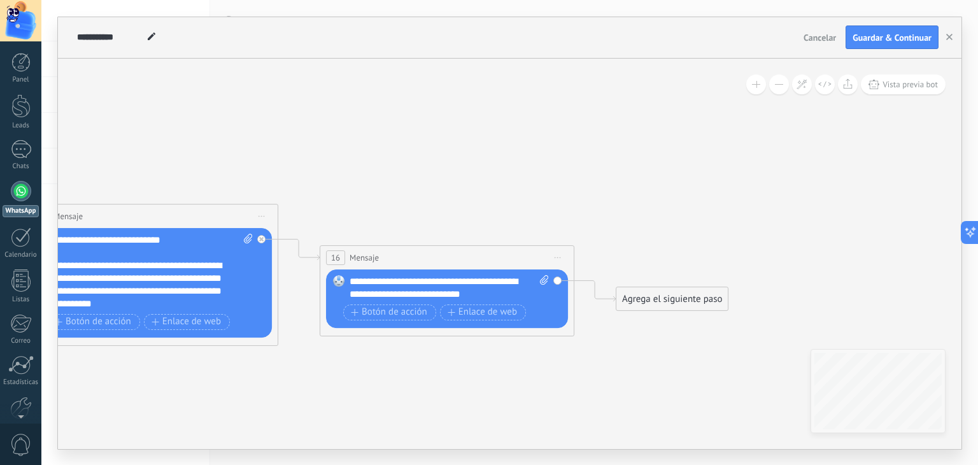
drag, startPoint x: 674, startPoint y: 199, endPoint x: 618, endPoint y: 230, distance: 64.1
click at [618, 230] on icon at bounding box center [286, 274] width 1433 height 778
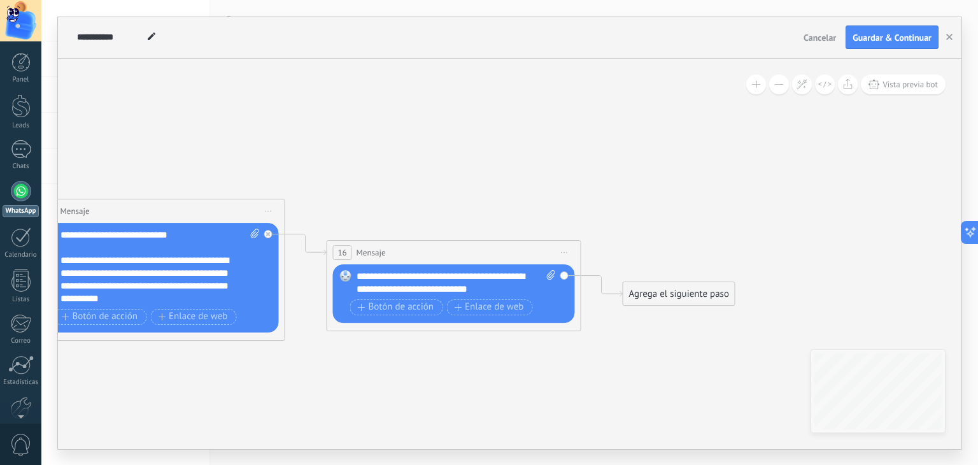
click at [563, 255] on span "Iniciar vista previa aquí Cambiar nombre Duplicar [GEOGRAPHIC_DATA]" at bounding box center [565, 252] width 20 height 18
click at [596, 332] on div "Borrar" at bounding box center [623, 336] width 126 height 22
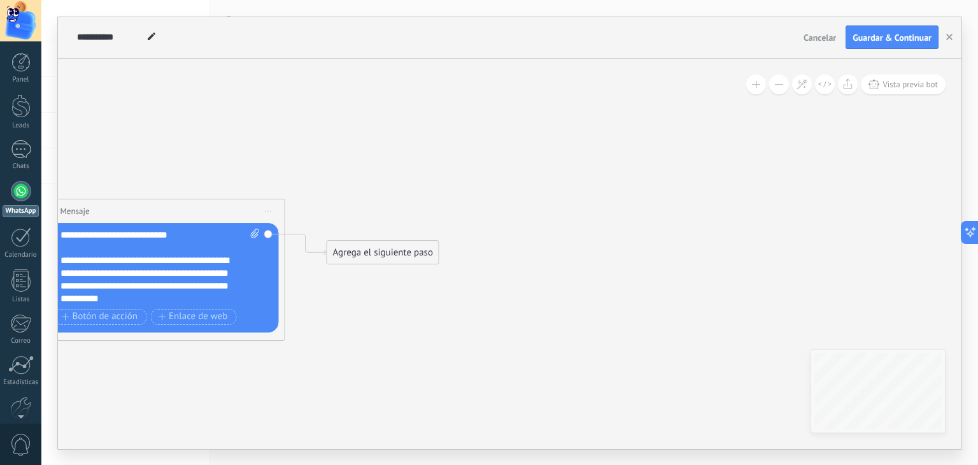
click at [355, 240] on div "Agrega el siguiente paso Mensaje Mensaje Mensaje Reacción Comentario Enviar men…" at bounding box center [383, 252] width 113 height 24
click at [362, 248] on div "Agrega el siguiente paso" at bounding box center [382, 252] width 111 height 21
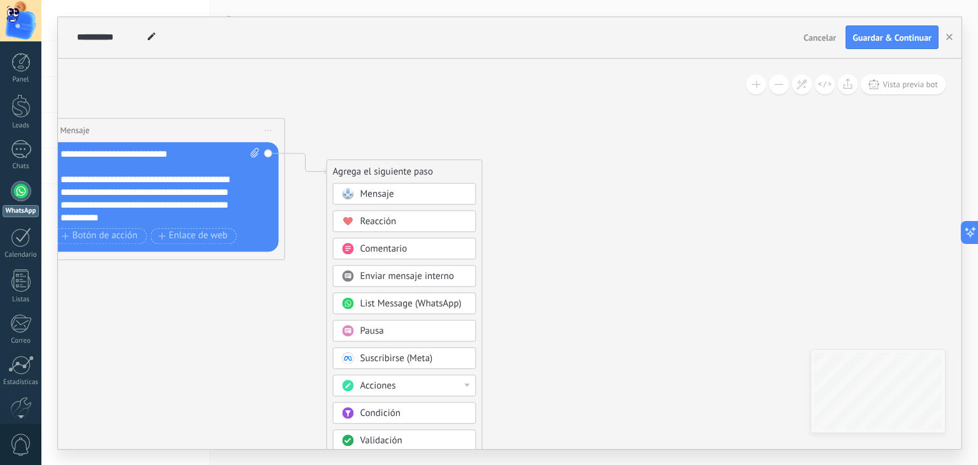
click at [423, 225] on div "Reacción" at bounding box center [413, 221] width 107 height 13
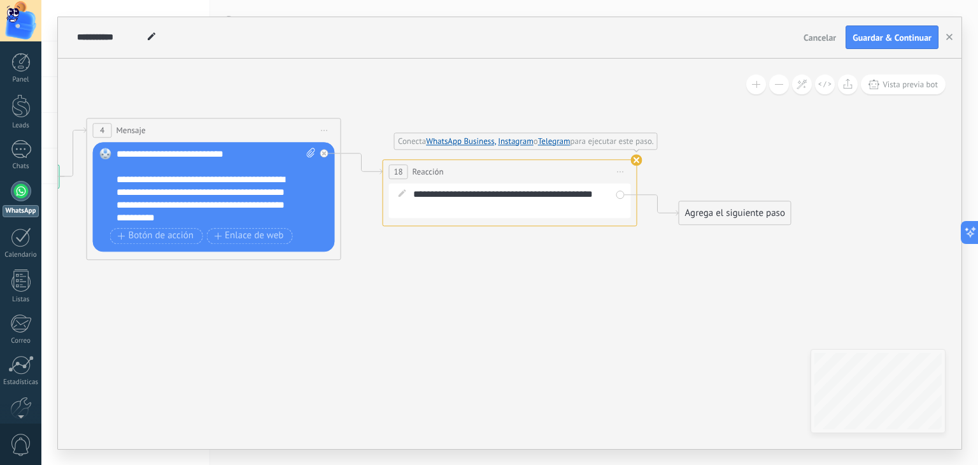
click at [621, 171] on icon at bounding box center [621, 171] width 6 height 1
click at [686, 248] on div "Borrar" at bounding box center [679, 255] width 126 height 22
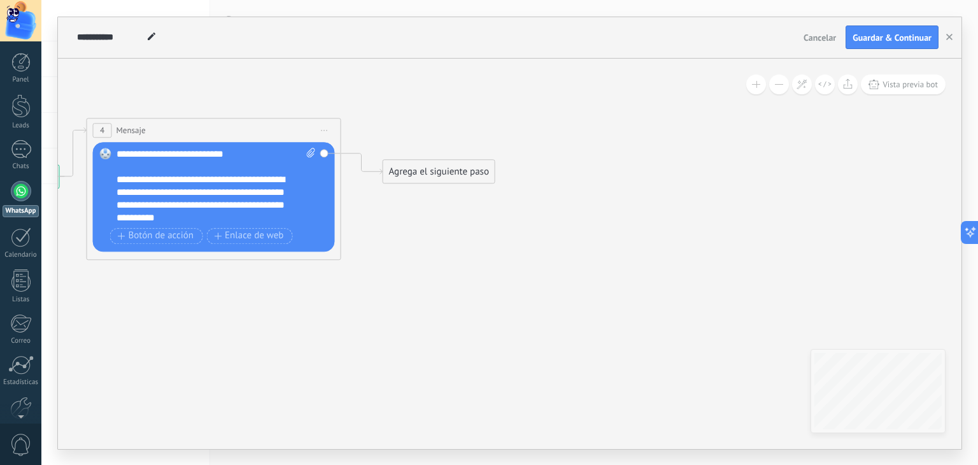
click at [445, 174] on div "Agrega el siguiente paso" at bounding box center [438, 171] width 111 height 21
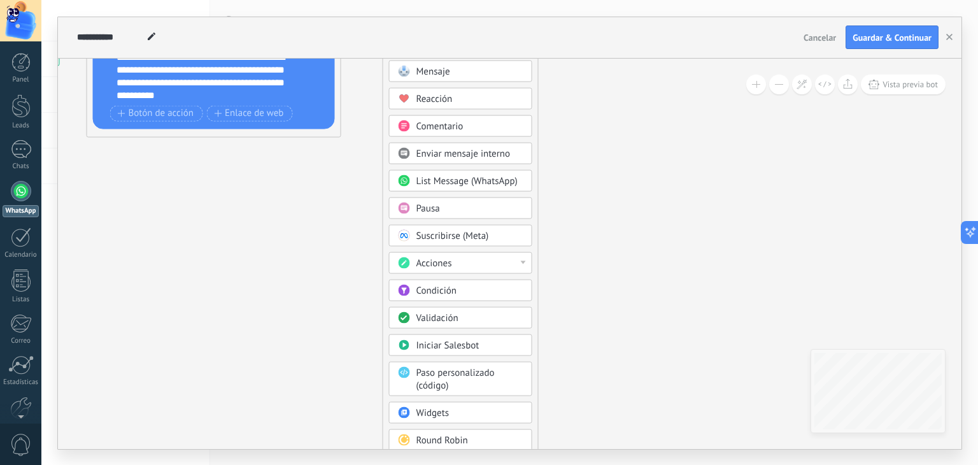
click at [474, 314] on div "Validación" at bounding box center [469, 317] width 107 height 13
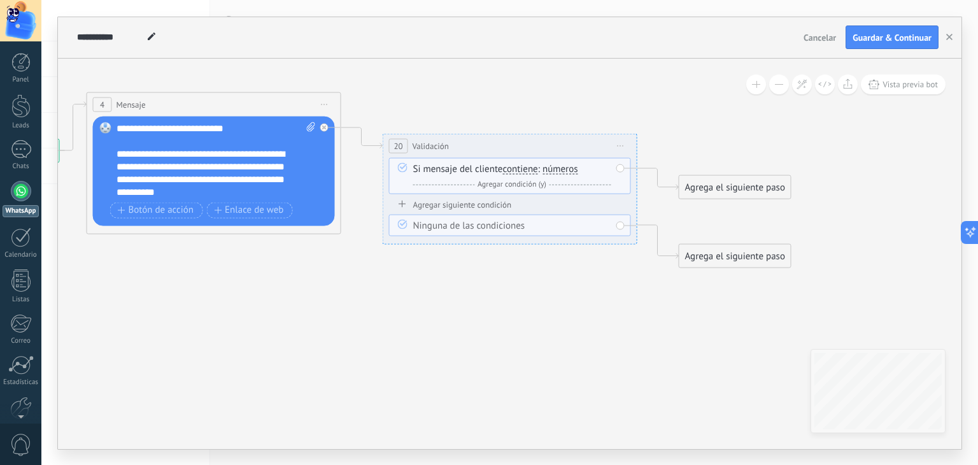
click at [555, 166] on span "números" at bounding box center [561, 169] width 36 height 10
click at [555, 166] on button "números" at bounding box center [615, 168] width 159 height 23
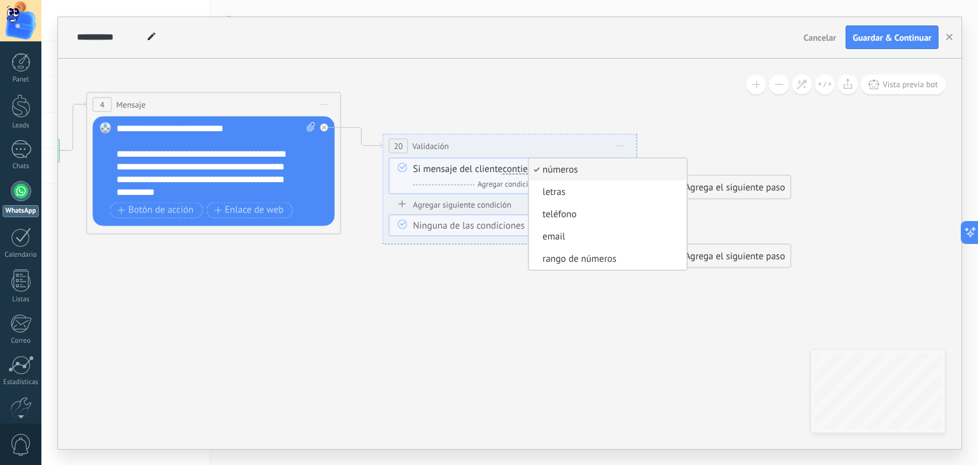
click at [644, 68] on icon at bounding box center [349, 179] width 1433 height 813
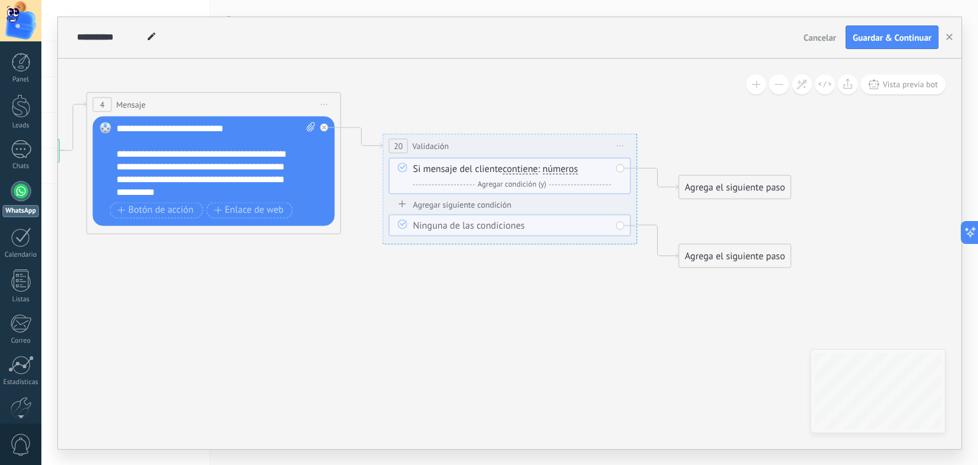
click at [620, 227] on div "Ninguna de las condiciones" at bounding box center [510, 225] width 242 height 22
click at [564, 167] on span "números" at bounding box center [561, 169] width 36 height 10
click at [564, 167] on button "números" at bounding box center [615, 168] width 159 height 23
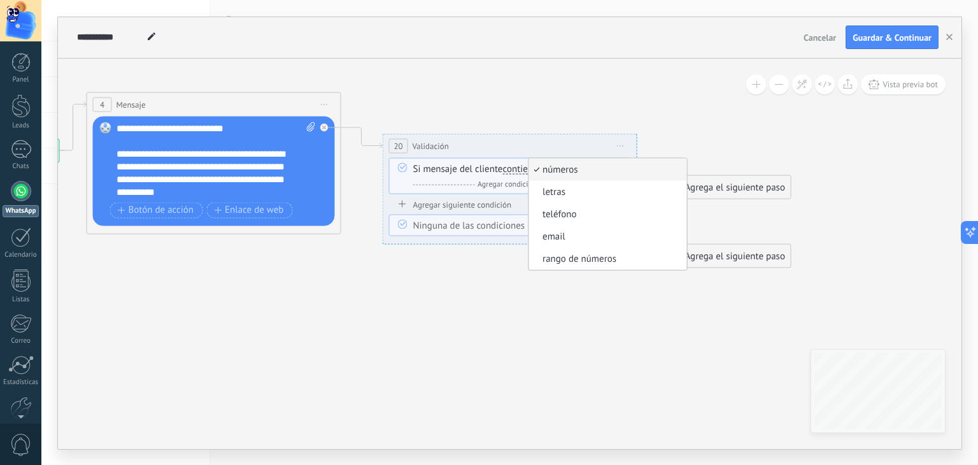
click at [519, 166] on span "contiene" at bounding box center [520, 169] width 35 height 10
click at [519, 166] on button "contiene" at bounding box center [576, 168] width 159 height 23
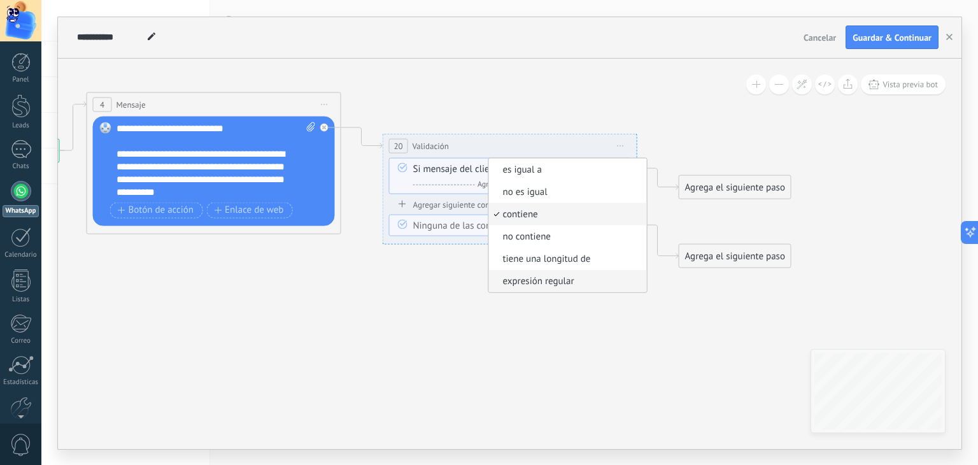
click at [590, 274] on span "expresión regular" at bounding box center [566, 280] width 154 height 13
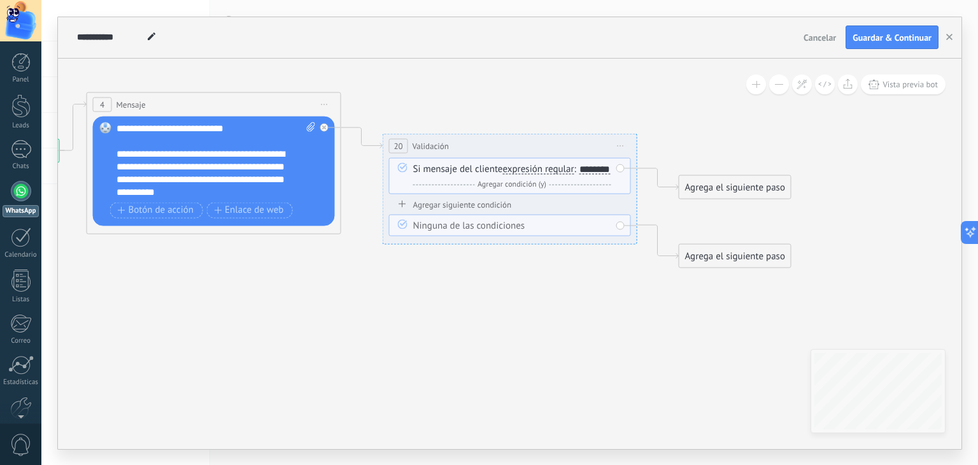
click at [580, 174] on div "********" at bounding box center [595, 169] width 31 height 10
click at [560, 164] on span "expresión regular" at bounding box center [538, 169] width 71 height 10
click at [560, 163] on button "expresión regular" at bounding box center [576, 168] width 159 height 23
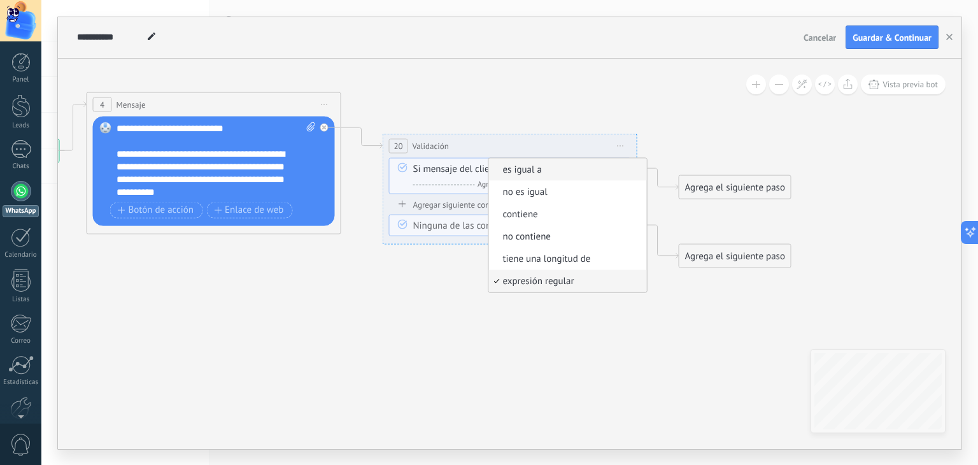
click at [553, 172] on span "es igual a" at bounding box center [566, 169] width 154 height 13
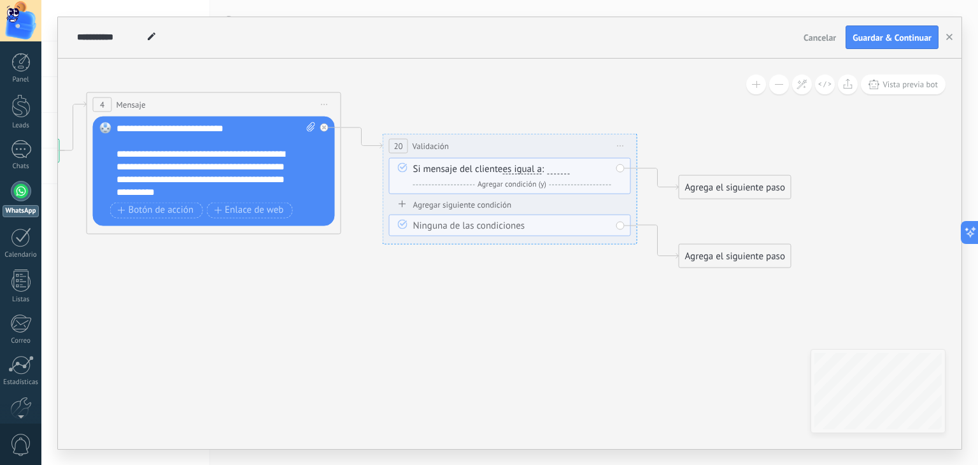
click at [553, 166] on div at bounding box center [558, 169] width 22 height 10
click at [519, 172] on span "es igual a" at bounding box center [522, 169] width 39 height 10
click at [519, 172] on button "es igual a" at bounding box center [576, 168] width 159 height 23
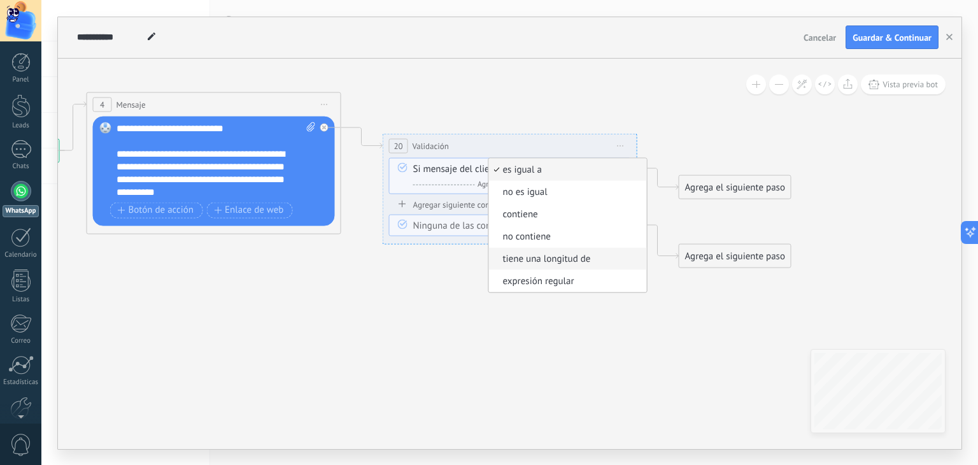
click at [583, 256] on span "tiene una longitud de" at bounding box center [566, 258] width 154 height 13
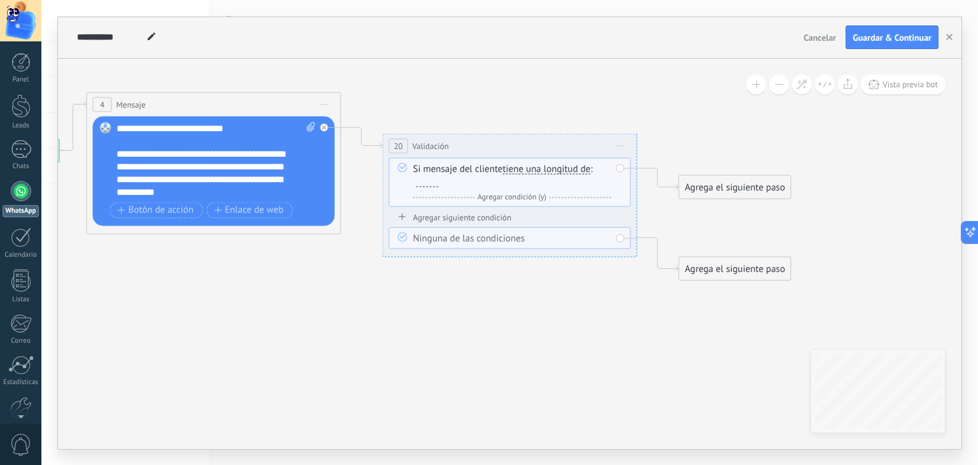
click at [432, 185] on div at bounding box center [427, 181] width 22 height 10
click at [524, 165] on span "tiene una longitud de" at bounding box center [547, 169] width 88 height 10
click at [524, 165] on button "tiene una longitud de" at bounding box center [576, 168] width 159 height 23
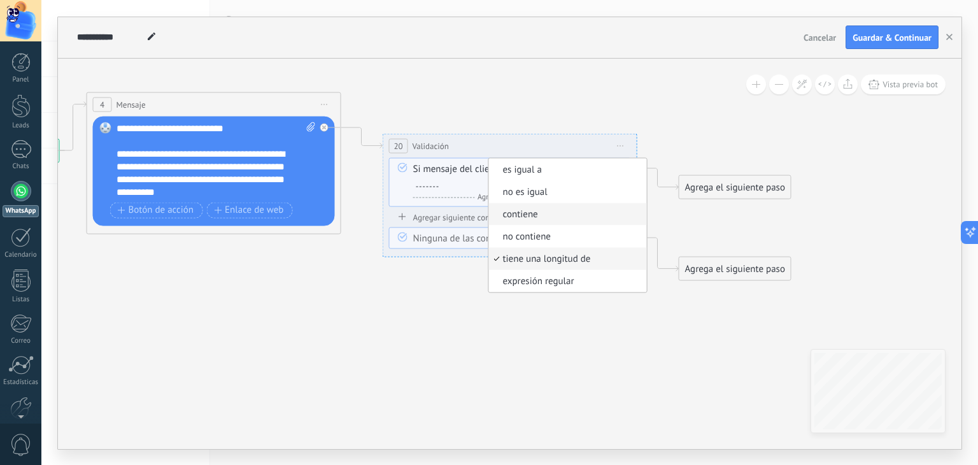
click at [565, 215] on span "contiene" at bounding box center [566, 214] width 154 height 13
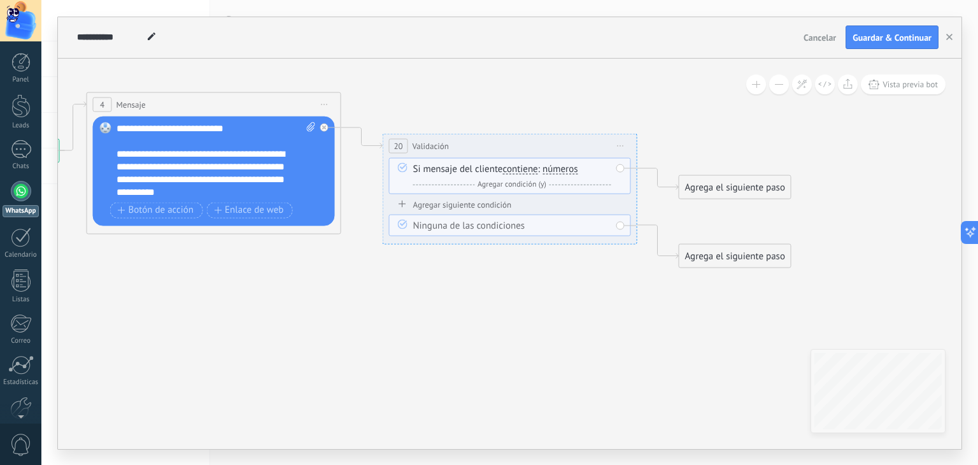
click at [558, 165] on span "números" at bounding box center [561, 169] width 36 height 10
click at [558, 165] on button "números" at bounding box center [615, 168] width 159 height 23
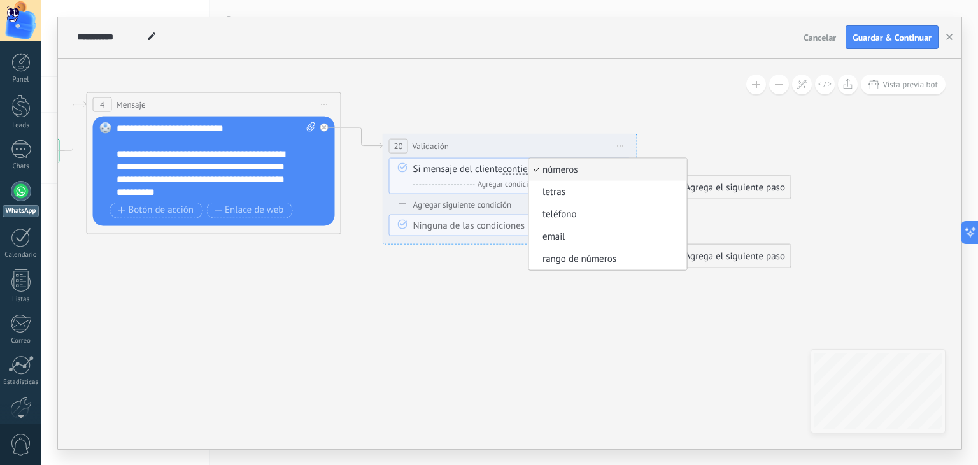
click at [732, 120] on icon at bounding box center [349, 179] width 1433 height 813
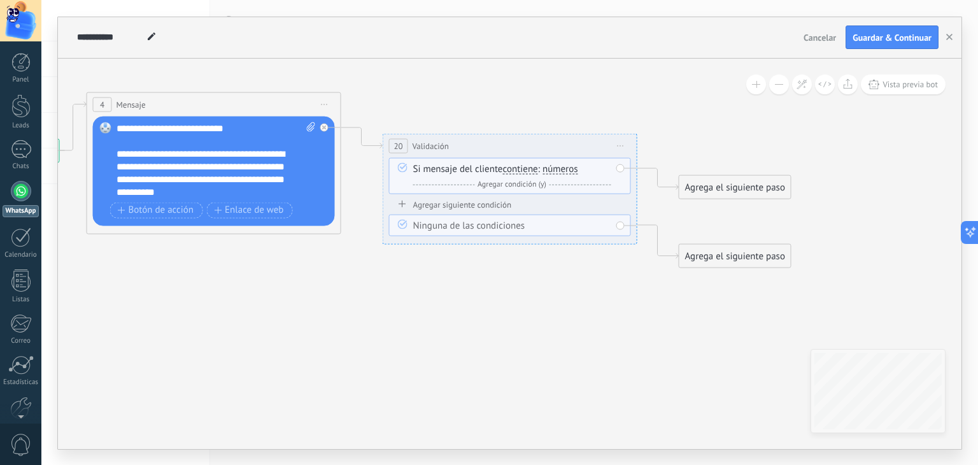
click at [520, 169] on span "contiene" at bounding box center [520, 169] width 35 height 10
click at [520, 169] on button "contiene" at bounding box center [576, 168] width 159 height 23
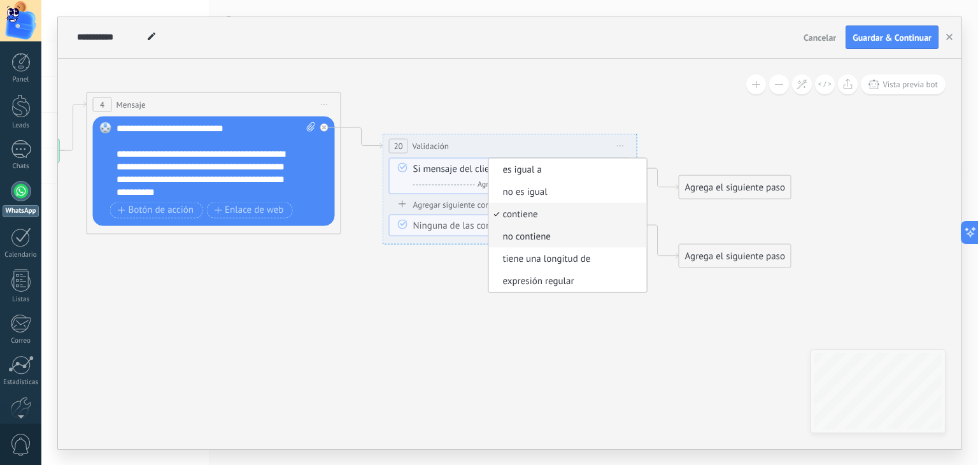
click at [566, 240] on span "no contiene" at bounding box center [566, 236] width 154 height 13
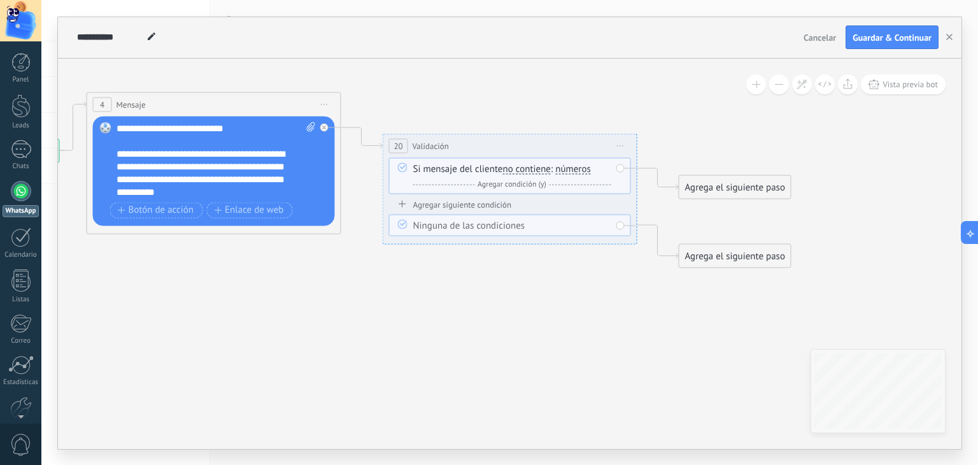
click at [616, 141] on span "Iniciar vista previa aquí Cambiar nombre Duplicar [GEOGRAPHIC_DATA]" at bounding box center [621, 145] width 20 height 18
click at [684, 225] on div "Borrar" at bounding box center [679, 229] width 126 height 22
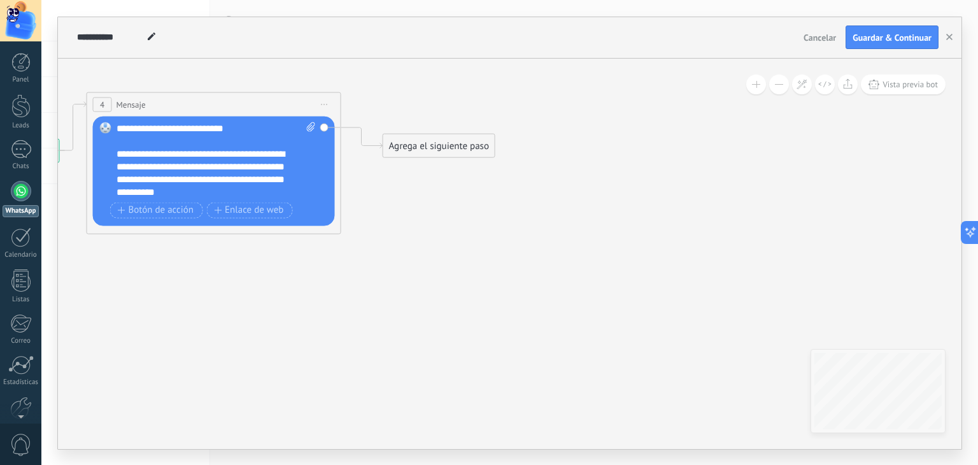
click at [422, 138] on div "Agrega el siguiente paso" at bounding box center [438, 145] width 111 height 21
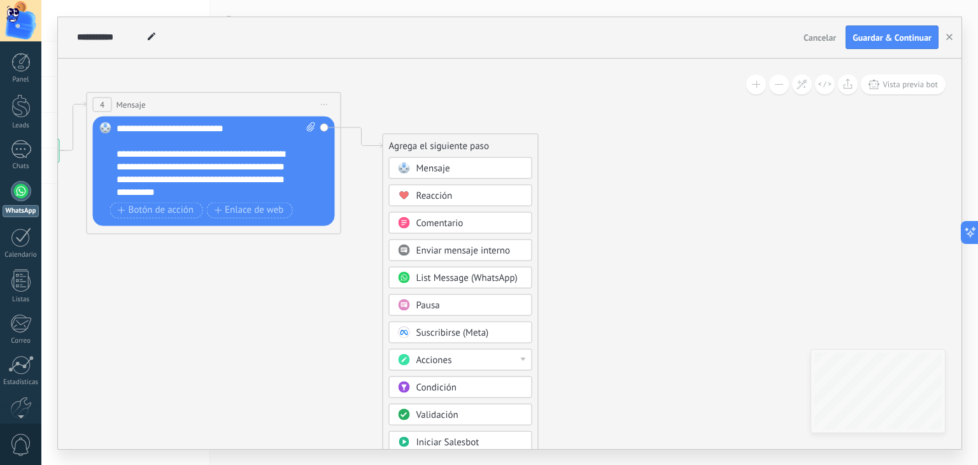
click at [481, 167] on div "Mensaje" at bounding box center [469, 168] width 107 height 13
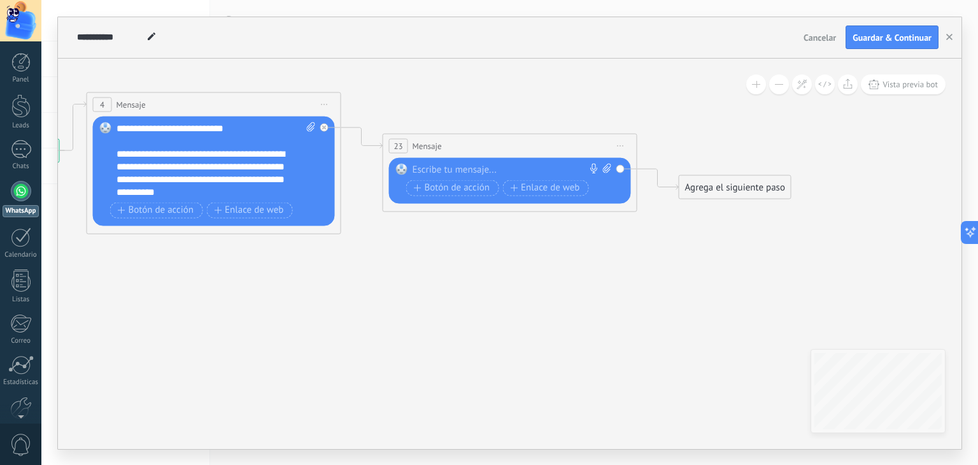
click at [479, 167] on div at bounding box center [507, 169] width 189 height 13
paste div
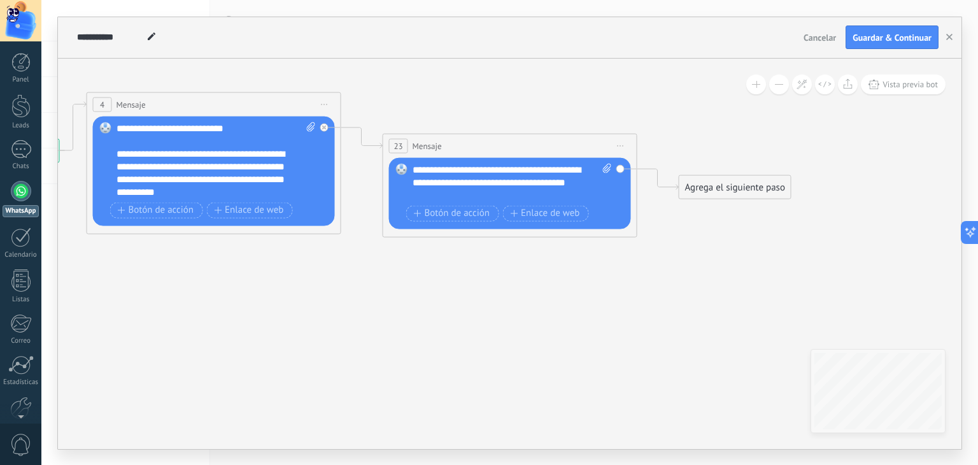
click at [671, 373] on icon at bounding box center [349, 162] width 1433 height 778
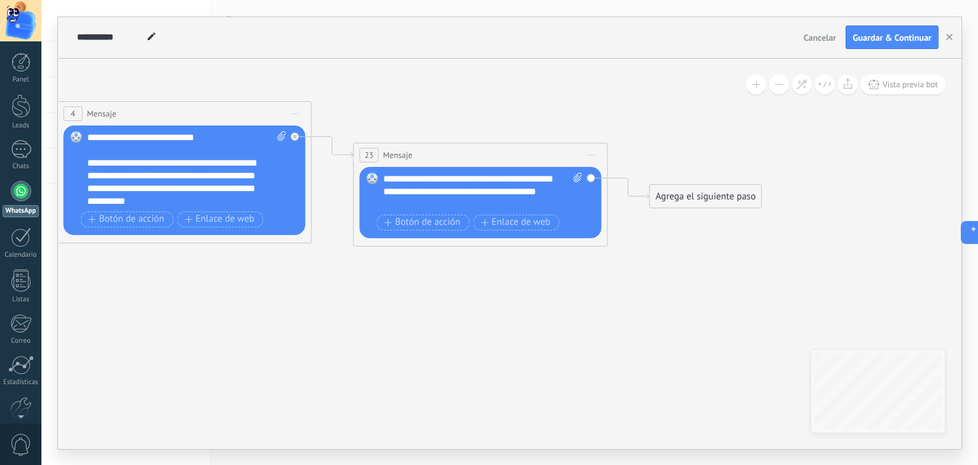
click at [485, 292] on icon at bounding box center [320, 172] width 1433 height 778
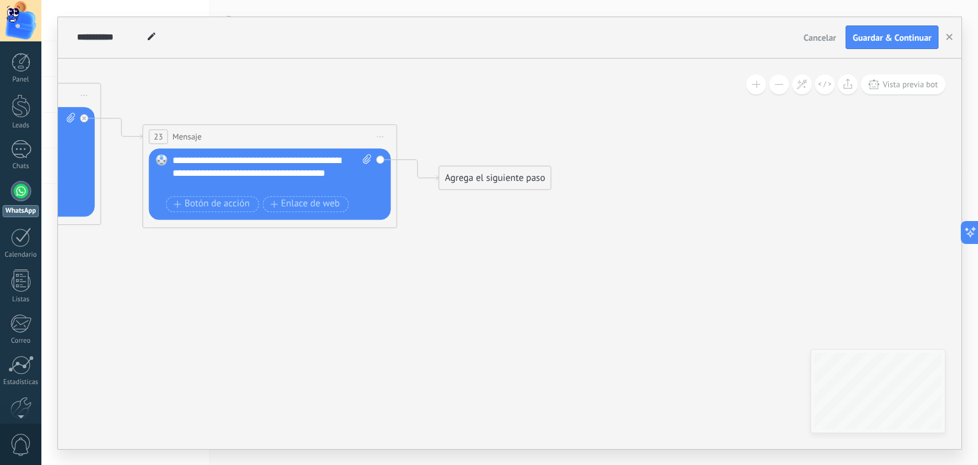
click at [454, 173] on div "Agrega el siguiente paso" at bounding box center [494, 177] width 111 height 21
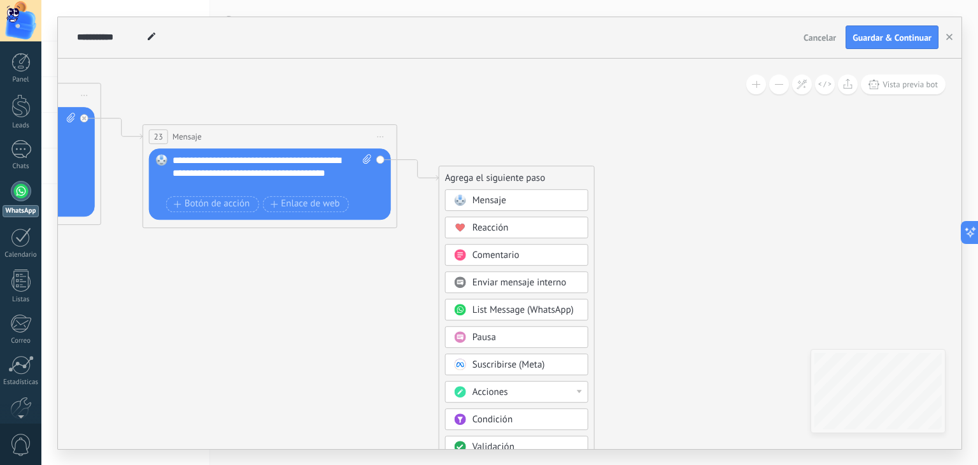
click at [534, 197] on div "Mensaje" at bounding box center [526, 200] width 107 height 13
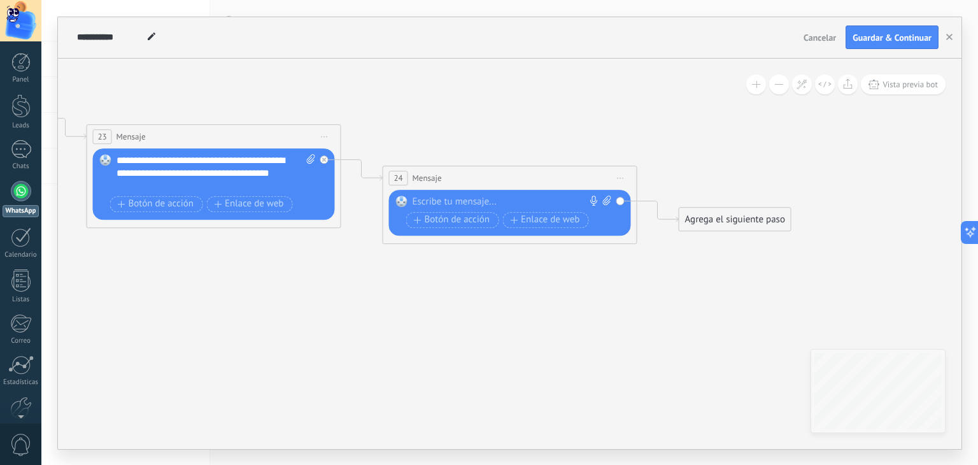
click at [491, 207] on div at bounding box center [507, 202] width 189 height 13
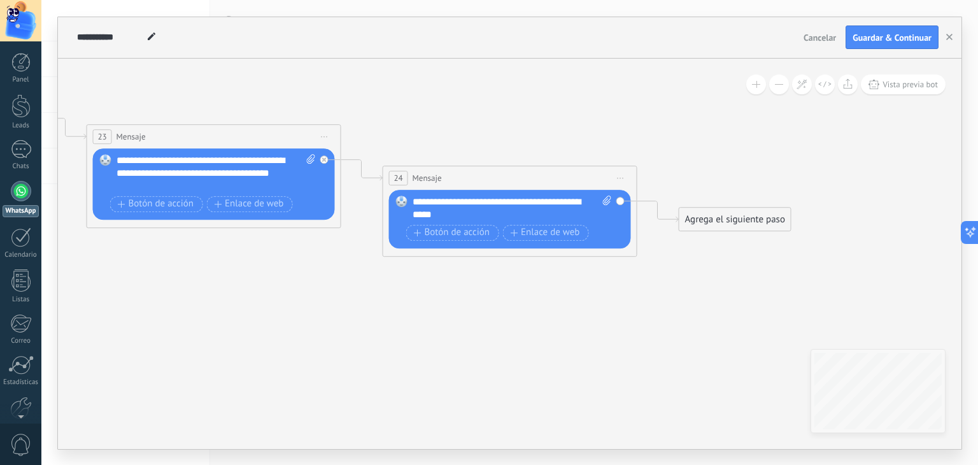
click at [576, 340] on icon at bounding box center [202, 162] width 1730 height 797
click at [453, 199] on div "**********" at bounding box center [513, 208] width 200 height 25
click at [448, 212] on div "**********" at bounding box center [502, 214] width 178 height 13
click at [632, 304] on icon at bounding box center [202, 162] width 1730 height 797
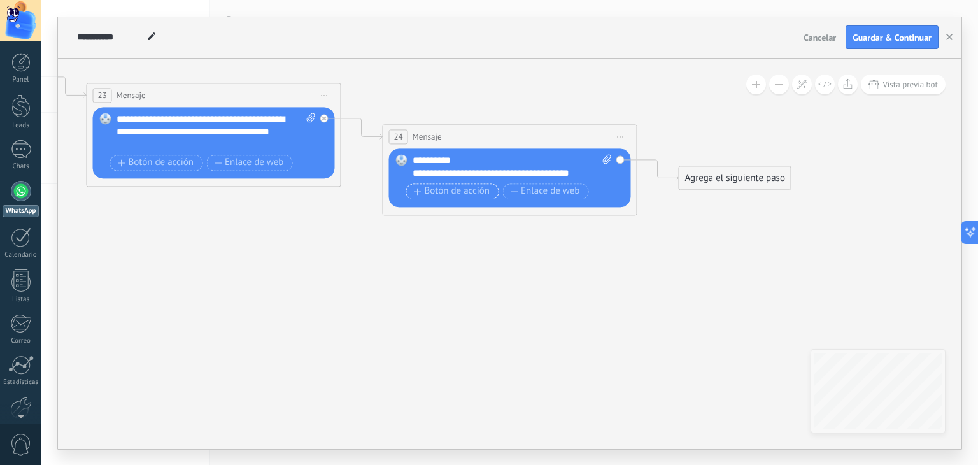
click at [464, 195] on span "Botón de acción" at bounding box center [452, 192] width 76 height 10
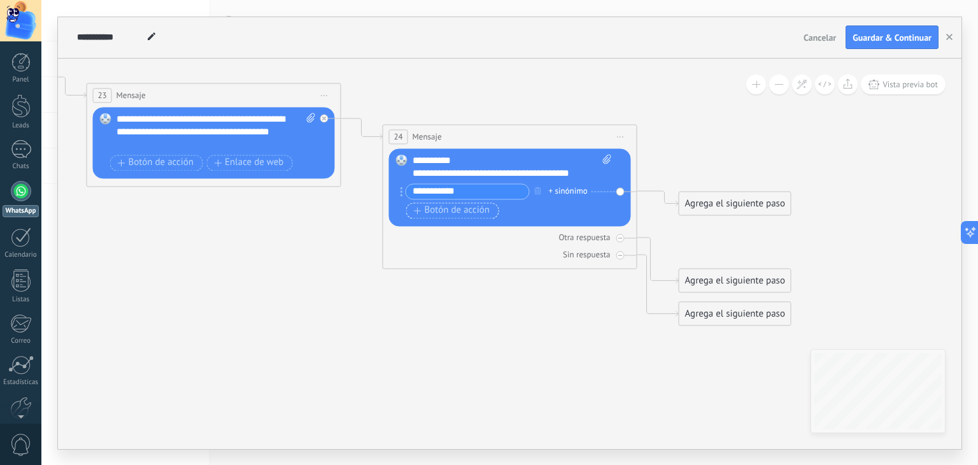
type input "**********"
click at [470, 210] on span "Botón de acción" at bounding box center [452, 211] width 76 height 10
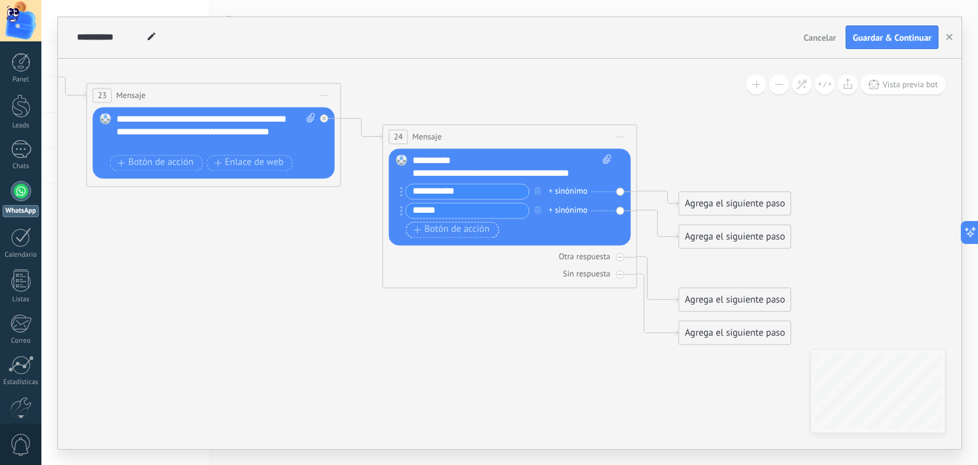
type input "******"
click at [455, 228] on span "Botón de acción" at bounding box center [452, 230] width 76 height 10
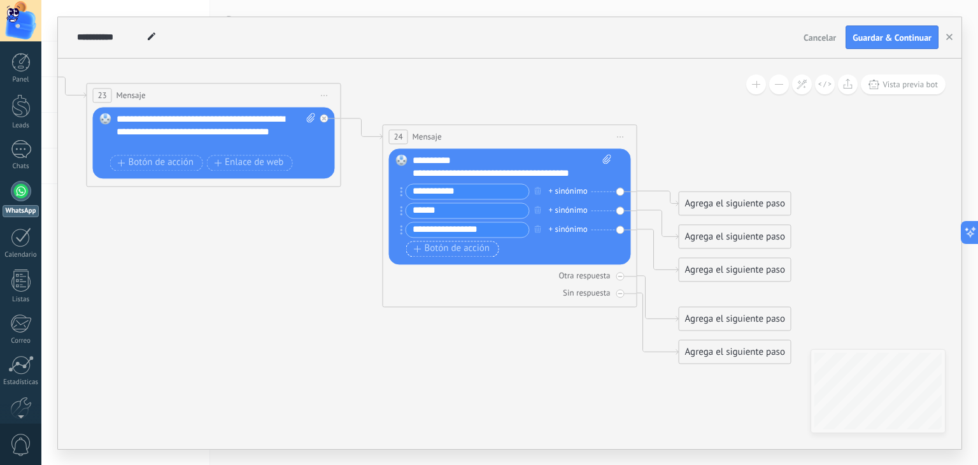
type input "**********"
click at [458, 246] on span "Botón de acción" at bounding box center [452, 249] width 76 height 10
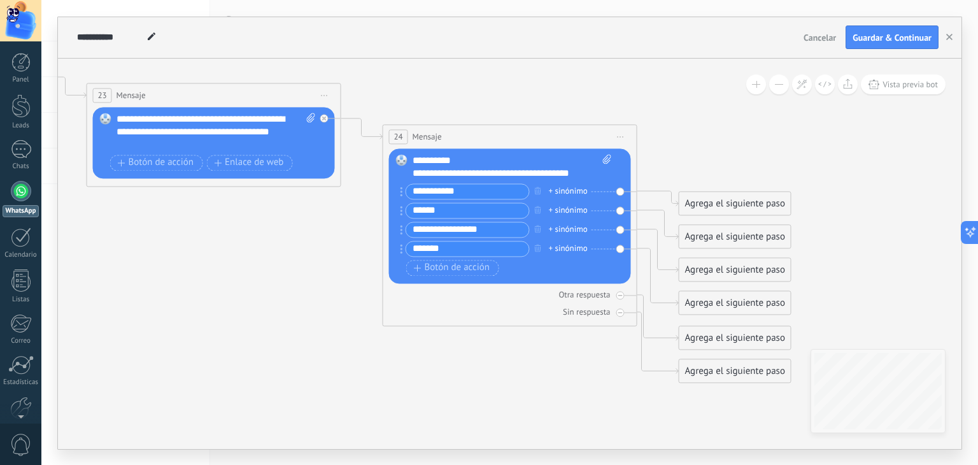
type input "*******"
click at [474, 367] on icon at bounding box center [202, 212] width 1730 height 978
click at [476, 267] on span "Botón de acción" at bounding box center [452, 268] width 76 height 10
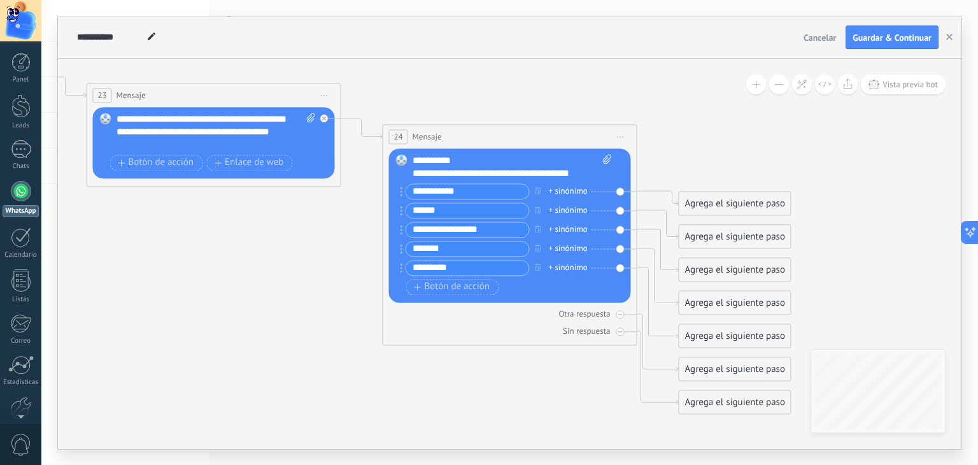
type input "*********"
click at [484, 415] on icon at bounding box center [202, 227] width 1730 height 1009
click at [449, 211] on input "******" at bounding box center [467, 210] width 123 height 15
type input "******"
click at [662, 73] on icon at bounding box center [202, 227] width 1730 height 1009
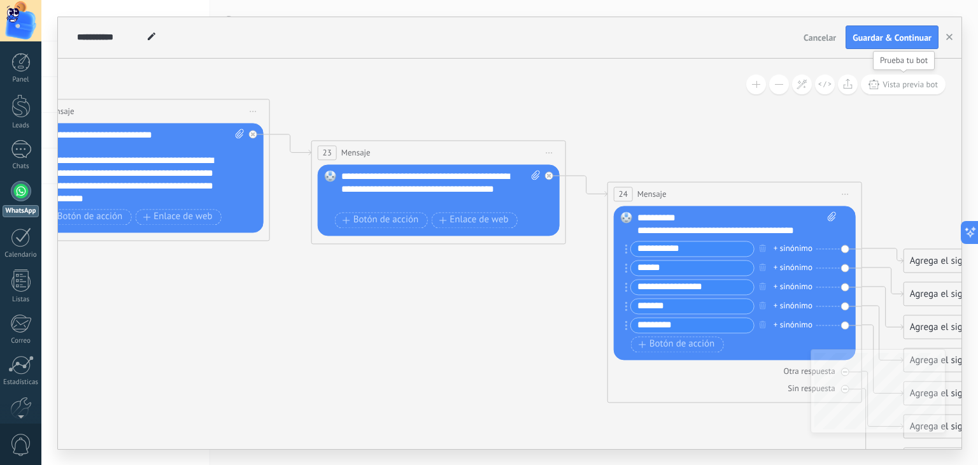
click at [902, 84] on span "Vista previa bot" at bounding box center [910, 84] width 55 height 11
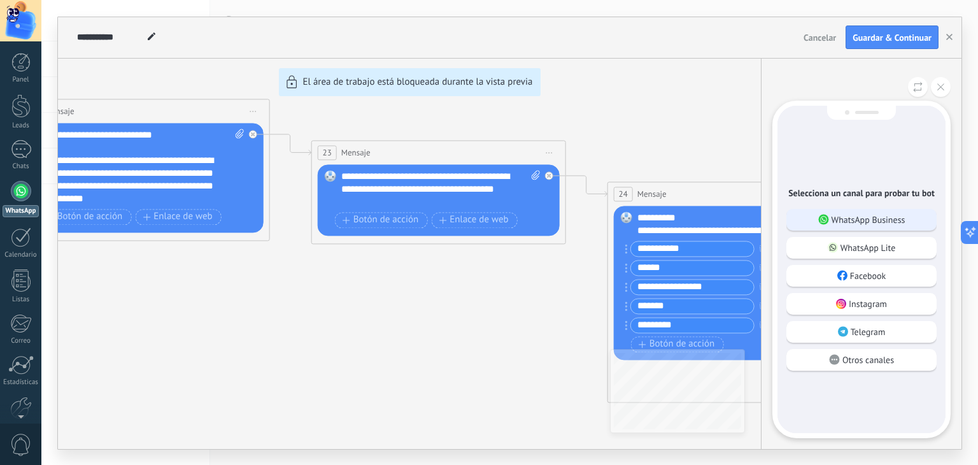
click at [848, 218] on p "WhatsApp Business" at bounding box center [869, 219] width 74 height 11
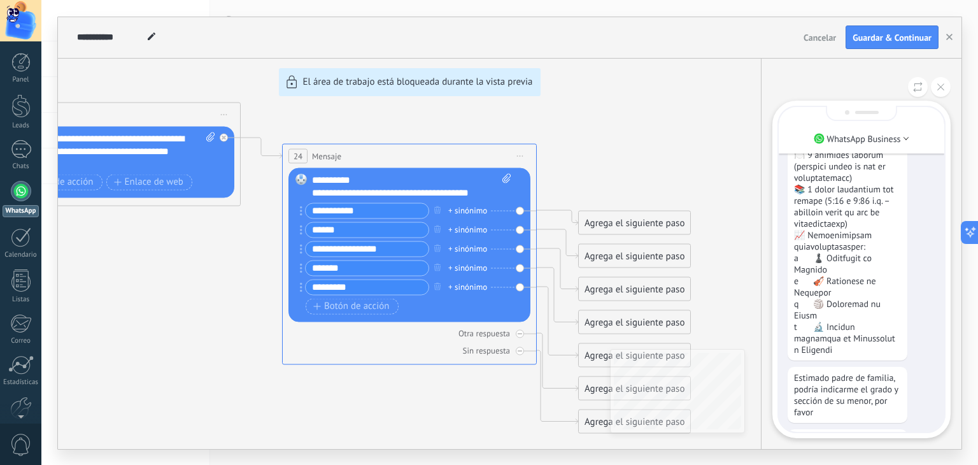
scroll to position [-167, 0]
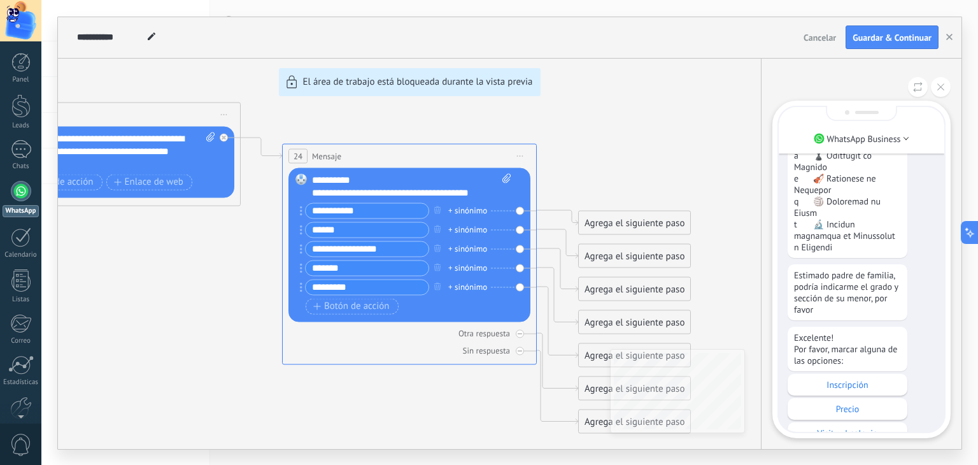
click at [654, 105] on div "**********" at bounding box center [510, 233] width 904 height 432
click at [943, 95] on button at bounding box center [941, 87] width 20 height 20
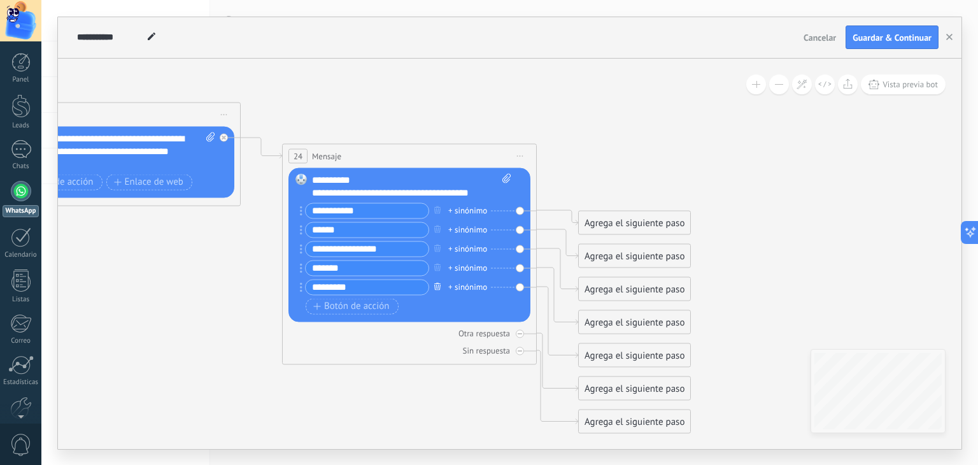
click at [436, 287] on icon "button" at bounding box center [437, 287] width 6 height 8
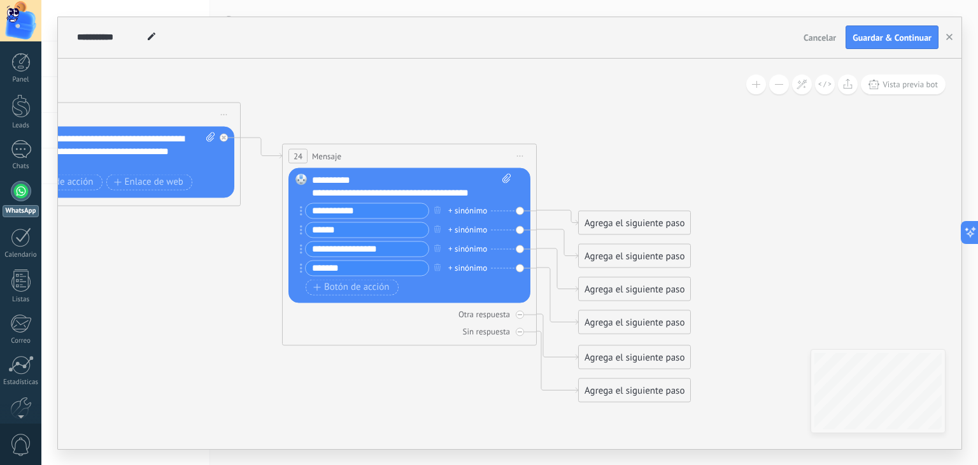
click at [389, 246] on input "**********" at bounding box center [367, 248] width 123 height 15
click at [434, 245] on icon "button" at bounding box center [437, 249] width 6 height 8
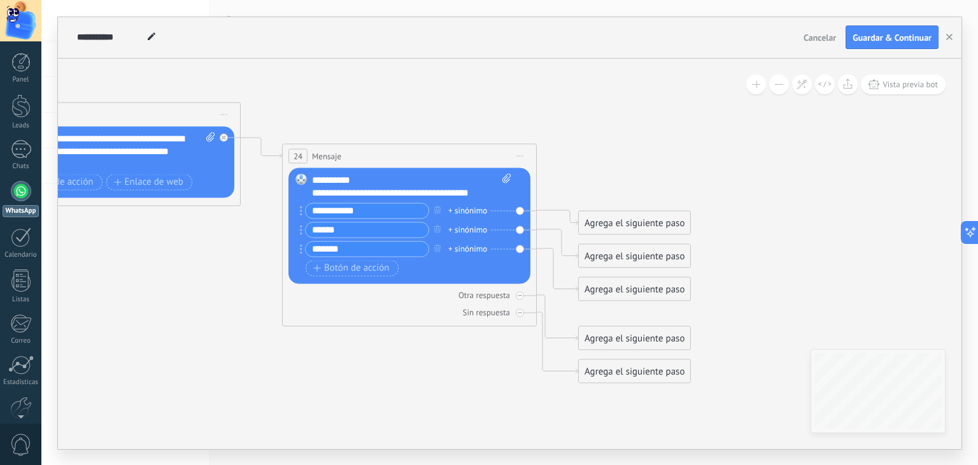
click at [649, 140] on icon at bounding box center [101, 246] width 1730 height 1009
click at [362, 245] on input "*******" at bounding box center [367, 248] width 123 height 15
type input "*******"
click at [724, 159] on icon at bounding box center [101, 246] width 1730 height 1009
click at [257, 138] on icon at bounding box center [261, 148] width 41 height 21
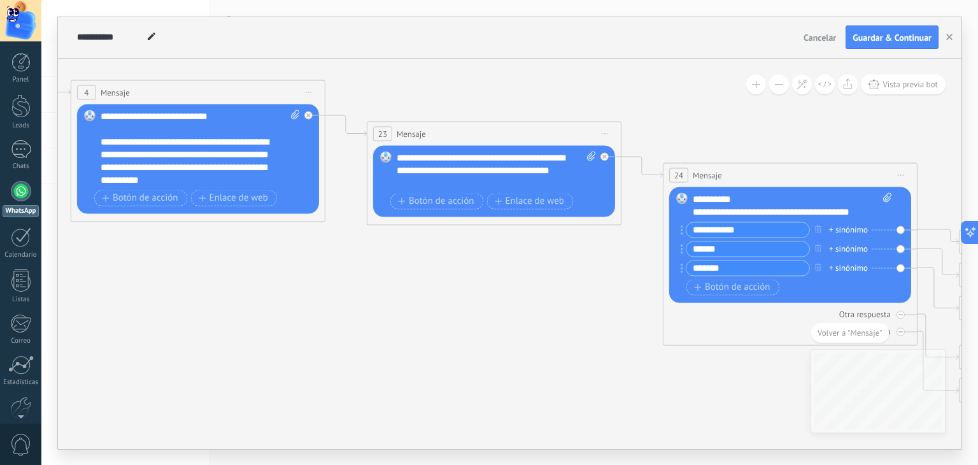
click at [315, 90] on span "Iniciar vista previa aquí Cambiar nombre Duplicar [GEOGRAPHIC_DATA]" at bounding box center [309, 92] width 20 height 18
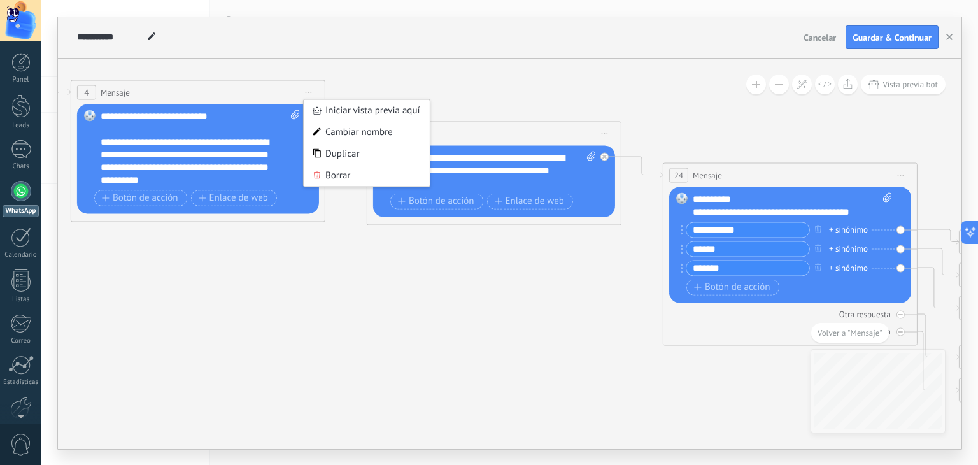
click at [515, 76] on icon at bounding box center [482, 265] width 1730 height 1009
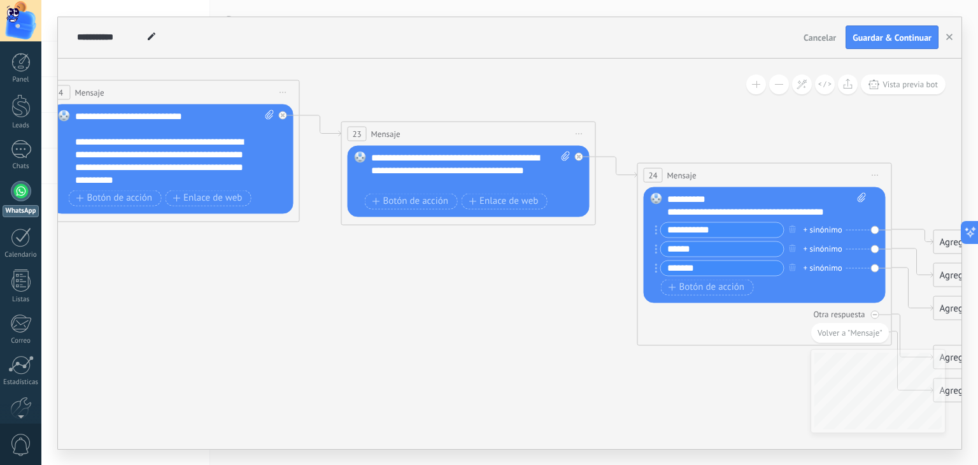
click at [284, 90] on span "Iniciar vista previa aquí Cambiar nombre Duplicar [GEOGRAPHIC_DATA]" at bounding box center [283, 92] width 20 height 18
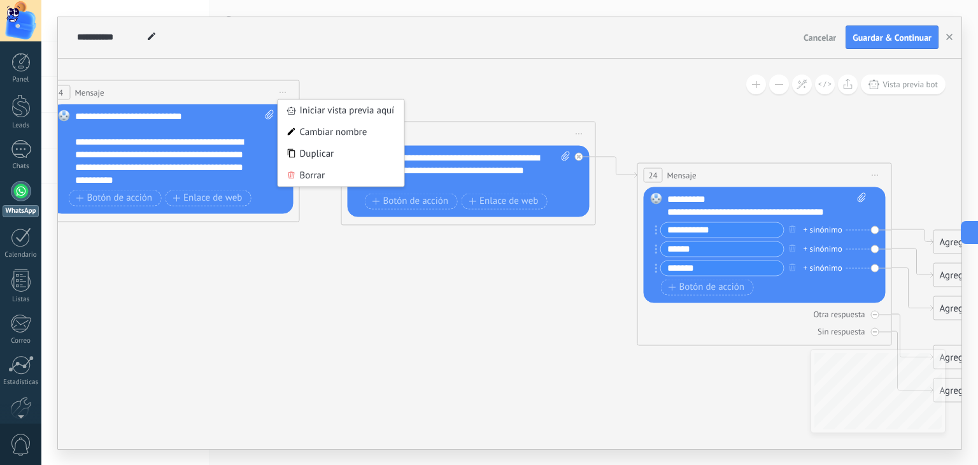
click at [450, 102] on icon at bounding box center [457, 265] width 1730 height 1009
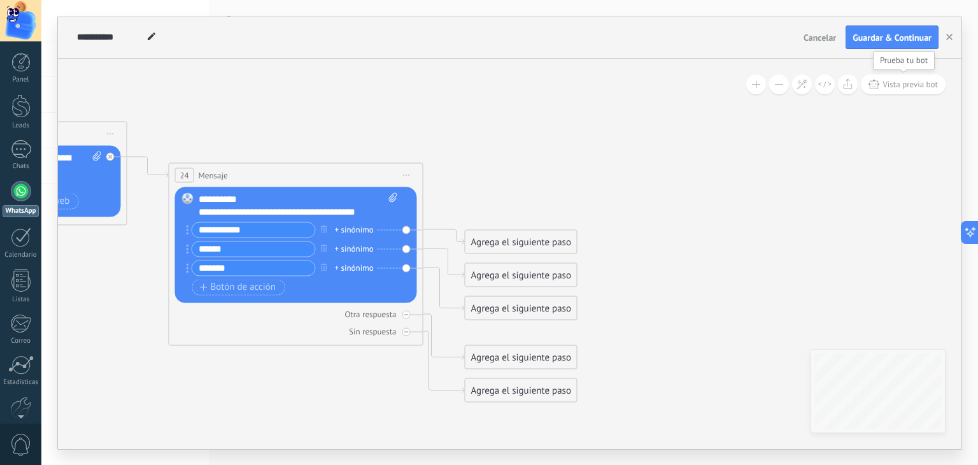
click at [905, 80] on span "Vista previa bot" at bounding box center [910, 84] width 55 height 11
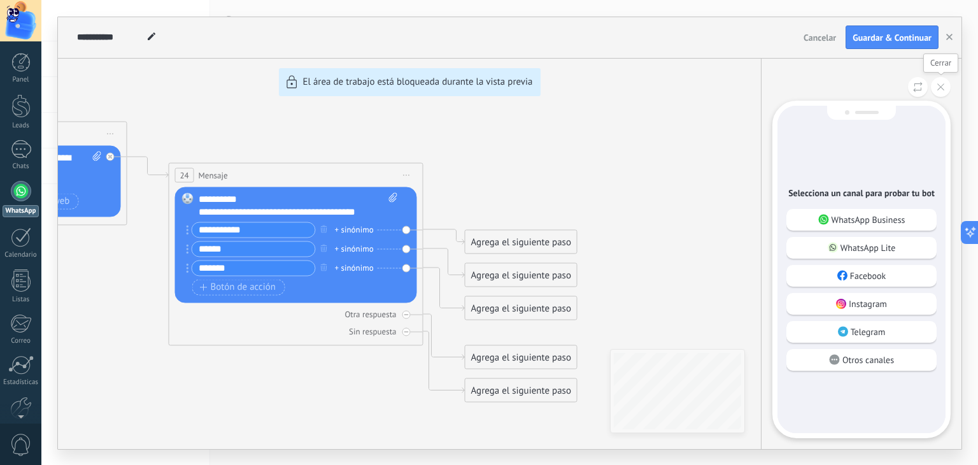
click at [942, 84] on icon at bounding box center [940, 86] width 7 height 7
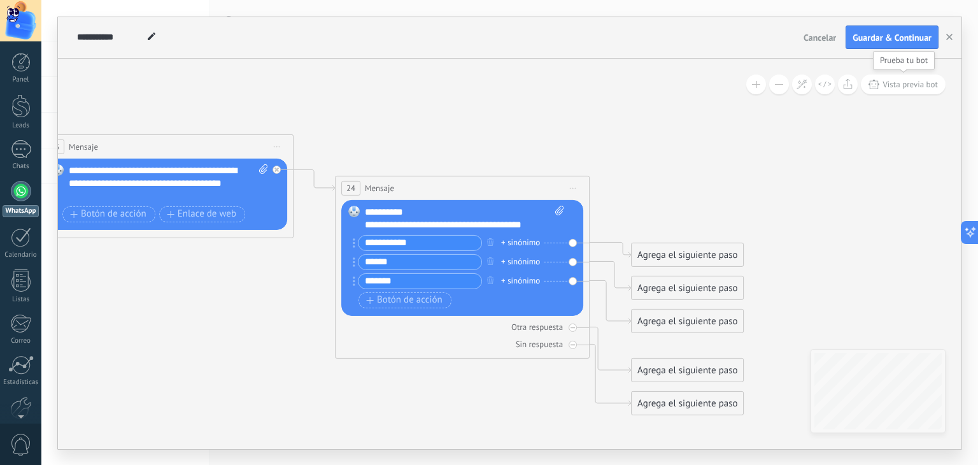
click at [916, 79] on span "Vista previa bot" at bounding box center [910, 84] width 55 height 11
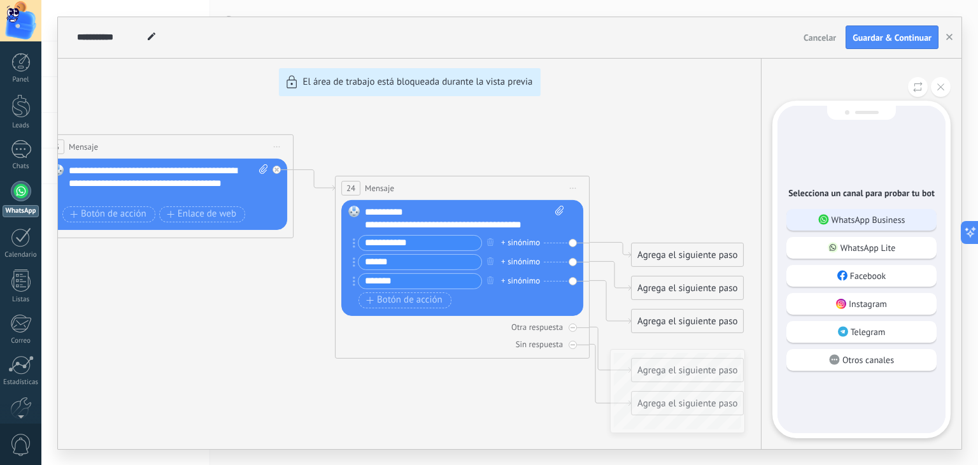
click at [909, 221] on div "WhatsApp Business" at bounding box center [861, 220] width 150 height 22
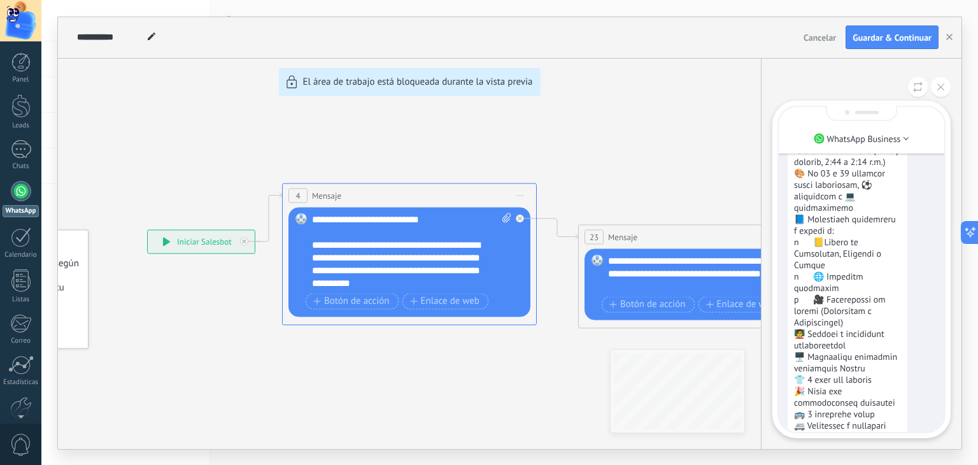
scroll to position [0, 0]
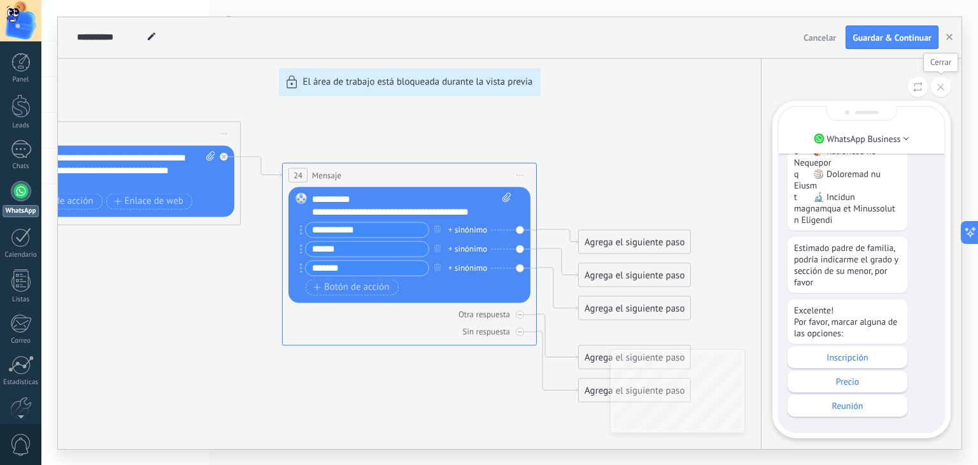
click at [942, 86] on icon at bounding box center [940, 86] width 7 height 7
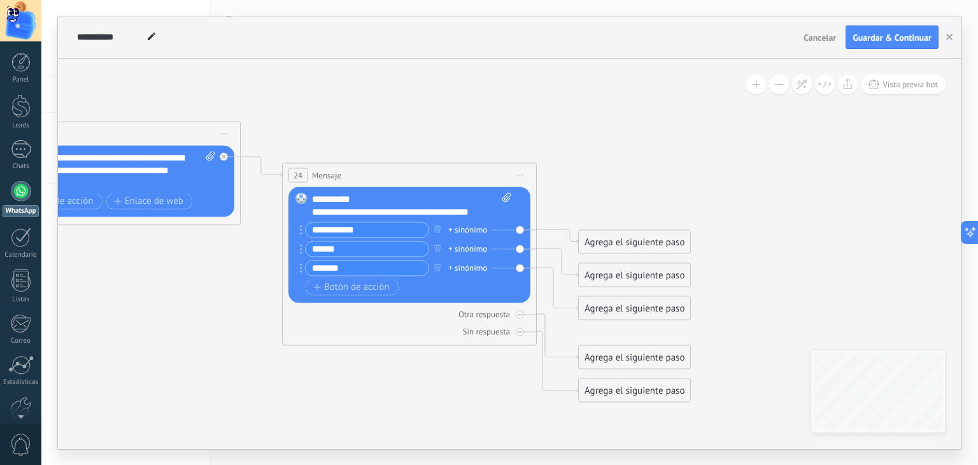
click at [708, 166] on icon at bounding box center [101, 265] width 1730 height 1009
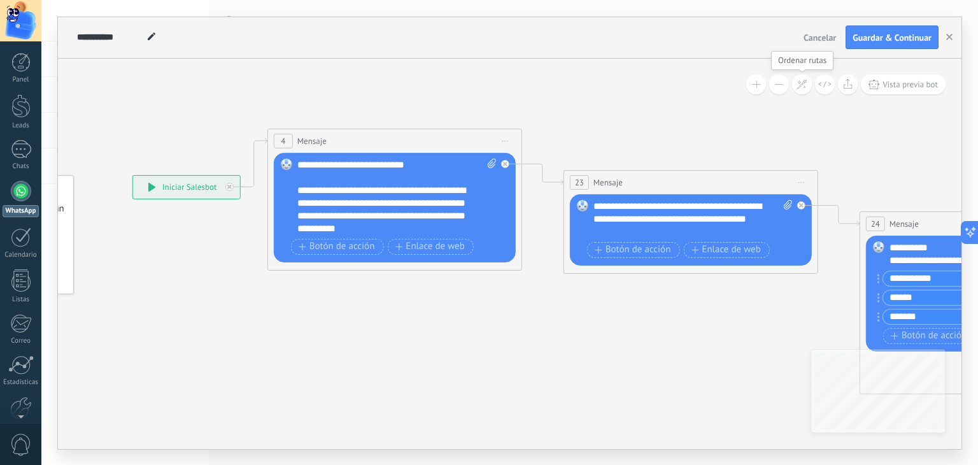
click at [802, 83] on icon at bounding box center [802, 84] width 11 height 11
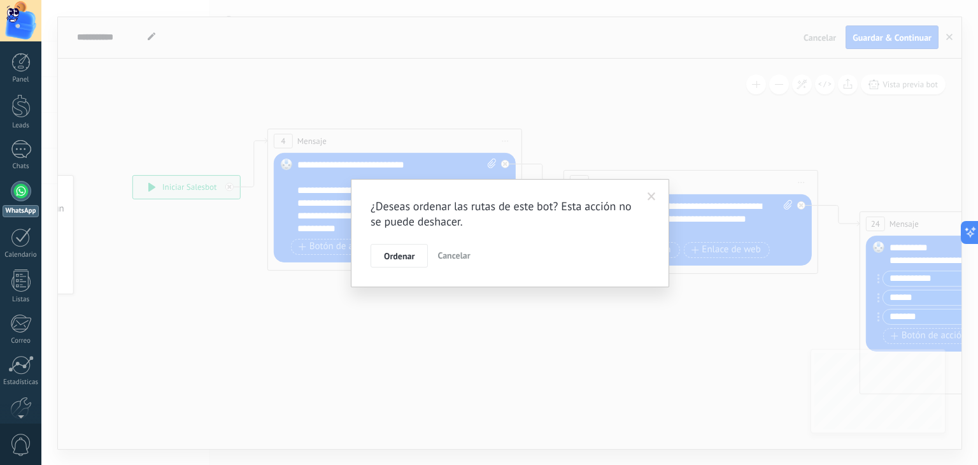
click at [646, 197] on span at bounding box center [651, 197] width 21 height 22
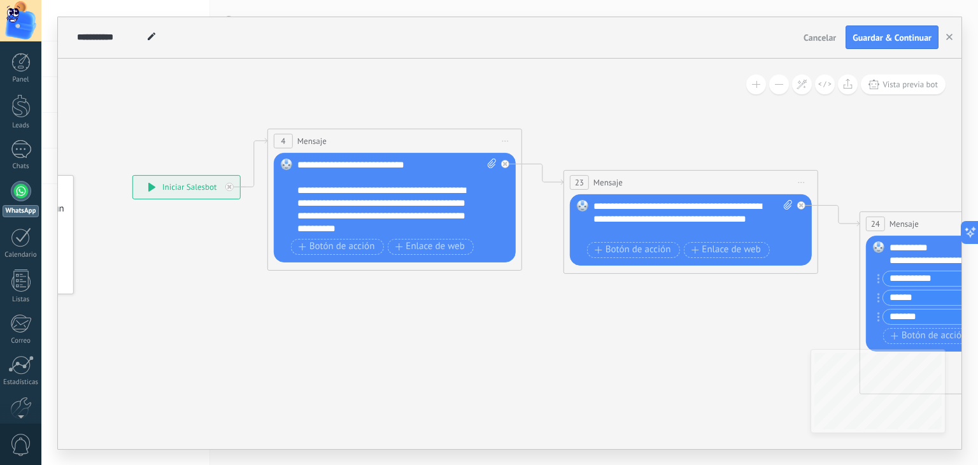
click at [544, 94] on icon at bounding box center [679, 314] width 1730 height 1009
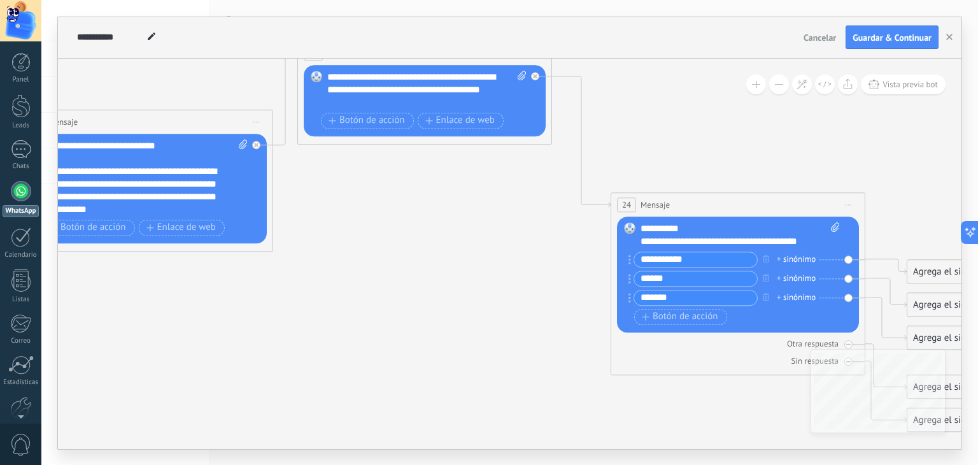
drag, startPoint x: 404, startPoint y: 159, endPoint x: 387, endPoint y: 49, distance: 110.8
click at [387, 49] on div "**********" at bounding box center [510, 233] width 904 height 432
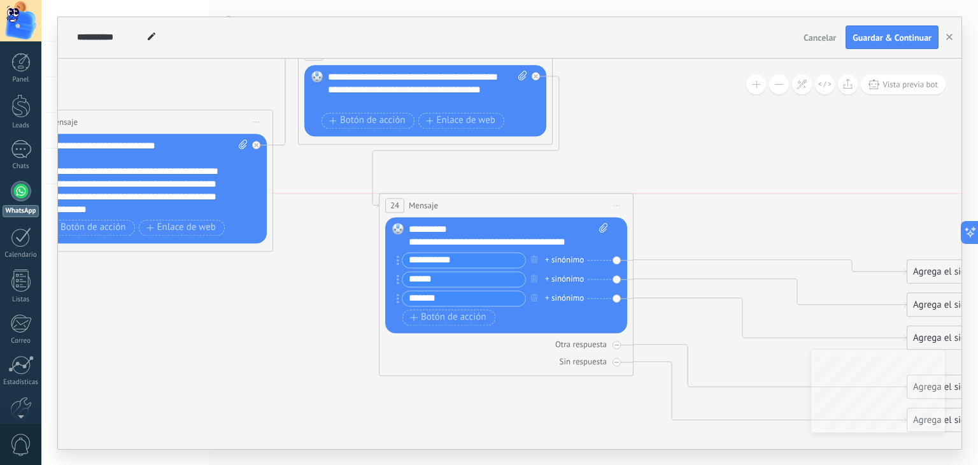
drag, startPoint x: 701, startPoint y: 207, endPoint x: 469, endPoint y: 206, distance: 231.8
click at [469, 206] on div "24 Mensaje ******* (a): Todos los contactos - canales seleccionados Todos los c…" at bounding box center [506, 206] width 253 height 24
click at [746, 155] on icon at bounding box center [430, 236] width 1730 height 1028
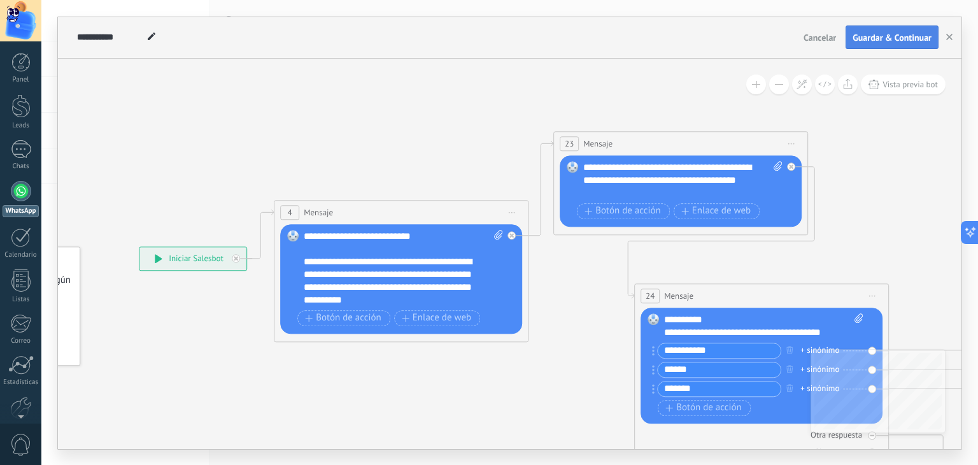
click at [873, 38] on span "Guardar & Continuar" at bounding box center [892, 37] width 79 height 9
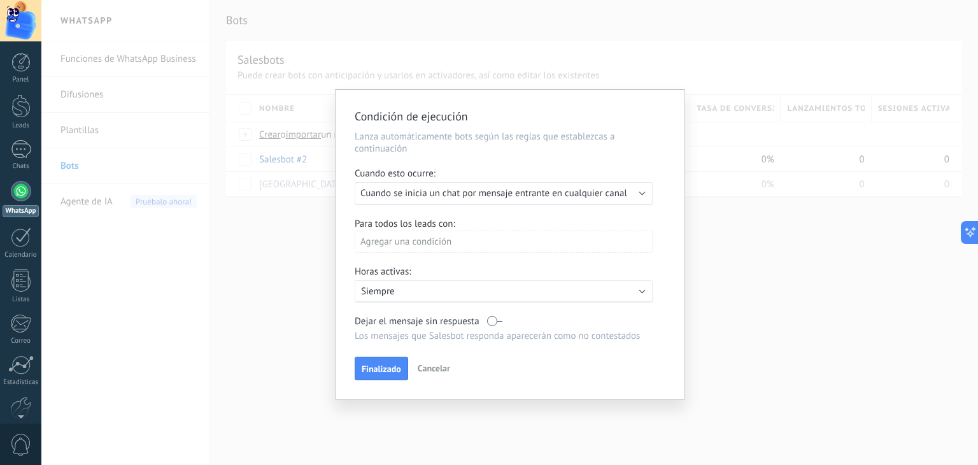
click at [575, 195] on span "Cuando se inicia un chat por mensaje entrante en cualquier canal" at bounding box center [493, 193] width 267 height 12
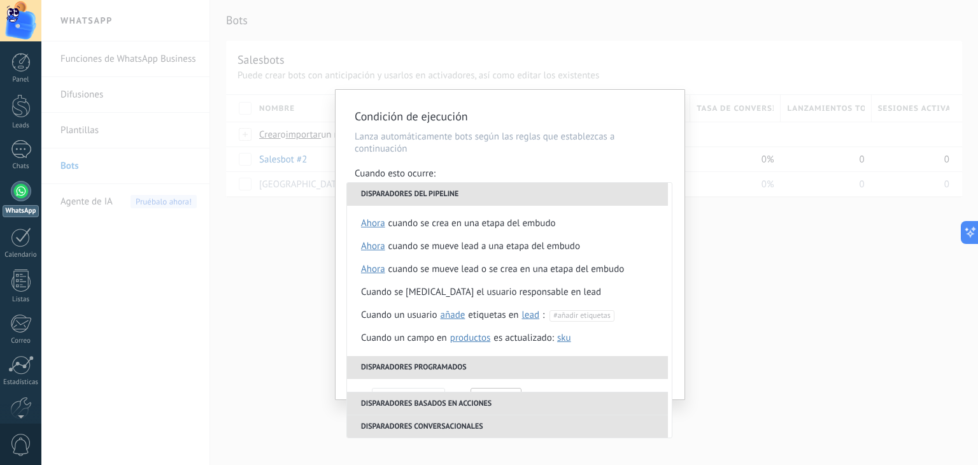
click at [551, 111] on h2 "Condición de ejecución" at bounding box center [504, 116] width 298 height 15
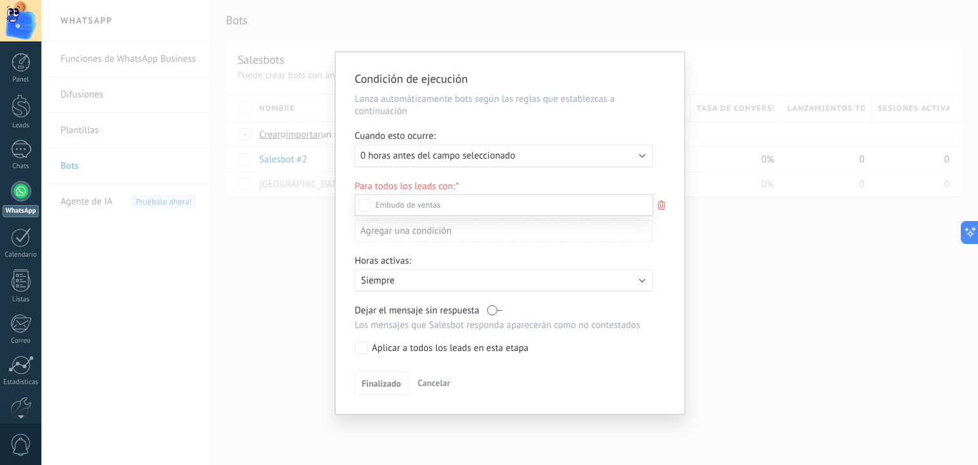
click at [601, 160] on div at bounding box center [509, 232] width 937 height 465
click at [587, 152] on div "Ejecutar: 0 horas antes del campo seleccionado" at bounding box center [498, 156] width 276 height 12
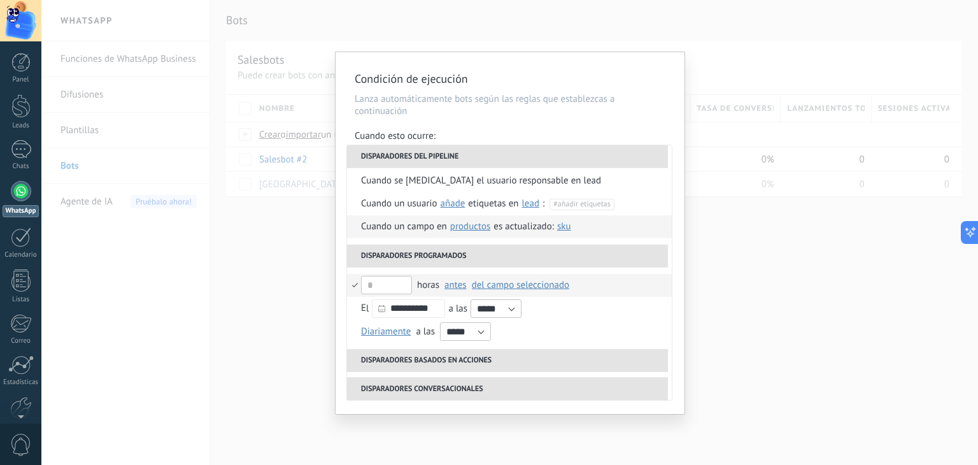
scroll to position [209, 0]
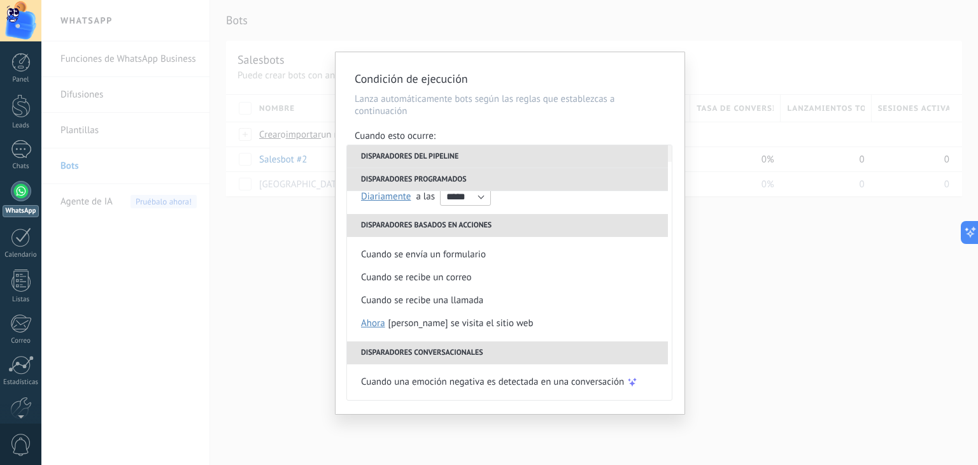
click at [637, 133] on div "Cuando esto ocurre:" at bounding box center [510, 137] width 311 height 15
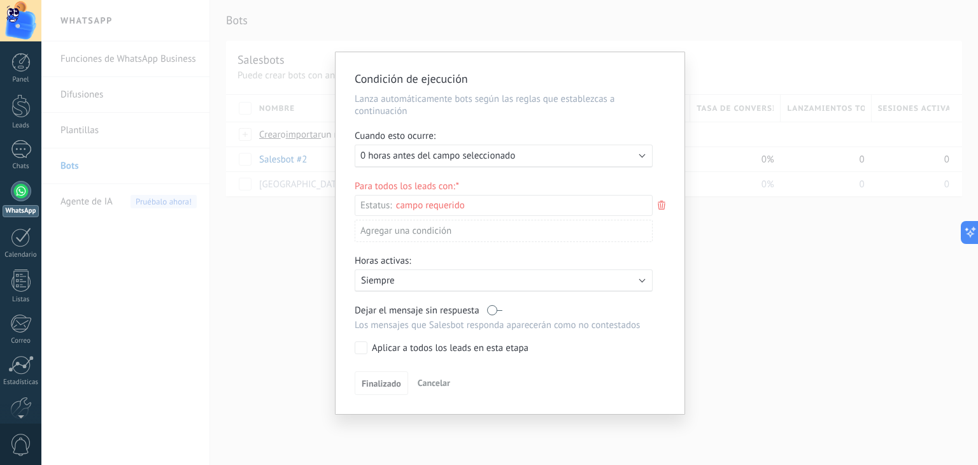
click at [0, 0] on div "Incoming leads Contacto inicial Negociación Debate contractual Discusión de con…" at bounding box center [0, 0] width 0 height 0
click at [0, 0] on div "Incoming leads" at bounding box center [0, 0] width 0 height 0
click at [0, 0] on div "Logrado con éxito" at bounding box center [0, 0] width 0 height 0
click at [0, 0] on label "Contacto inicial" at bounding box center [0, 0] width 0 height 0
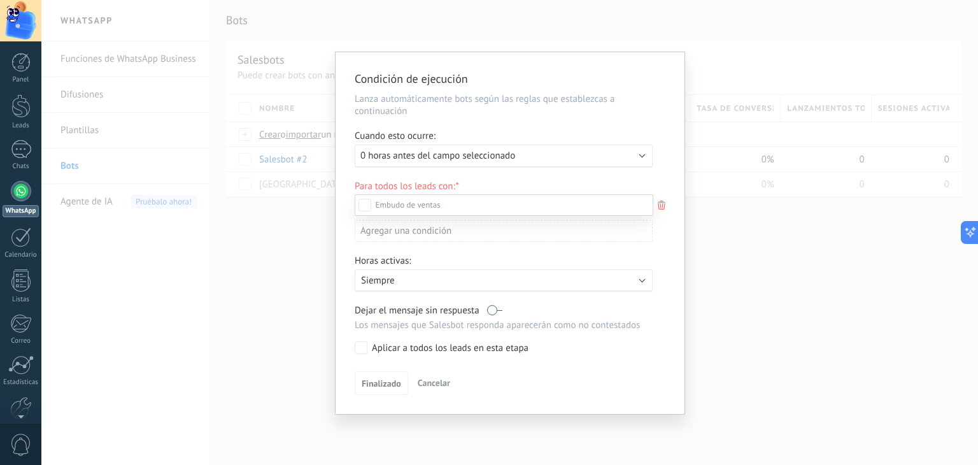
scroll to position [31, 0]
click at [0, 0] on label "Venta Perdido" at bounding box center [0, 0] width 0 height 0
click at [0, 0] on label "Debate contractual" at bounding box center [0, 0] width 0 height 0
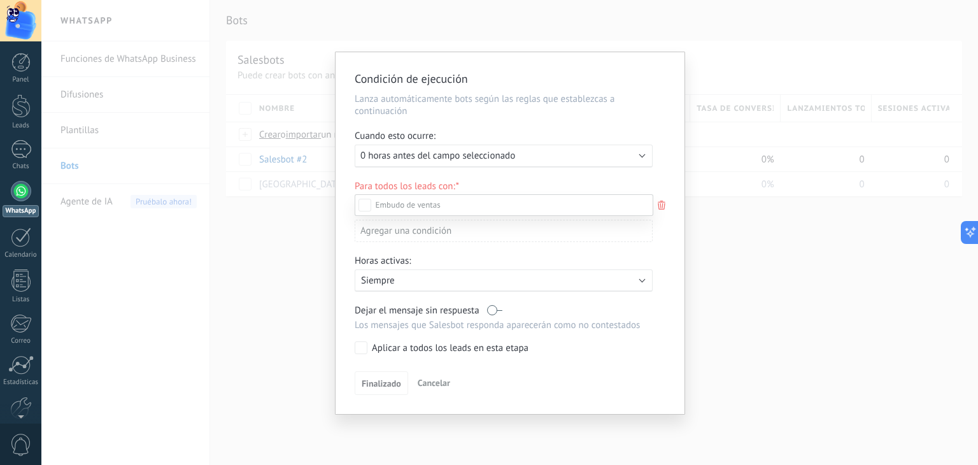
click at [668, 143] on div at bounding box center [509, 232] width 937 height 465
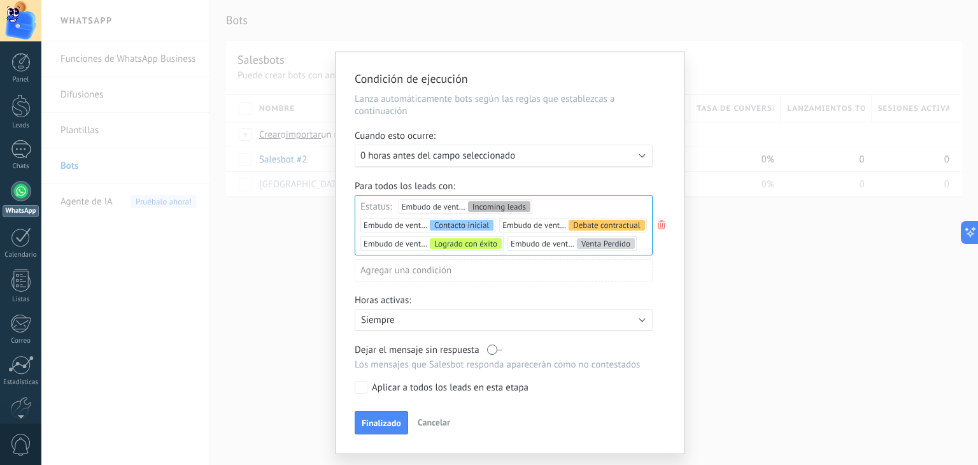
click at [529, 268] on div "Agregar una condición" at bounding box center [504, 270] width 298 height 22
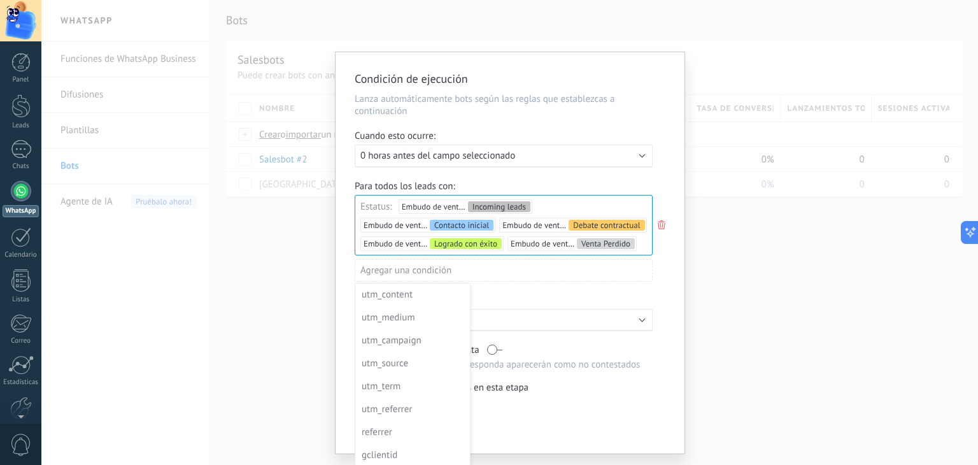
scroll to position [48, 0]
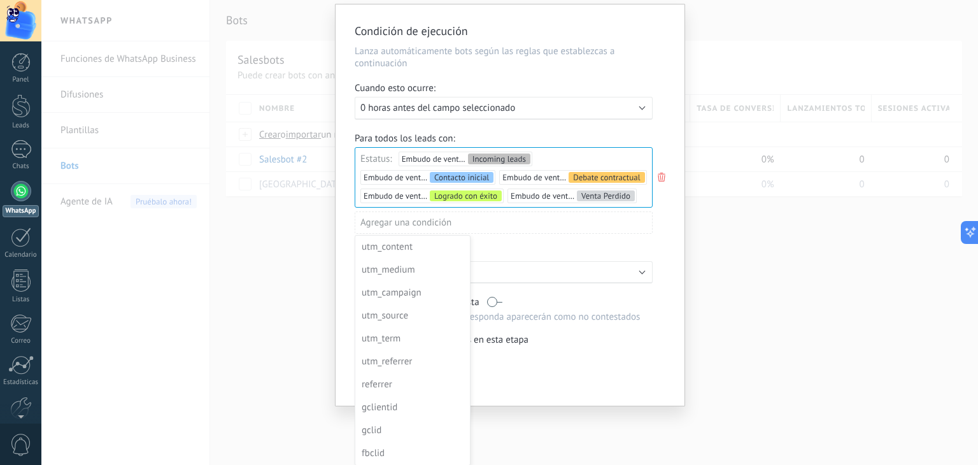
click at [576, 82] on div at bounding box center [510, 204] width 349 height 401
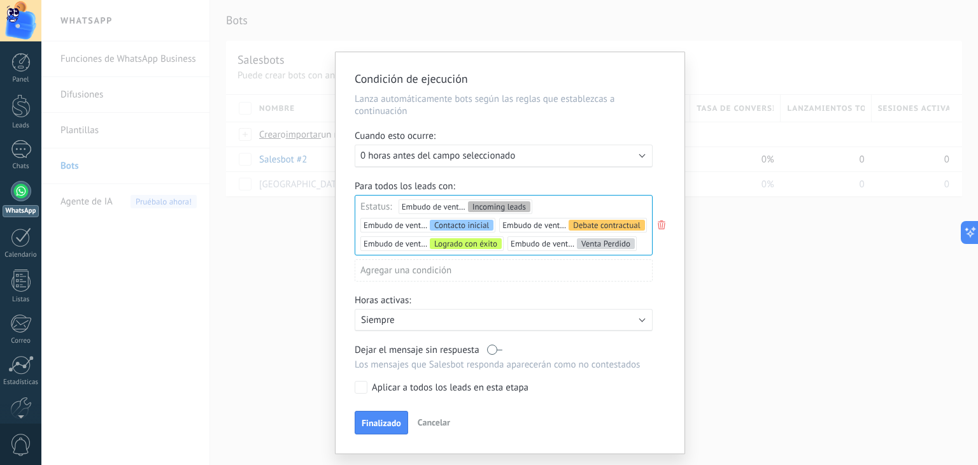
click at [570, 155] on div "Ejecutar: 0 horas antes del campo seleccionado" at bounding box center [498, 156] width 276 height 12
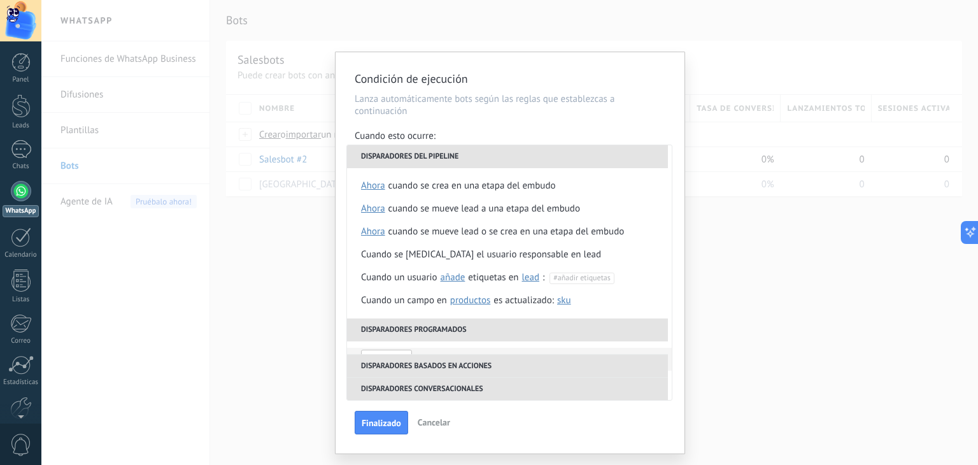
click at [719, 146] on div "Condición de ejecución Lanza automáticamente bots según las reglas que establez…" at bounding box center [509, 232] width 937 height 465
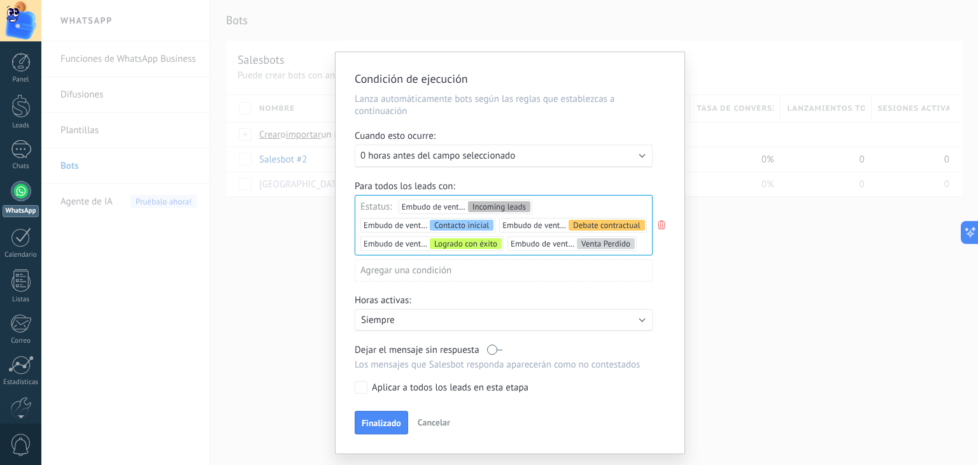
click at [581, 319] on p "Siempre" at bounding box center [472, 320] width 223 height 12
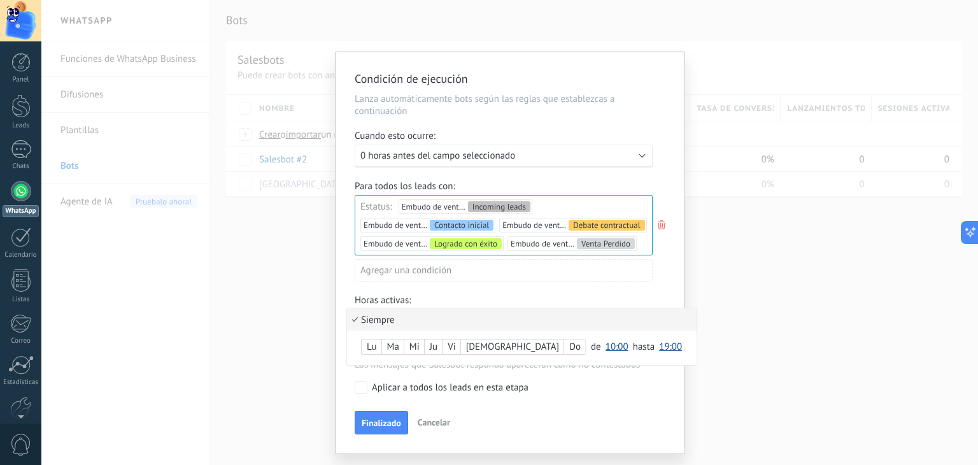
click at [606, 345] on span "10:00" at bounding box center [617, 347] width 23 height 12
click at [601, 255] on span "08:00" at bounding box center [619, 254] width 36 height 12
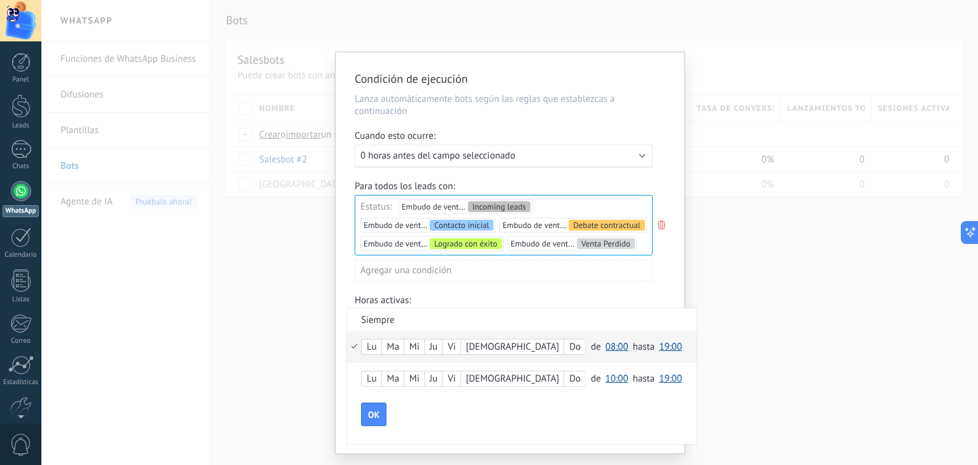
click at [659, 348] on span "19:00" at bounding box center [670, 347] width 23 height 12
click at [655, 232] on span "17:30" at bounding box center [673, 231] width 36 height 12
click at [611, 404] on div "OK" at bounding box center [529, 414] width 336 height 24
click at [438, 345] on div "Lu Ma Mi Ju Vi Sá Do" at bounding box center [473, 347] width 225 height 16
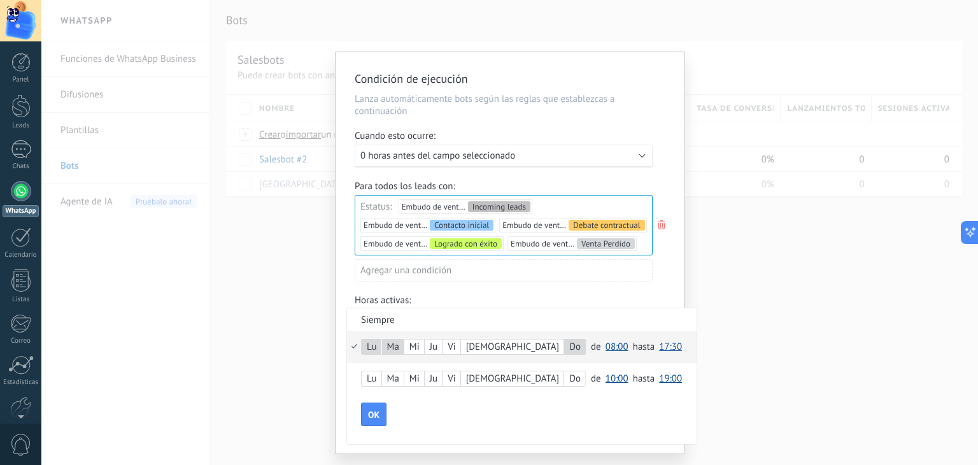
click at [438, 345] on div "Ju" at bounding box center [433, 347] width 17 height 18
click at [418, 341] on div "Mi" at bounding box center [414, 347] width 20 height 18
click at [564, 345] on div "Do" at bounding box center [574, 347] width 21 height 18
click at [365, 409] on button "OK" at bounding box center [373, 414] width 25 height 24
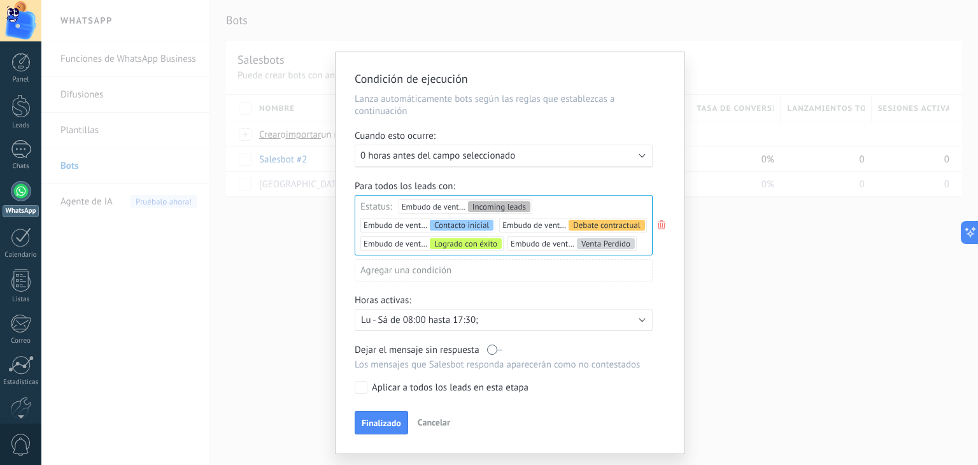
click at [497, 352] on label at bounding box center [494, 350] width 15 height 12
click at [487, 349] on label at bounding box center [494, 350] width 15 height 12
click at [571, 155] on div "Ejecutar: 0 horas antes del campo seleccionado" at bounding box center [498, 156] width 276 height 12
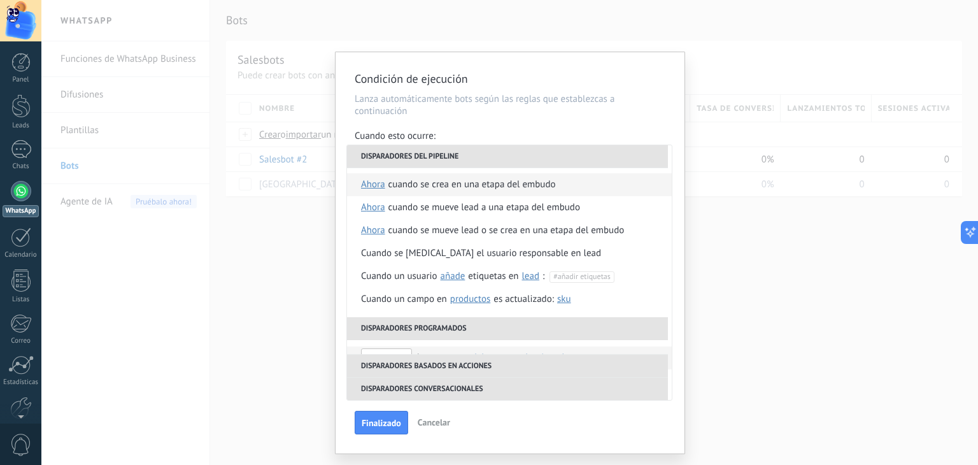
scroll to position [0, 0]
click at [573, 196] on li "Cuando se crea en una etapa del embudo ahora después de 5 minutos después de 10…" at bounding box center [509, 185] width 325 height 23
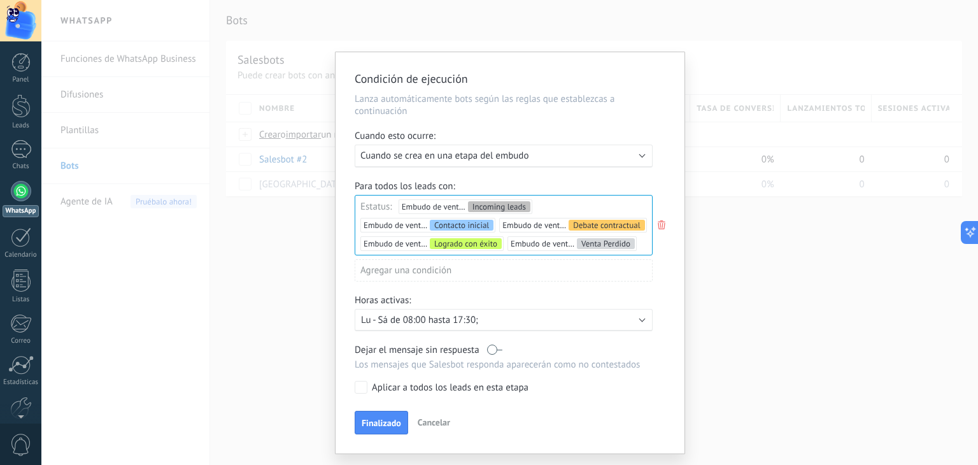
click at [613, 154] on div "Ejecutar: Cuando se crea en una etapa del embudo" at bounding box center [498, 156] width 276 height 12
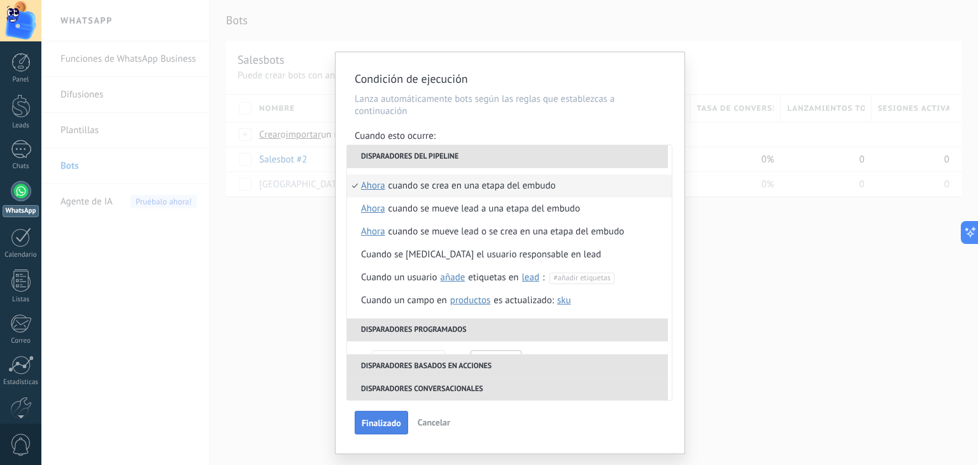
click at [387, 425] on span "Finalizado" at bounding box center [381, 422] width 39 height 9
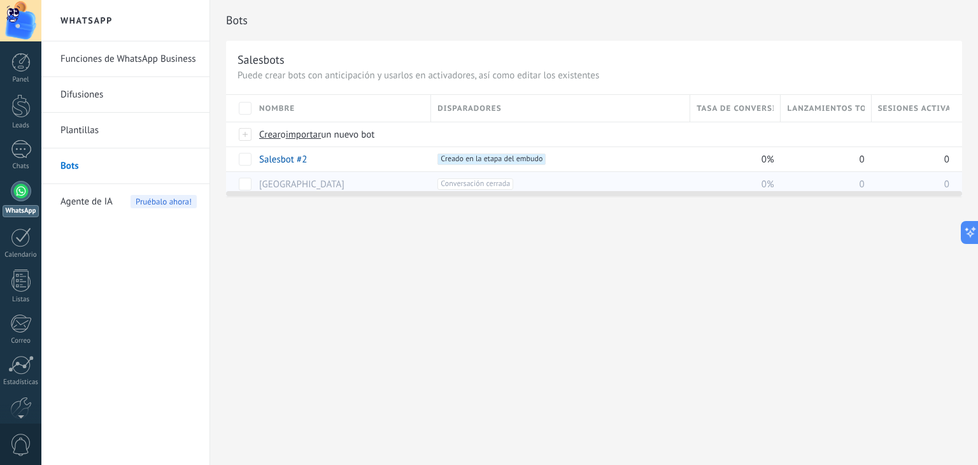
click at [507, 181] on span "Conversación cerrada +0" at bounding box center [475, 183] width 76 height 11
click at [557, 158] on span at bounding box center [555, 159] width 13 height 13
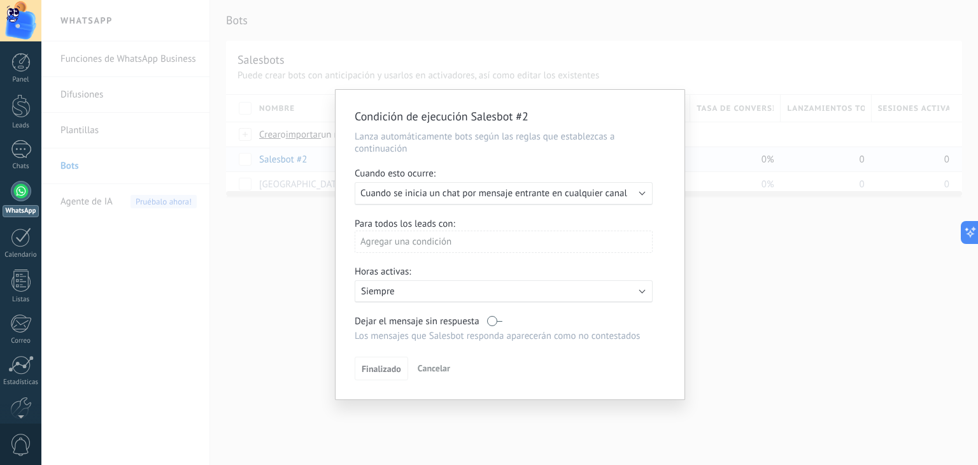
click at [596, 242] on div "Agregar una condición" at bounding box center [504, 242] width 298 height 22
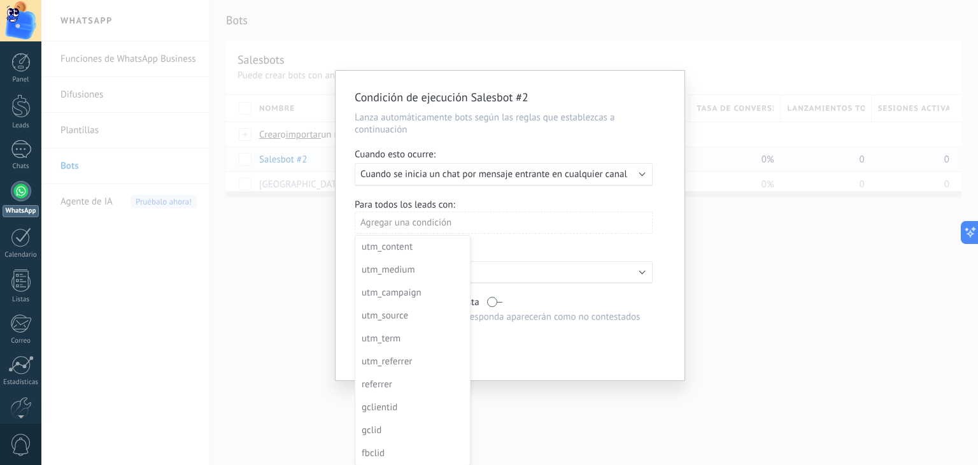
scroll to position [18, 0]
click at [545, 239] on div at bounding box center [510, 225] width 349 height 309
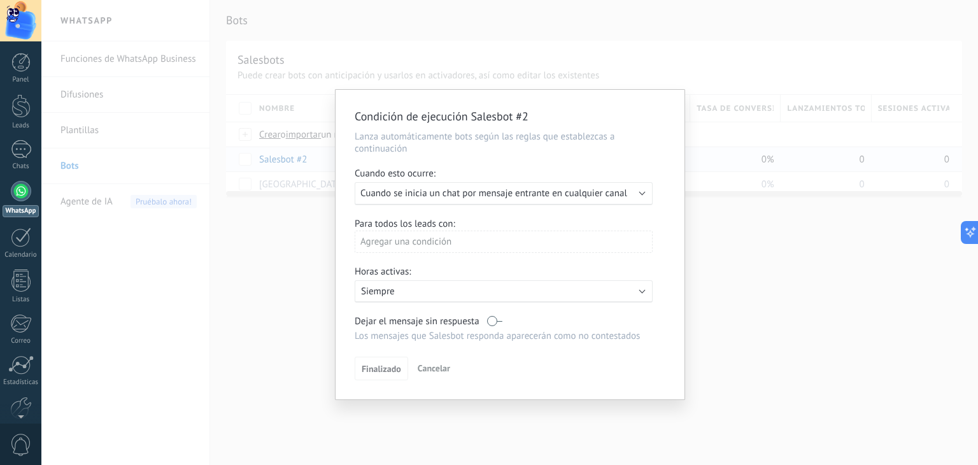
click at [601, 286] on div "Activo: Siempre" at bounding box center [504, 291] width 286 height 12
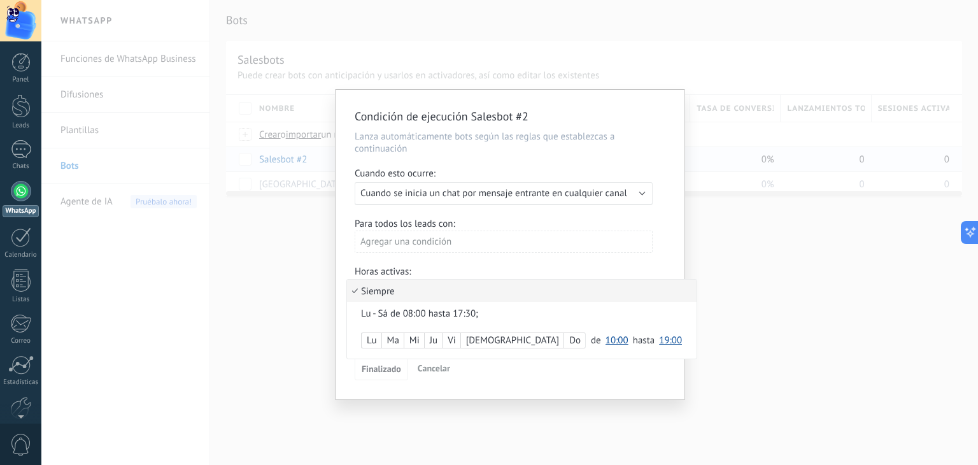
click at [792, 332] on div "Condición de ejecución Salesbot #2 Lanza automáticamente bots según las reglas …" at bounding box center [509, 232] width 937 height 465
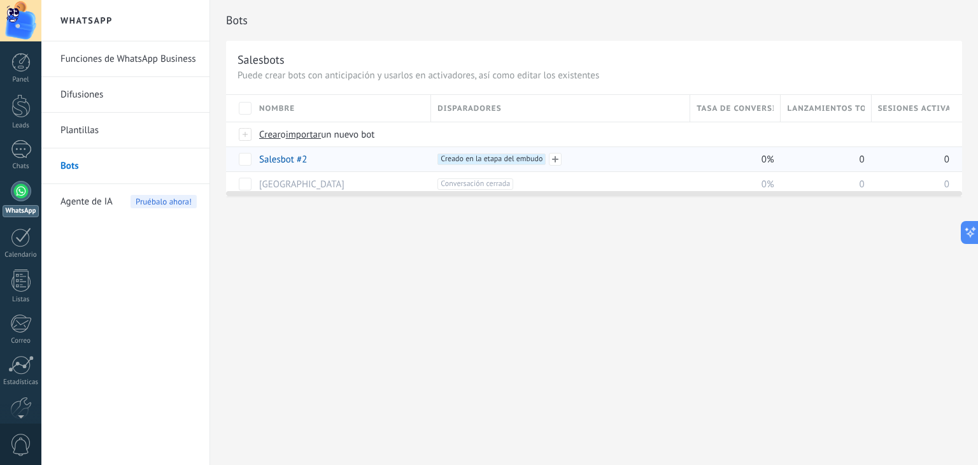
click at [536, 158] on span "Creado en la etapa del embudo +0" at bounding box center [491, 158] width 108 height 11
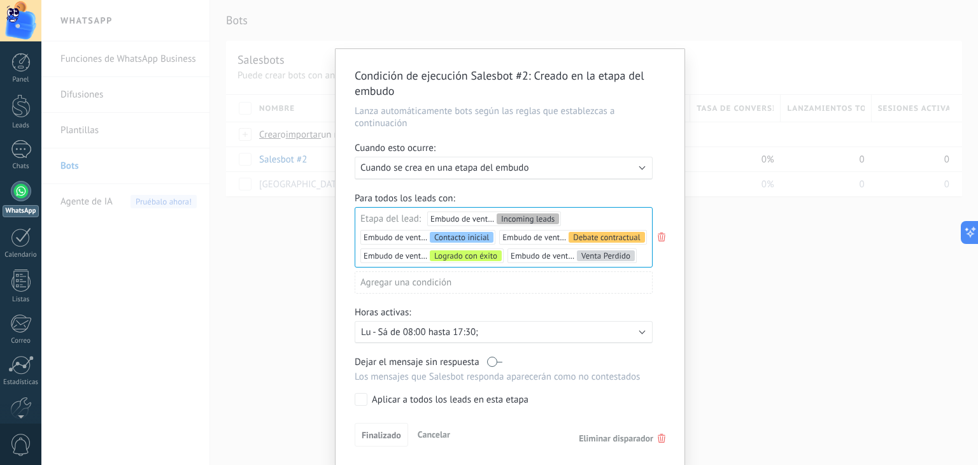
scroll to position [1, 0]
click at [792, 324] on div "Condición de ejecución Salesbot #2 : Creado en la etapa del embudo Lanza automá…" at bounding box center [509, 232] width 937 height 465
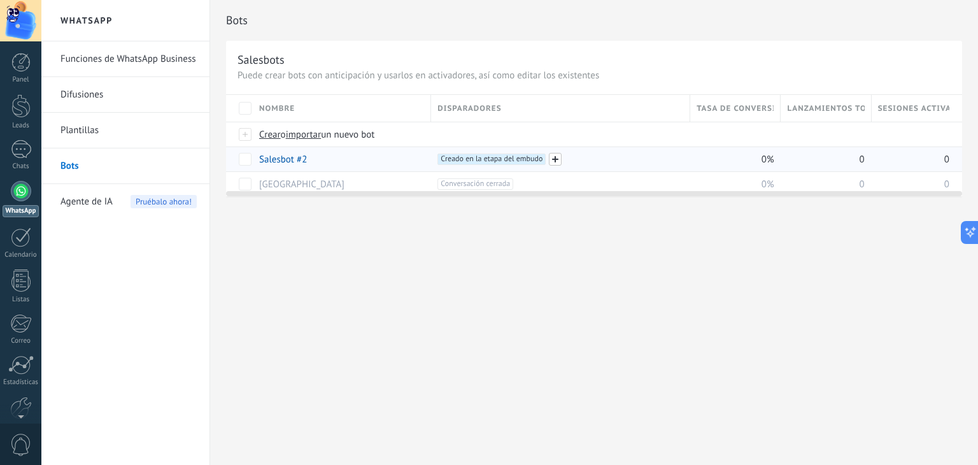
click at [551, 155] on span at bounding box center [555, 159] width 13 height 13
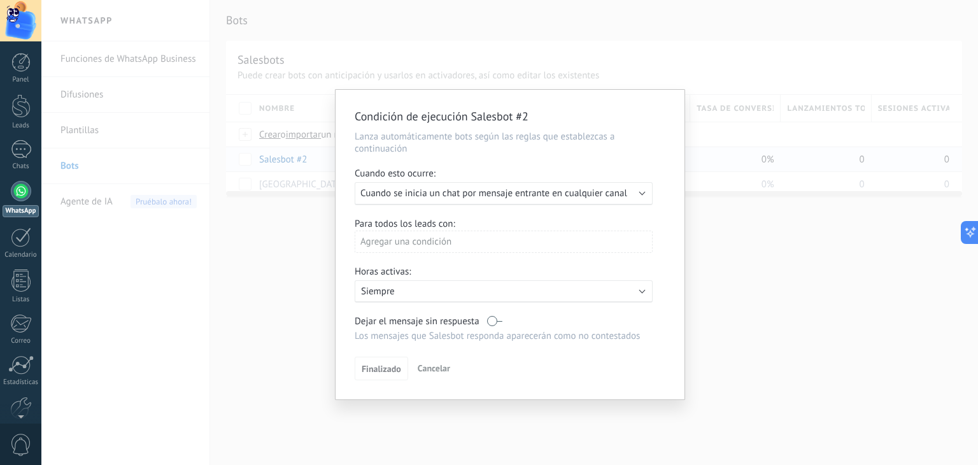
click at [509, 185] on div "Ejecutar: Cuando se inicia un chat por mensaje entrante en cualquier canal" at bounding box center [504, 193] width 298 height 23
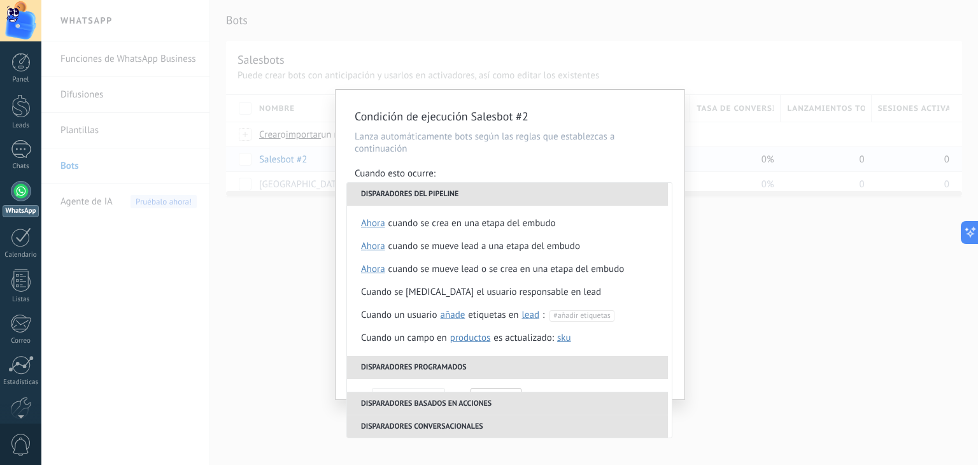
click at [784, 248] on div "Condición de ejecución Salesbot #2 Lanza automáticamente bots según las reglas …" at bounding box center [509, 232] width 937 height 465
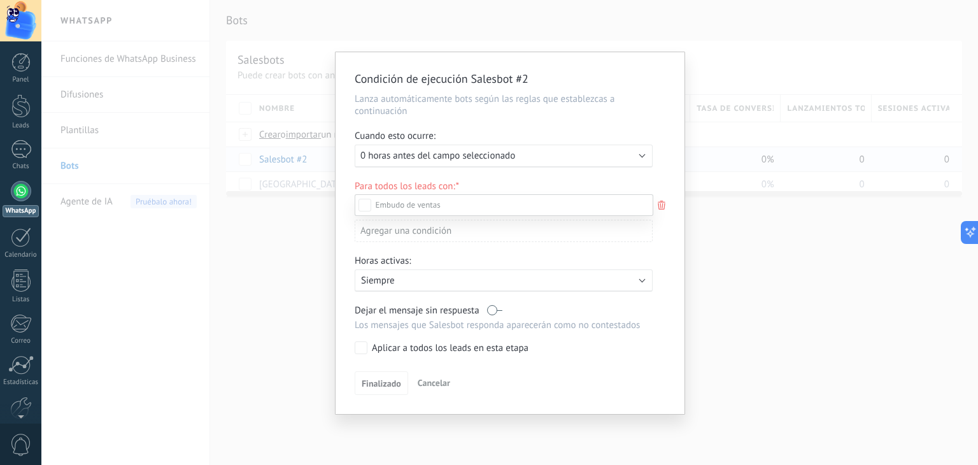
scroll to position [133, 0]
click at [429, 380] on div "Incoming leads Contacto inicial Negociación Debate contractual Discusión de con…" at bounding box center [504, 328] width 299 height 269
click at [429, 380] on span "Cancelar" at bounding box center [434, 382] width 32 height 11
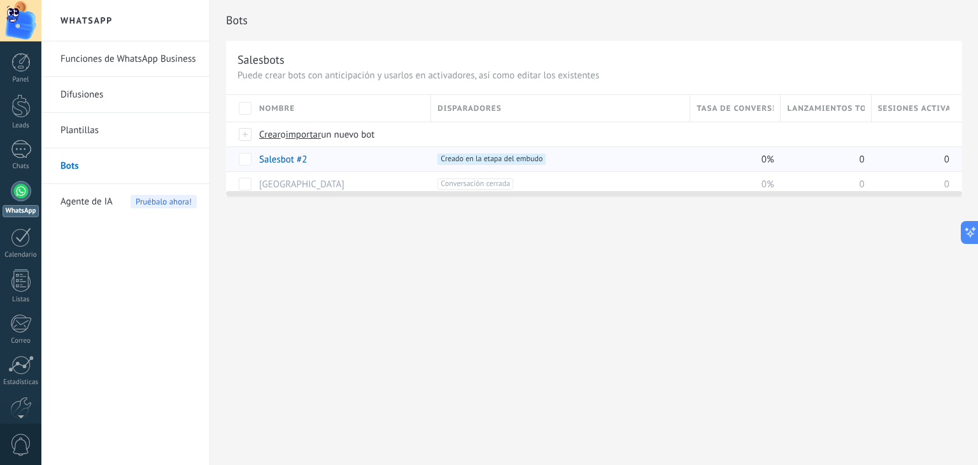
click at [429, 380] on div at bounding box center [509, 232] width 937 height 465
click at [316, 160] on span at bounding box center [316, 159] width 13 height 13
type input "*"
type input "********"
click at [293, 181] on button "Guardar" at bounding box center [288, 188] width 57 height 24
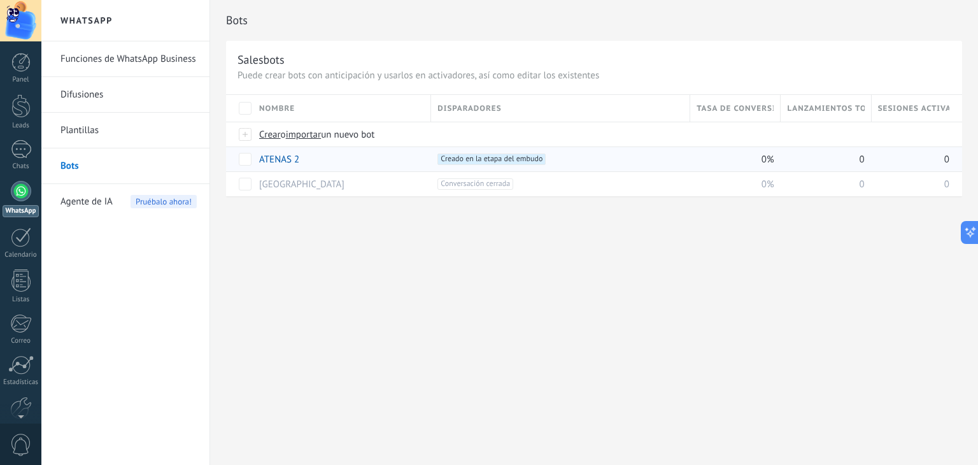
click at [453, 271] on div "Bots Salesbots Puede crear bots con anticipación y usarlos en activadores, así …" at bounding box center [594, 232] width 768 height 465
click at [266, 134] on span "Crear" at bounding box center [270, 135] width 22 height 12
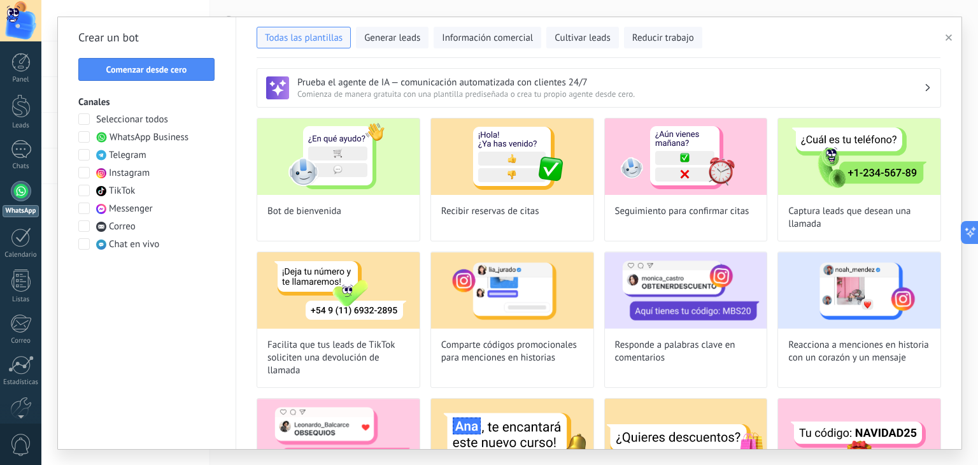
click at [86, 133] on span at bounding box center [83, 136] width 11 height 11
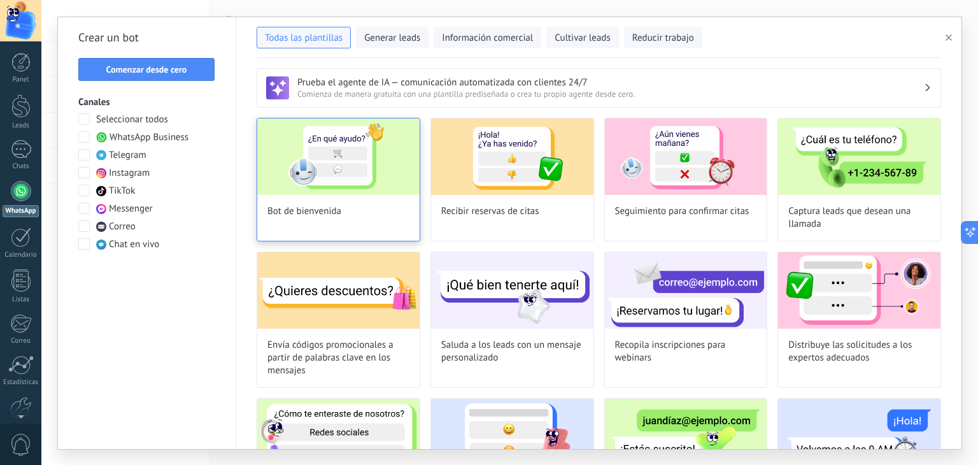
click at [343, 138] on img at bounding box center [338, 156] width 162 height 76
type input "**********"
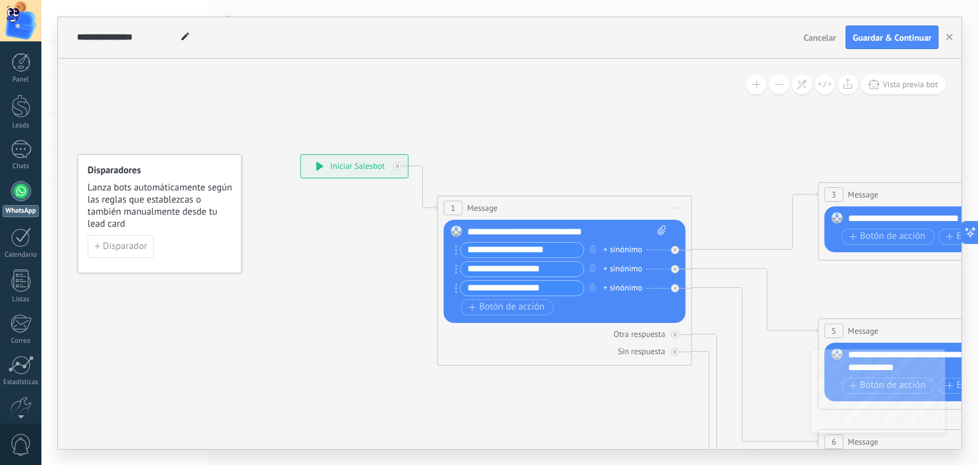
click at [184, 34] on icon at bounding box center [185, 36] width 8 height 8
click at [839, 46] on div "Cancelar Guardar & Continuar" at bounding box center [872, 37] width 147 height 24
click at [834, 44] on button "Cancelar" at bounding box center [820, 37] width 43 height 19
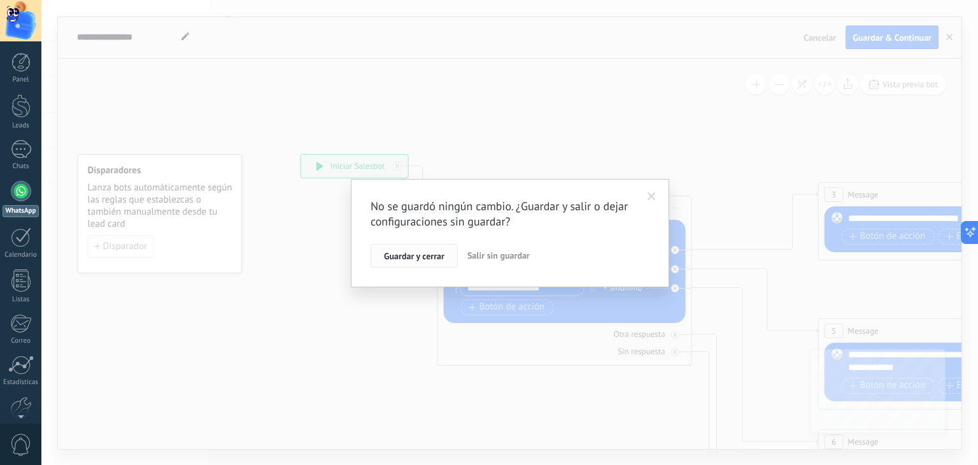
click at [432, 253] on span "Guardar y cerrar" at bounding box center [414, 256] width 60 height 9
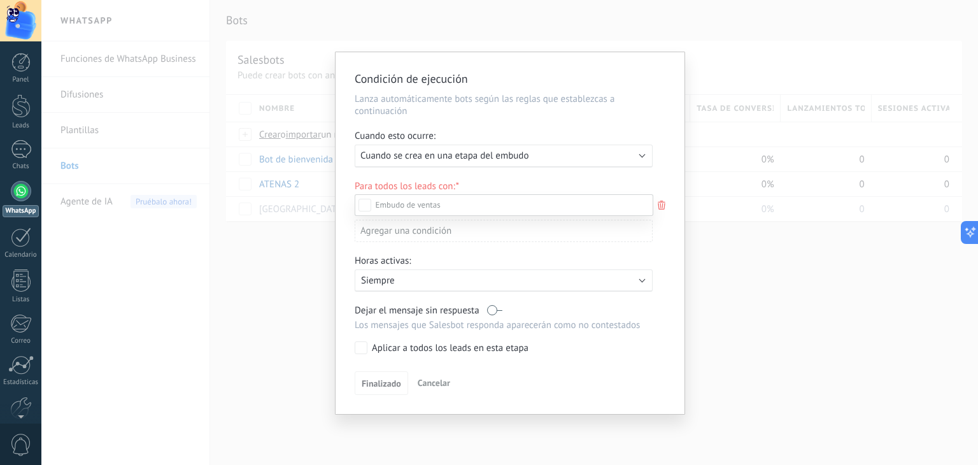
click at [436, 388] on div "Incoming leads Contacto inicial Negociación Debate contractual Discusión de con…" at bounding box center [504, 328] width 299 height 269
click at [434, 387] on span "Cancelar" at bounding box center [434, 382] width 32 height 11
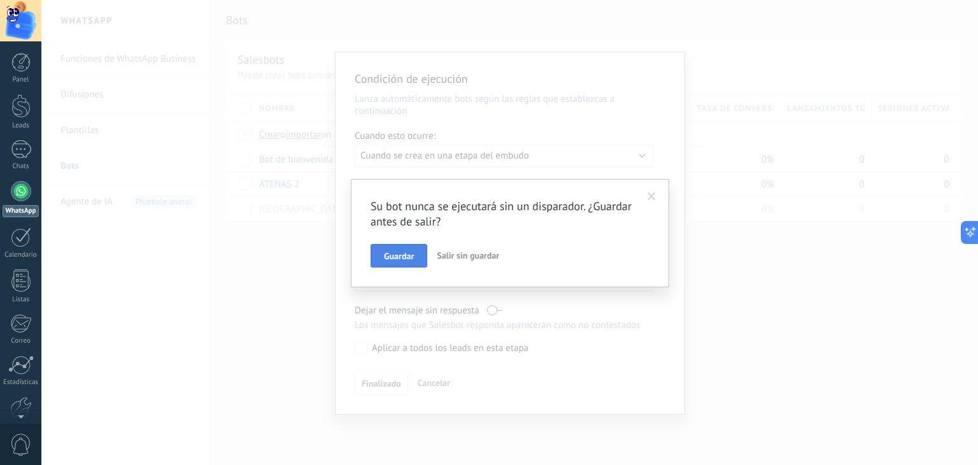
click at [402, 259] on span "Guardar" at bounding box center [399, 256] width 30 height 9
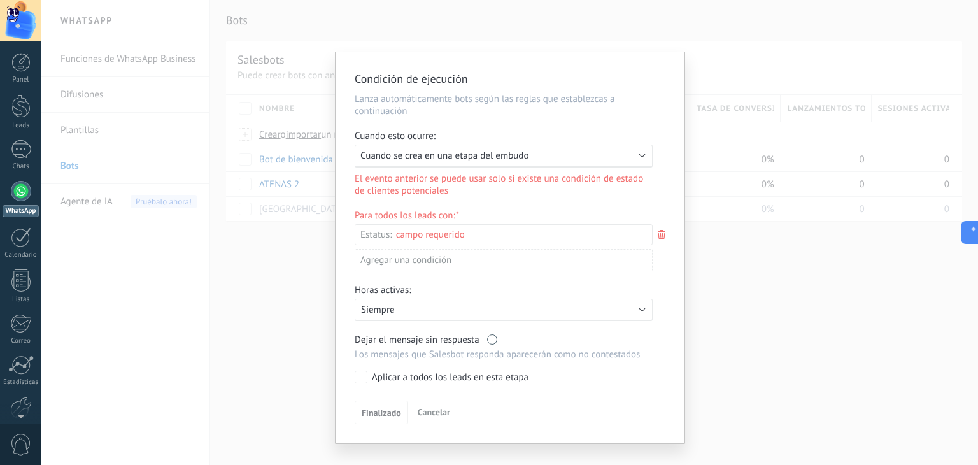
click at [427, 411] on span "Cancelar" at bounding box center [434, 411] width 32 height 11
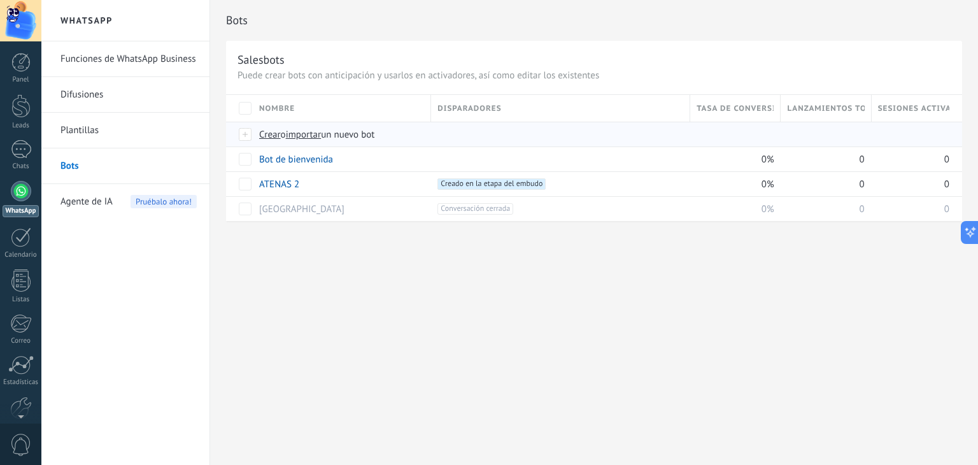
click at [270, 131] on span "Crear" at bounding box center [270, 135] width 22 height 12
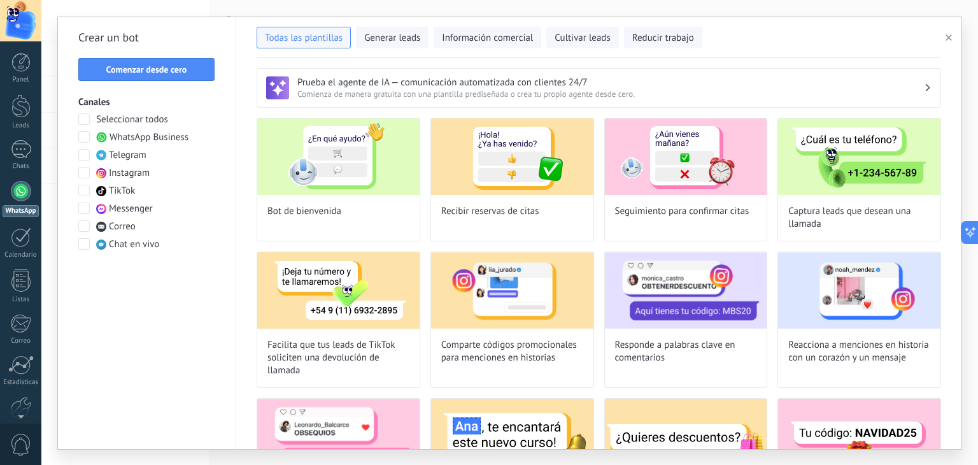
click at [951, 30] on button "button" at bounding box center [951, 37] width 21 height 15
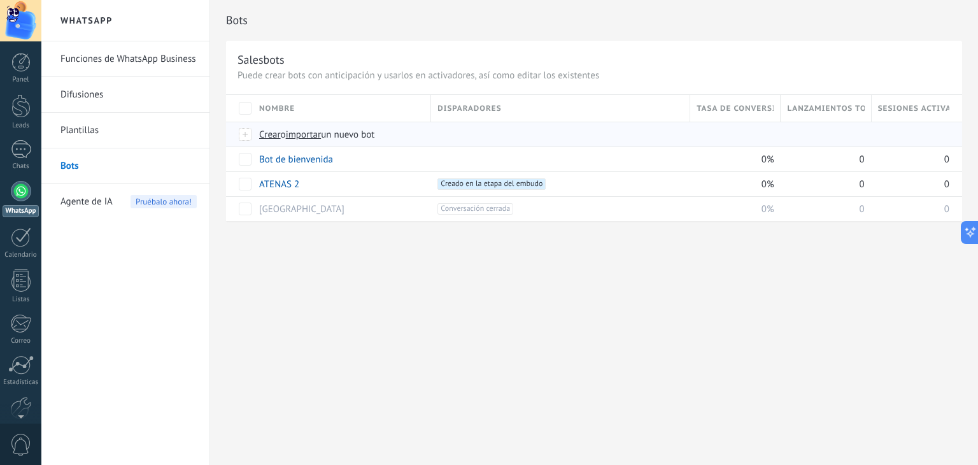
click at [278, 135] on span "Crear" at bounding box center [270, 135] width 22 height 12
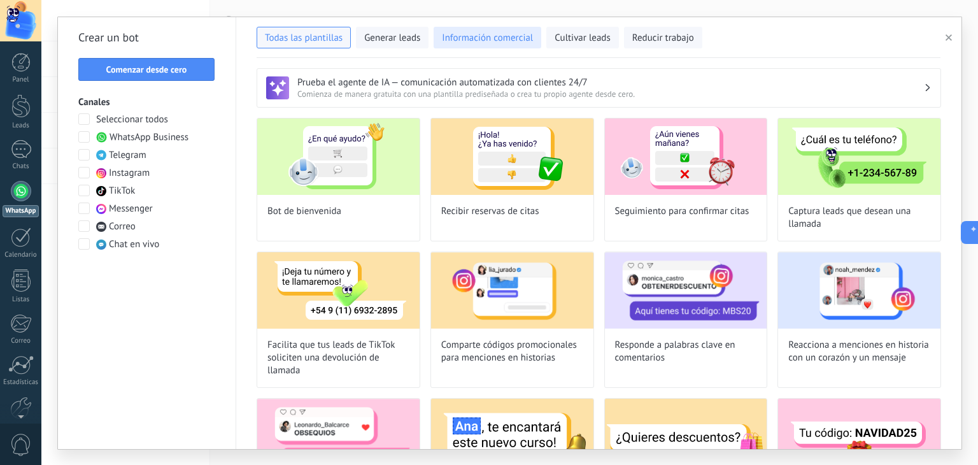
click at [513, 32] on span "Información comercial" at bounding box center [487, 38] width 91 height 13
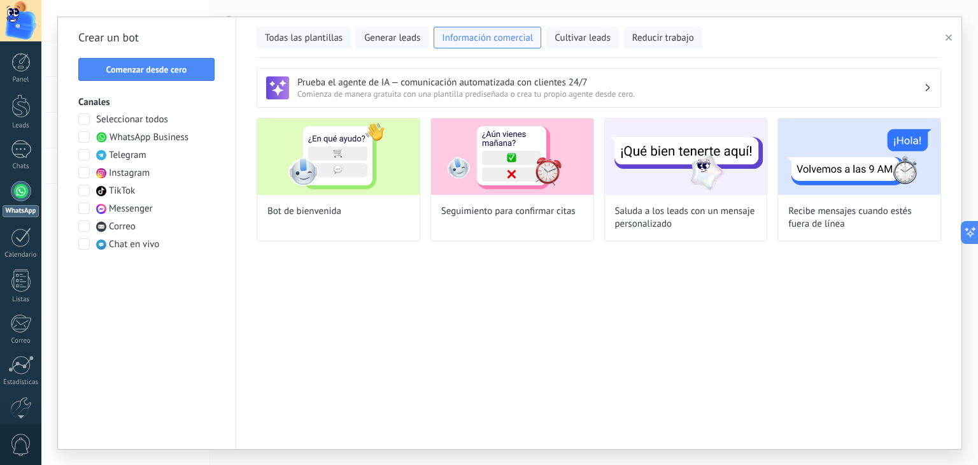
click at [941, 34] on button "button" at bounding box center [951, 37] width 21 height 15
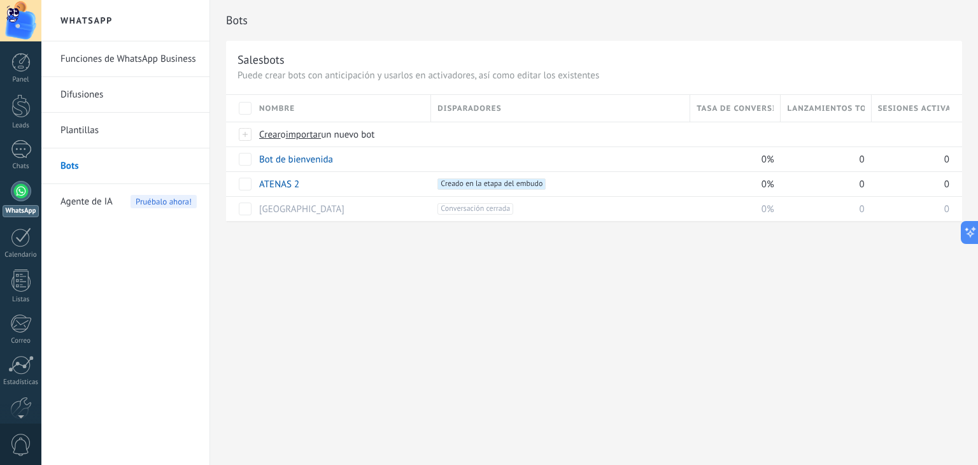
click at [604, 266] on div "Bots Salesbots Puede crear bots con anticipación y usarlos en activadores, así …" at bounding box center [594, 232] width 768 height 465
click at [308, 181] on span at bounding box center [308, 184] width 13 height 13
click at [445, 183] on span "Creado en la etapa del embudo +0" at bounding box center [491, 183] width 108 height 11
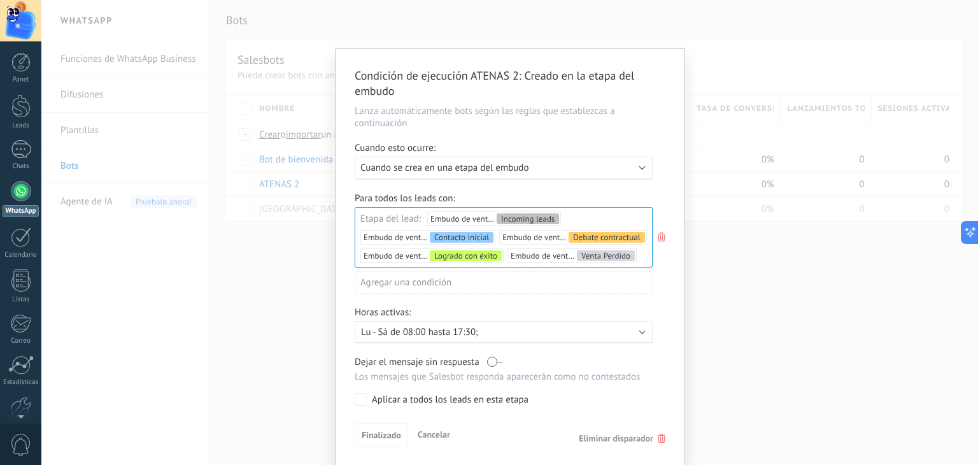
click at [753, 300] on div "Condición de ejecución ATENAS 2 : Creado en la etapa del embudo Lanza automátic…" at bounding box center [509, 232] width 937 height 465
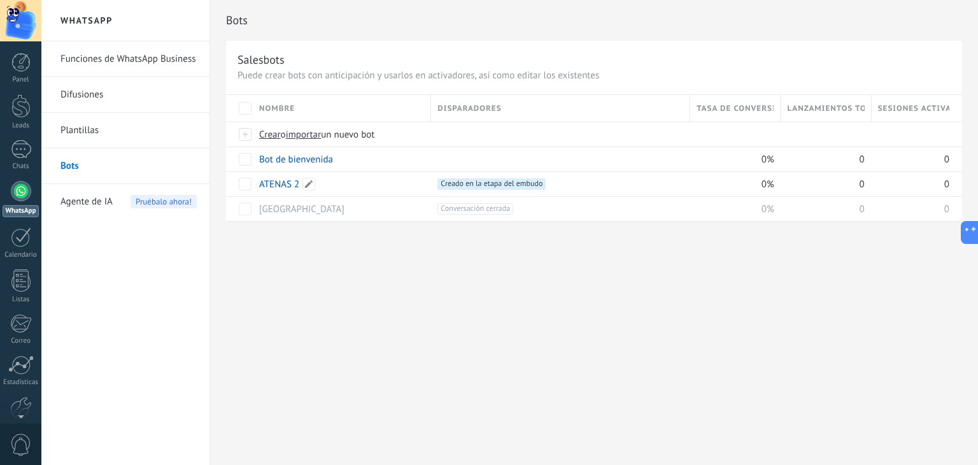
click at [271, 187] on link "ATENAS 2" at bounding box center [279, 184] width 40 height 12
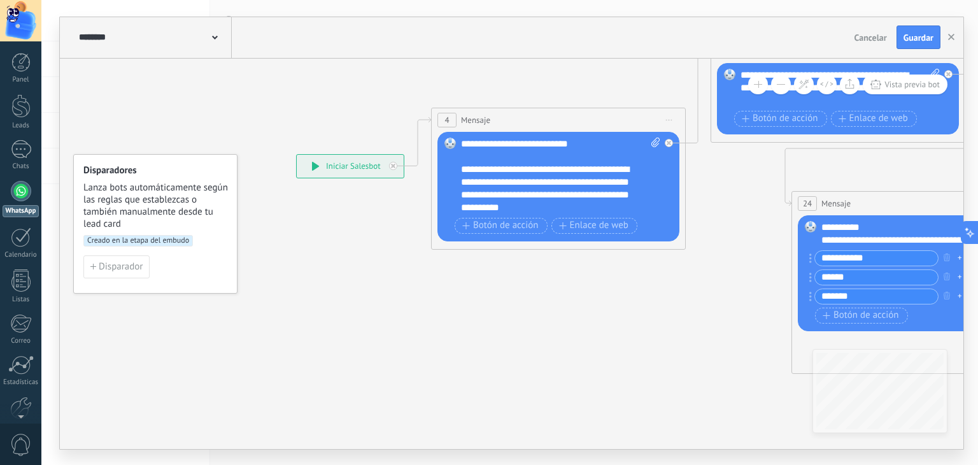
click at [565, 401] on icon at bounding box center [727, 234] width 1498 height 1028
click at [125, 266] on span "Disparador" at bounding box center [121, 266] width 44 height 9
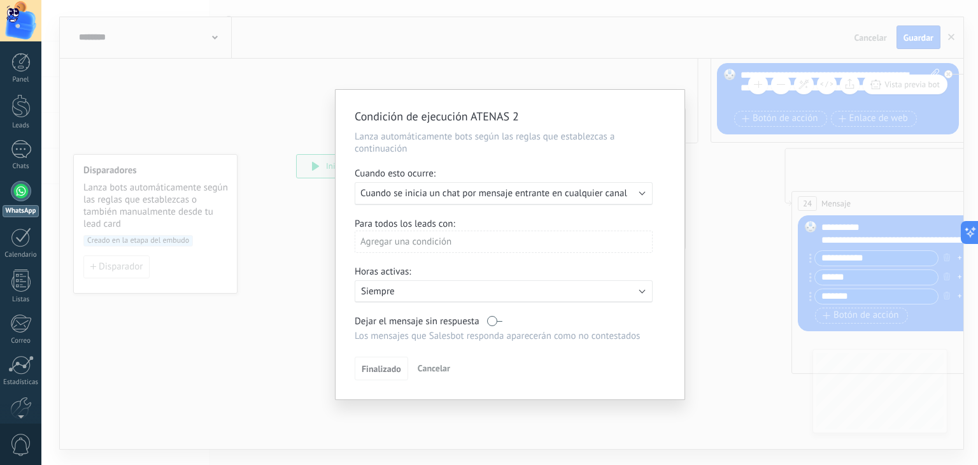
click at [436, 372] on span "Cancelar" at bounding box center [434, 367] width 32 height 11
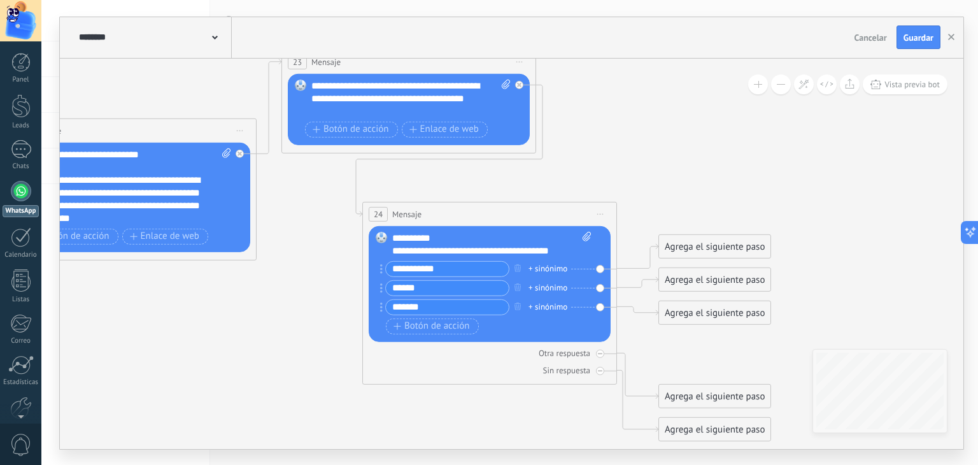
click at [710, 178] on icon at bounding box center [297, 245] width 1498 height 1028
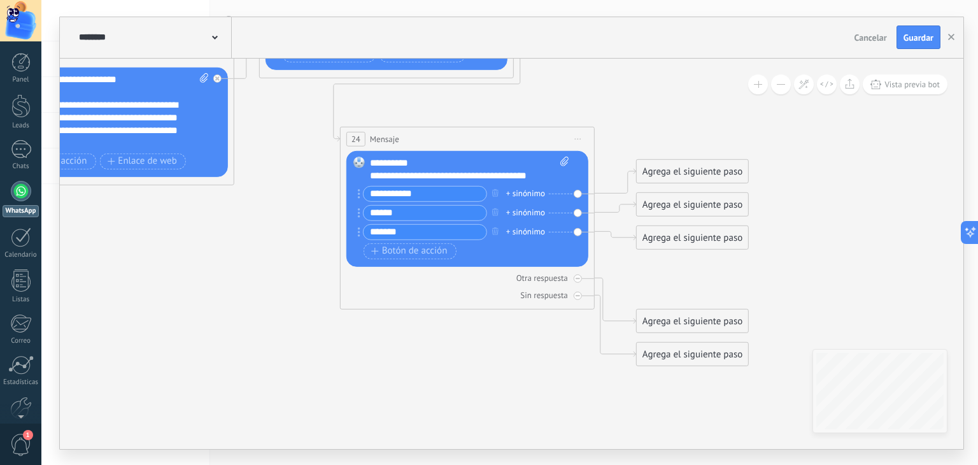
click at [676, 200] on div "Agrega el siguiente paso" at bounding box center [692, 204] width 111 height 21
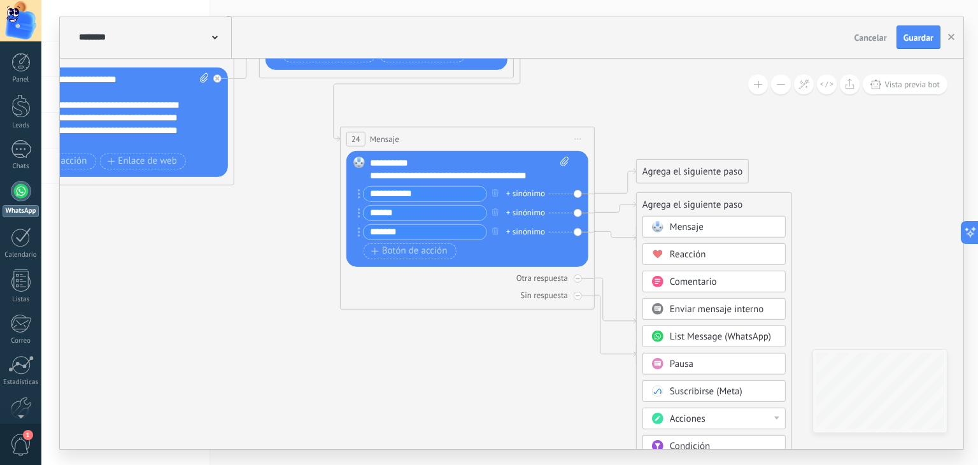
click at [698, 225] on span "Mensaje" at bounding box center [687, 226] width 34 height 12
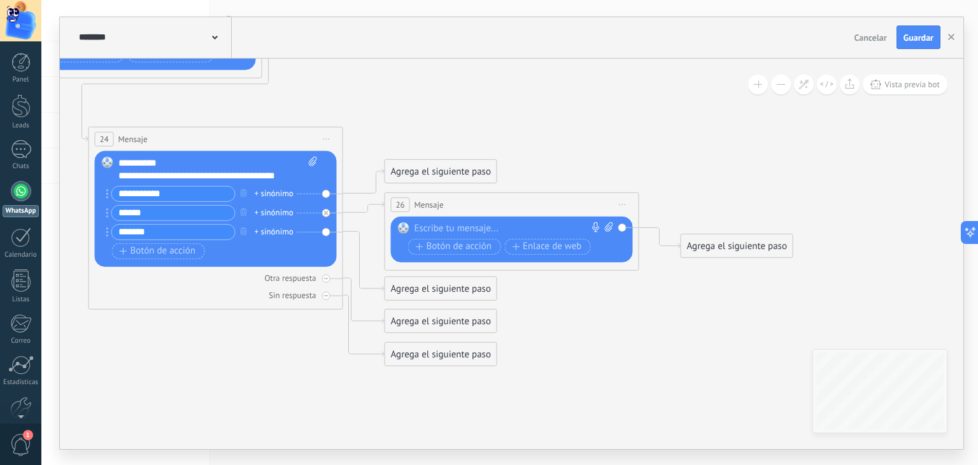
click at [508, 225] on div at bounding box center [509, 228] width 189 height 13
paste div
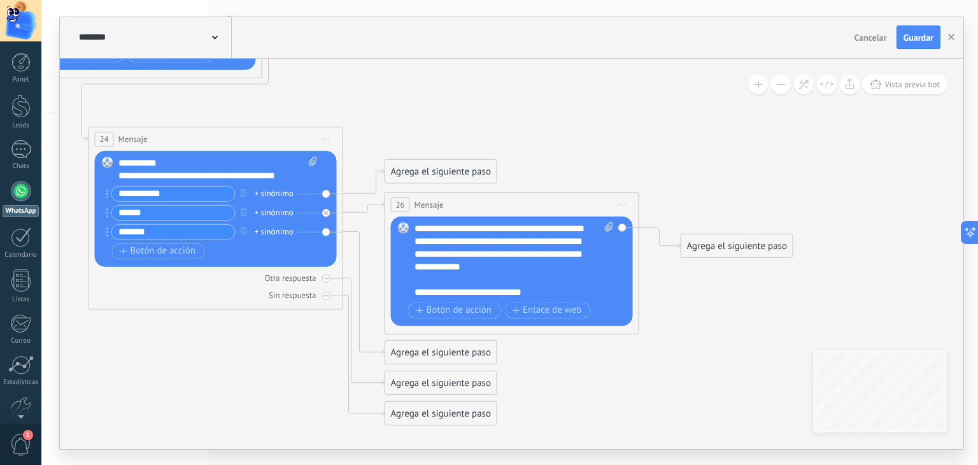
scroll to position [102, 0]
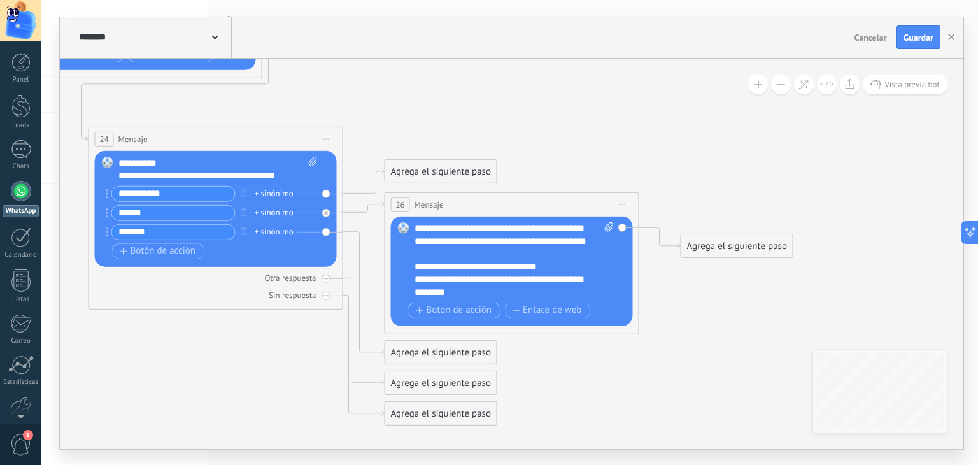
click at [753, 162] on icon at bounding box center [172, 169] width 1794 height 1028
click at [445, 347] on div "Agrega el siguiente paso" at bounding box center [440, 351] width 111 height 21
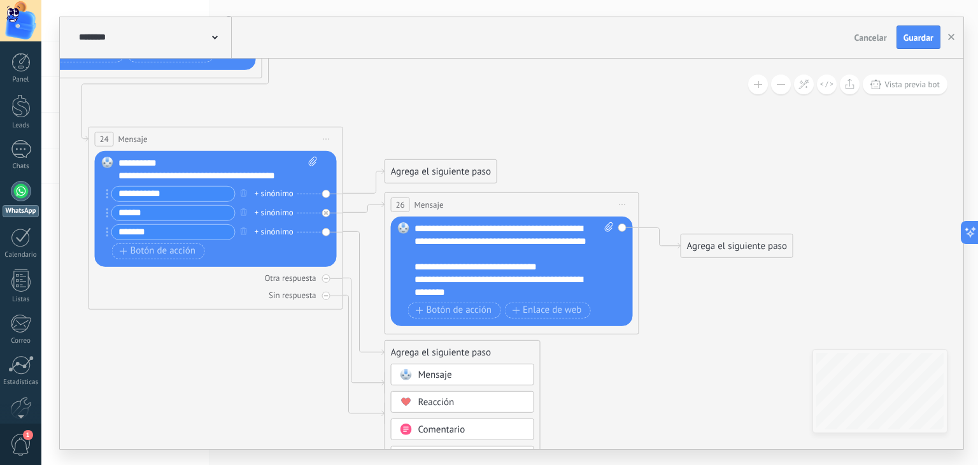
click at [481, 375] on div "Mensaje" at bounding box center [471, 374] width 107 height 13
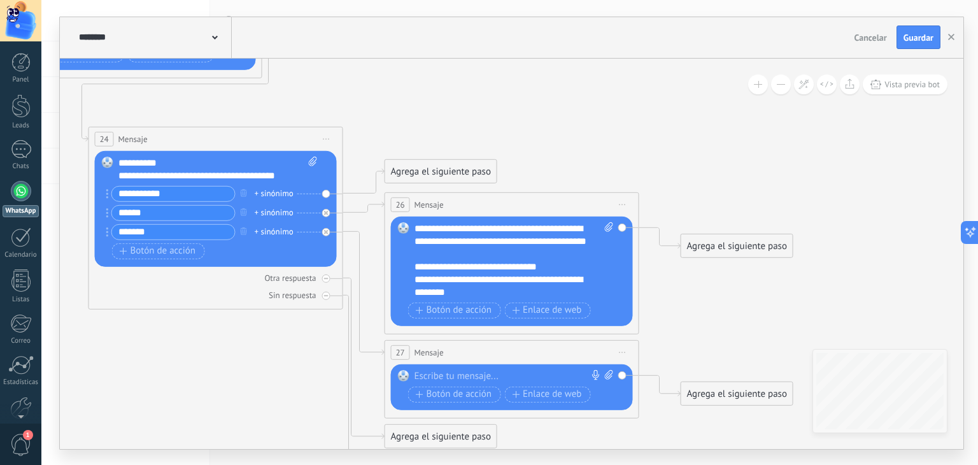
click at [533, 373] on div at bounding box center [509, 375] width 189 height 13
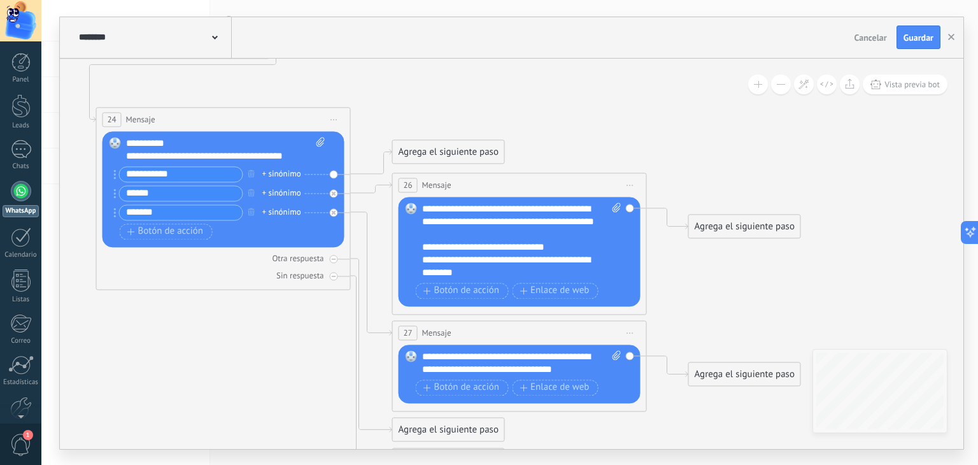
click at [590, 352] on div "**********" at bounding box center [522, 362] width 200 height 25
click at [454, 370] on div "**********" at bounding box center [522, 362] width 200 height 25
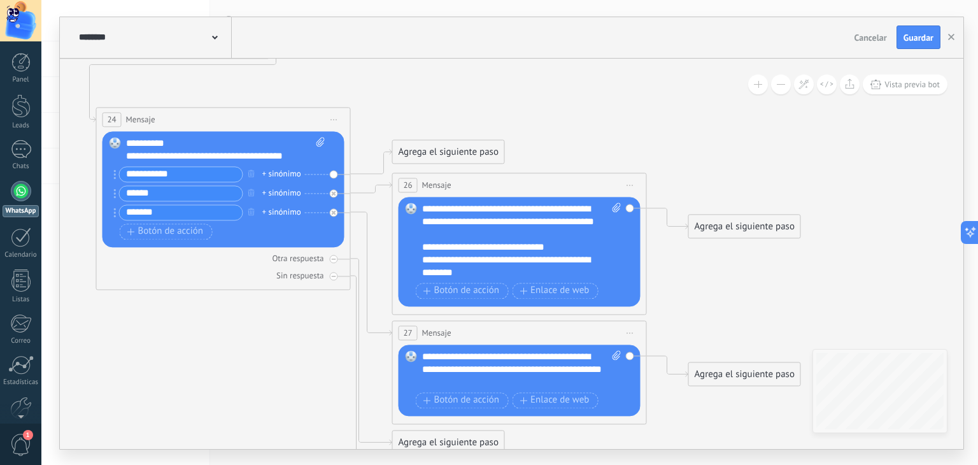
click at [492, 383] on div "**********" at bounding box center [522, 369] width 200 height 38
click at [810, 281] on icon at bounding box center [179, 206] width 1794 height 1141
click at [481, 122] on icon at bounding box center [179, 206] width 1794 height 1141
